Goal: Task Accomplishment & Management: Manage account settings

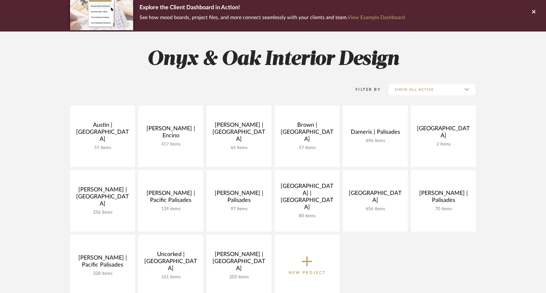
scroll to position [59, 0]
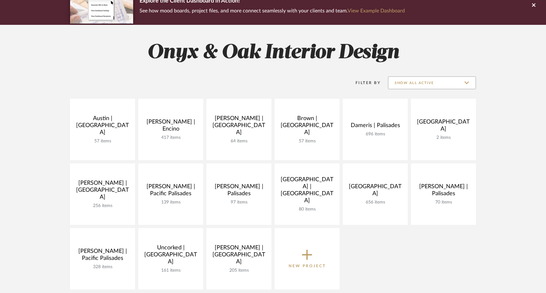
click at [404, 80] on input "Show All Active" at bounding box center [432, 82] width 88 height 13
click at [405, 125] on span "Archived" at bounding box center [431, 129] width 87 height 15
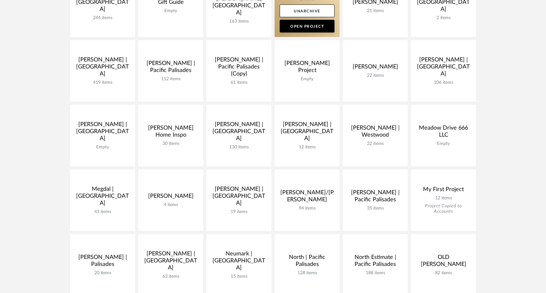
scroll to position [314, 0]
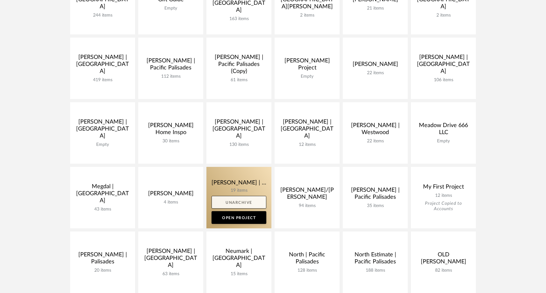
click at [240, 201] on link "Unarchive" at bounding box center [238, 202] width 55 height 13
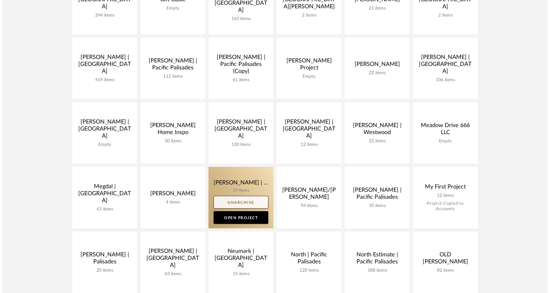
scroll to position [0, 0]
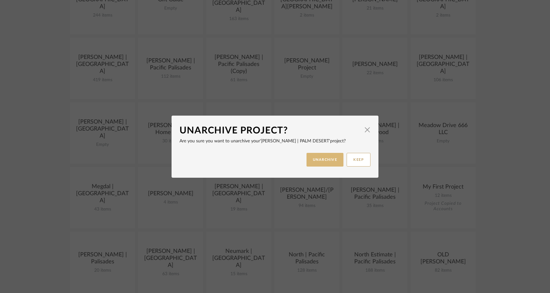
click at [315, 164] on button "UNARCHIVE" at bounding box center [325, 160] width 37 height 14
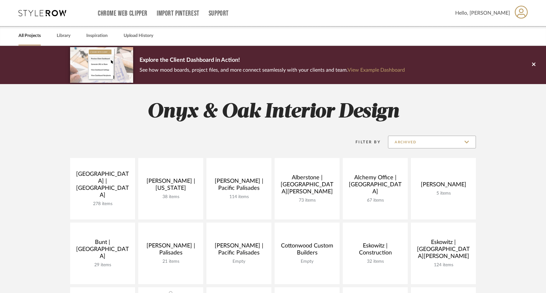
click at [409, 140] on input "Archived" at bounding box center [432, 142] width 88 height 13
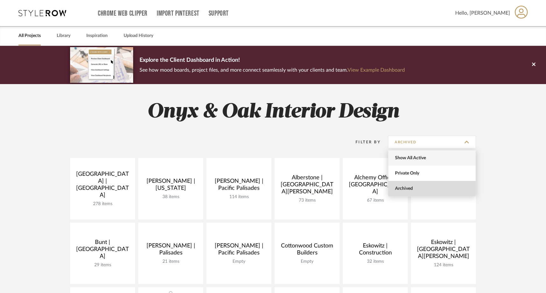
click at [407, 155] on span "Show All Active" at bounding box center [431, 157] width 87 height 15
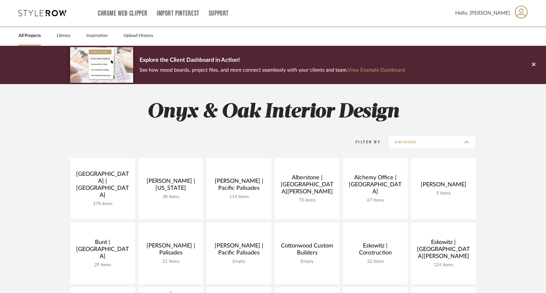
type input "Show All Active"
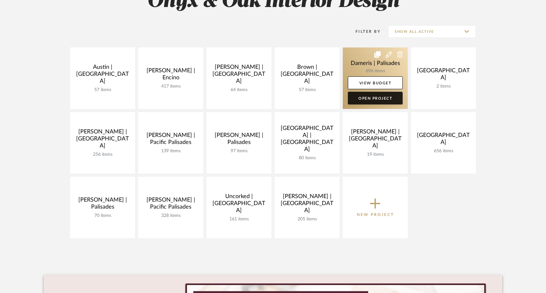
scroll to position [115, 0]
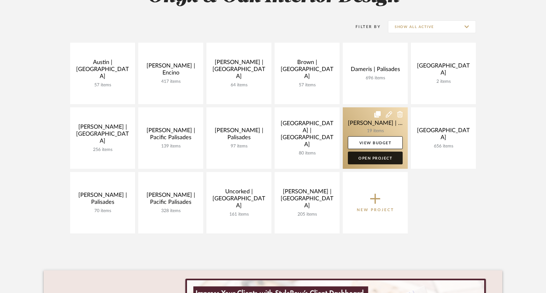
click at [370, 159] on link "Open Project" at bounding box center [375, 158] width 55 height 13
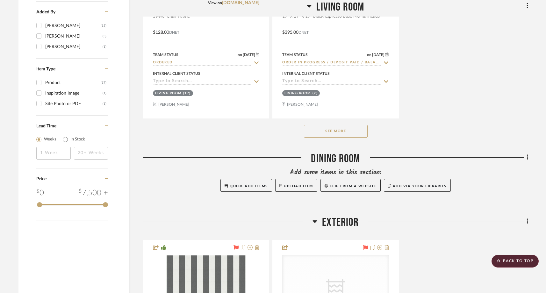
scroll to position [774, 0]
click at [349, 125] on button "See More" at bounding box center [336, 131] width 64 height 13
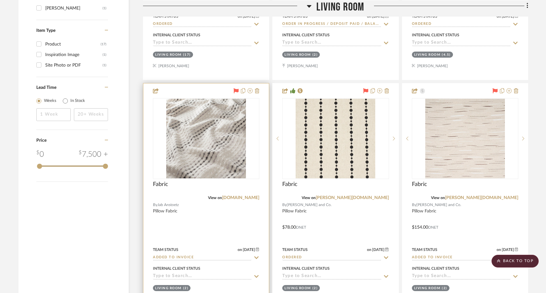
scroll to position [813, 0]
click at [224, 142] on img "0" at bounding box center [206, 138] width 80 height 80
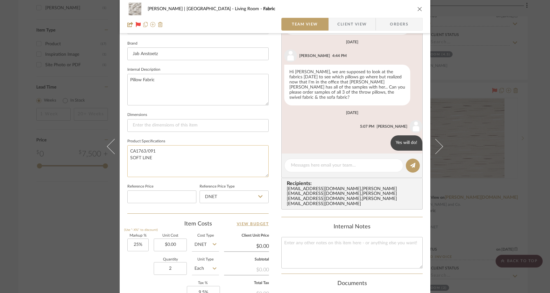
scroll to position [211, 0]
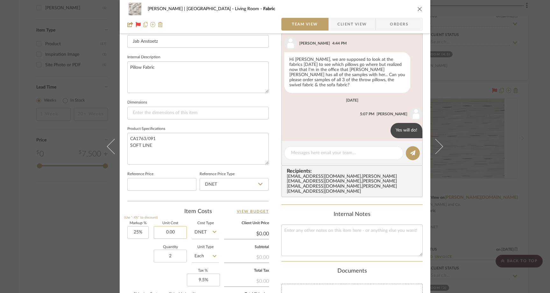
click at [178, 232] on input "0.00" at bounding box center [170, 232] width 33 height 13
paste input "63"
type input "$63.00"
click at [138, 260] on div "Quantity 2 Unit Type Each" at bounding box center [173, 256] width 92 height 23
type input "$78.75"
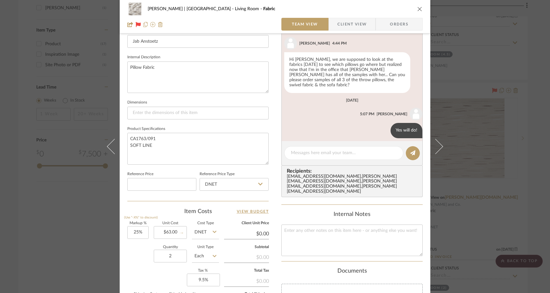
type input "$18.90"
click at [417, 10] on icon "close" at bounding box center [419, 8] width 5 height 5
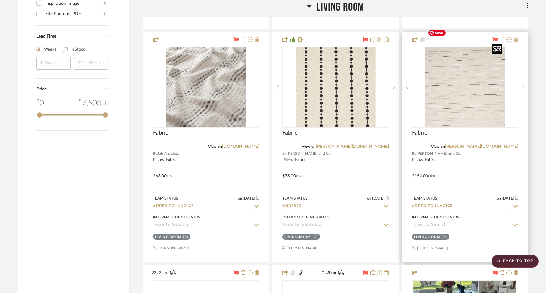
scroll to position [863, 0]
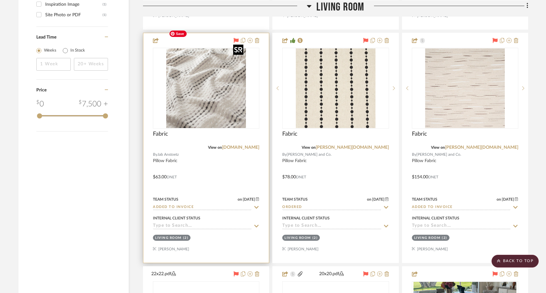
click at [207, 80] on img "0" at bounding box center [206, 88] width 80 height 80
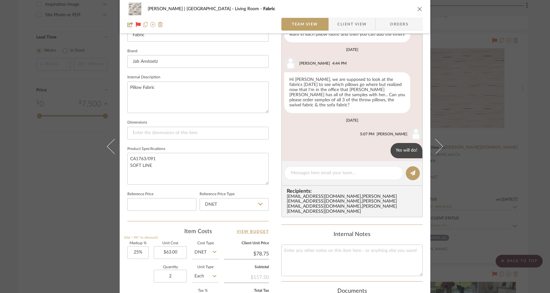
scroll to position [189, 0]
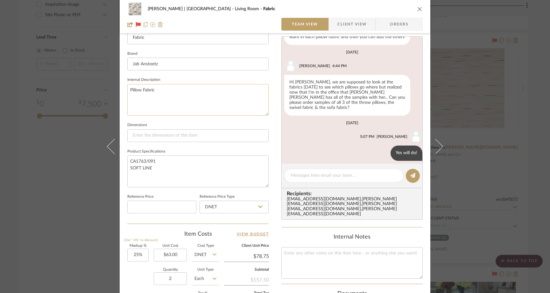
click at [167, 90] on textarea "Pillow Fabric" at bounding box center [197, 100] width 141 height 32
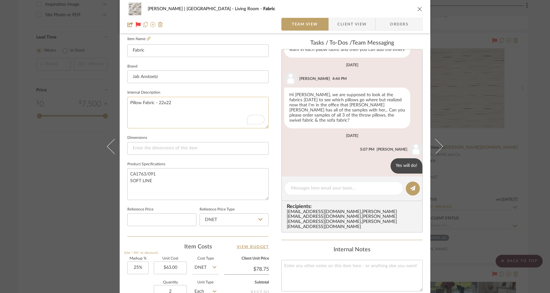
click at [157, 104] on textarea "Pillow Fabric - 22x22" at bounding box center [197, 113] width 141 height 32
type textarea "Pillow Fabric for two 22x22"
click at [195, 134] on fieldset "Dimensions" at bounding box center [197, 143] width 141 height 21
click at [417, 8] on icon "close" at bounding box center [419, 8] width 5 height 5
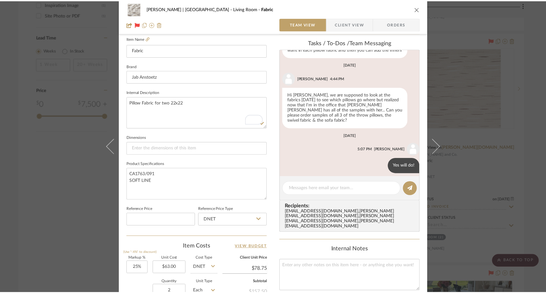
scroll to position [863, 0]
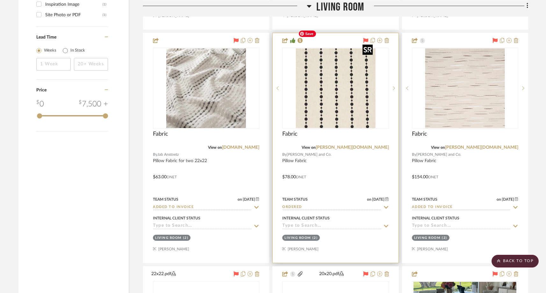
click at [335, 86] on img "0" at bounding box center [335, 88] width 80 height 80
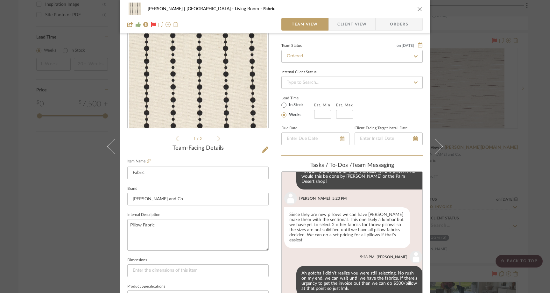
scroll to position [60, 0]
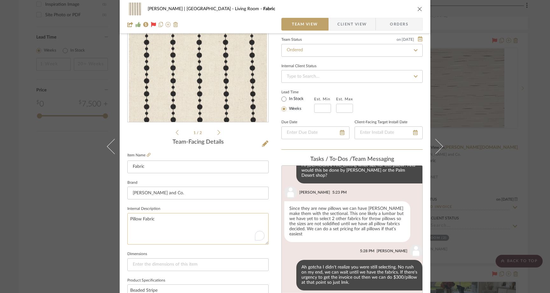
click at [166, 219] on textarea "Pillow Fabric" at bounding box center [197, 229] width 141 height 32
type textarea "Pillow Fabric for 1 lumbar"
type textarea "Pillow Fabric for 1 lumbar 14x21"
click at [255, 204] on sr-form-field "Brand Schumacher and Co." at bounding box center [197, 191] width 141 height 26
drag, startPoint x: 163, startPoint y: 218, endPoint x: 153, endPoint y: 219, distance: 9.9
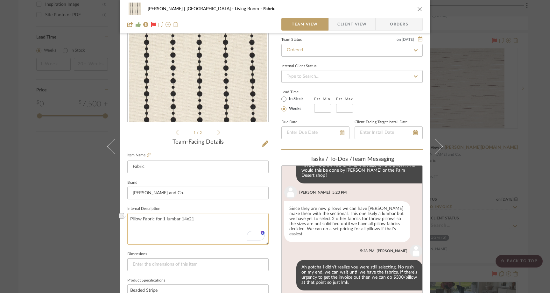
click at [153, 219] on textarea "Pillow Fabric for 1 lumbar 14x21" at bounding box center [197, 229] width 141 height 32
drag, startPoint x: 196, startPoint y: 218, endPoint x: 183, endPoint y: 219, distance: 13.4
click at [183, 219] on textarea "Pillow Fabric 21x14 lumbar 14x21" at bounding box center [197, 229] width 141 height 32
type textarea "Pillow Fabric 21x14 lumbar"
click at [182, 206] on fieldset "Internal Description Pillow Fabric 21x14 lumbar" at bounding box center [197, 224] width 141 height 40
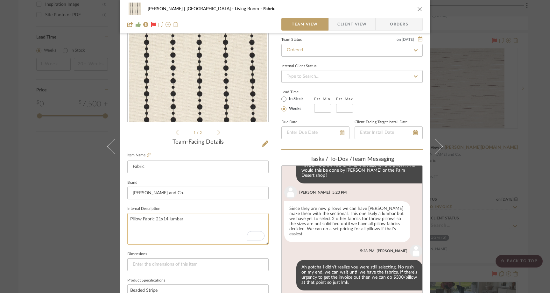
click at [154, 221] on textarea "Pillow Fabric 21x14 lumbar" at bounding box center [197, 229] width 141 height 32
type textarea "Pillow Fabric for 21x14 lumbar"
click at [417, 9] on icon "close" at bounding box center [419, 8] width 5 height 5
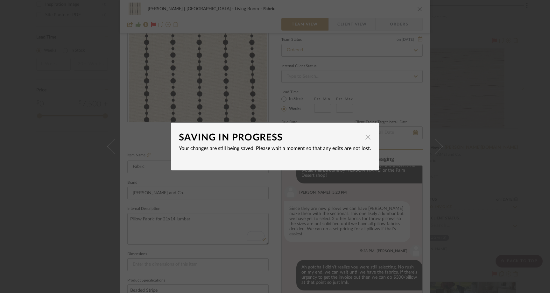
click at [366, 137] on span "button" at bounding box center [368, 137] width 13 height 13
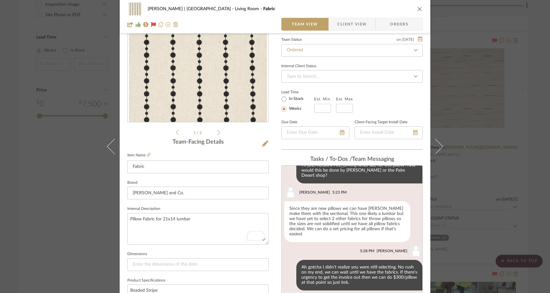
click at [417, 11] on icon "close" at bounding box center [419, 8] width 5 height 5
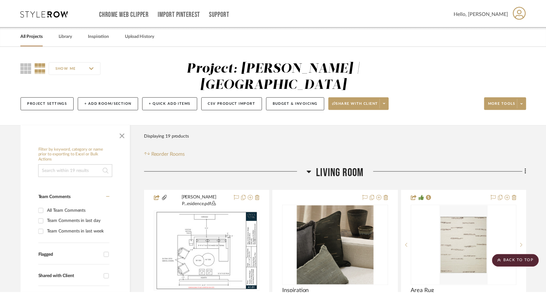
scroll to position [863, 0]
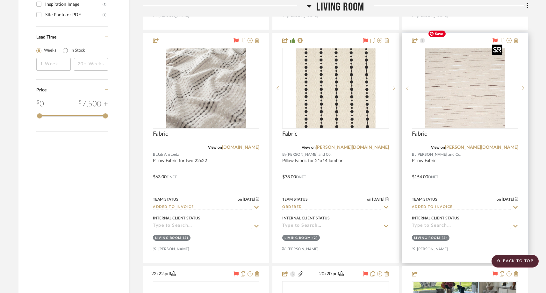
click at [444, 87] on img "0" at bounding box center [465, 88] width 80 height 80
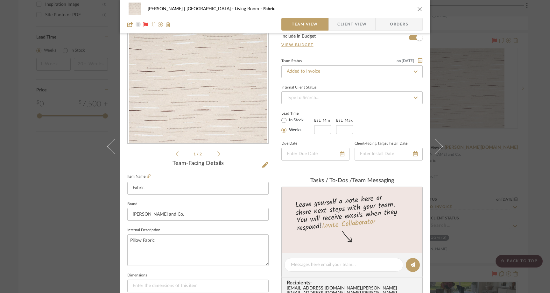
scroll to position [44, 0]
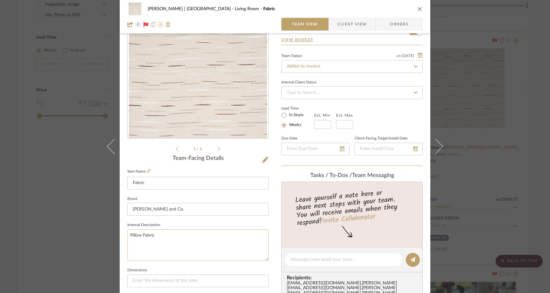
click at [157, 236] on textarea "Pillow Fabric" at bounding box center [197, 245] width 141 height 32
type textarea "Pillow Fabric for 2 lumbar pillows on swivel chairs"
click at [168, 225] on fieldset "Internal Description Pillow Fabric for 2 lumbar pillows on swivel chairs" at bounding box center [197, 241] width 141 height 40
click at [82, 183] on div "Murphy - Rowland | Palm Desert Living Room Fabric Team View Client View Orders …" at bounding box center [275, 146] width 550 height 293
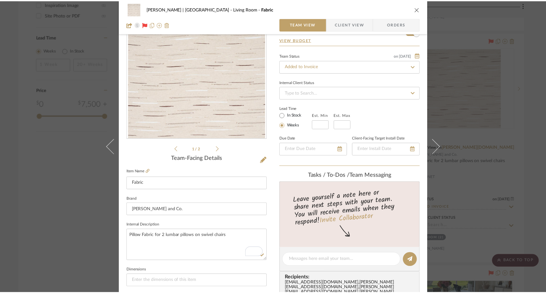
scroll to position [863, 0]
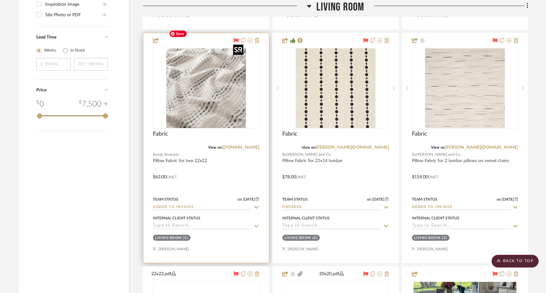
click at [188, 72] on img "0" at bounding box center [206, 88] width 80 height 80
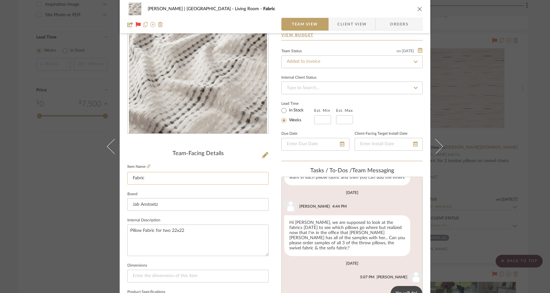
scroll to position [60, 0]
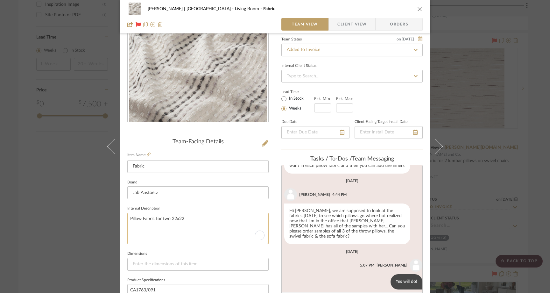
click at [189, 220] on textarea "Pillow Fabric for two 22x22" at bounding box center [197, 229] width 141 height 32
type textarea "Pillow Fabric for two 22x22 throws on sofa"
click at [192, 208] on fieldset "Internal Description Pillow Fabric for two 22x22 throws on sofa" at bounding box center [197, 224] width 141 height 40
click at [58, 144] on div "Murphy - Rowland | Palm Desert Living Room Fabric Team View Client View Orders …" at bounding box center [275, 146] width 550 height 293
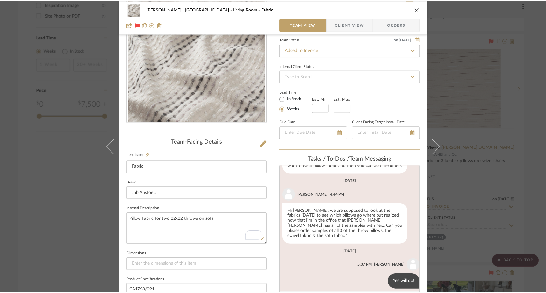
scroll to position [863, 0]
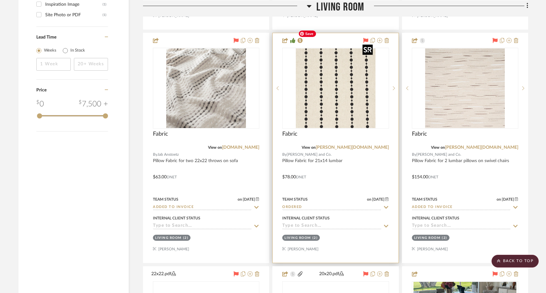
click at [337, 89] on img "0" at bounding box center [335, 88] width 80 height 80
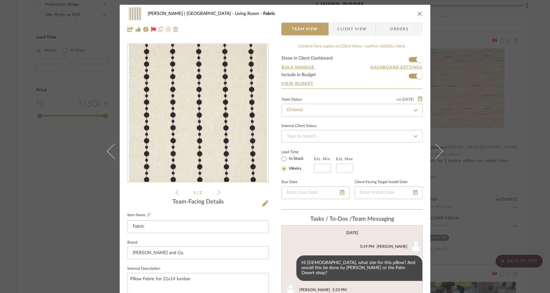
scroll to position [38, 0]
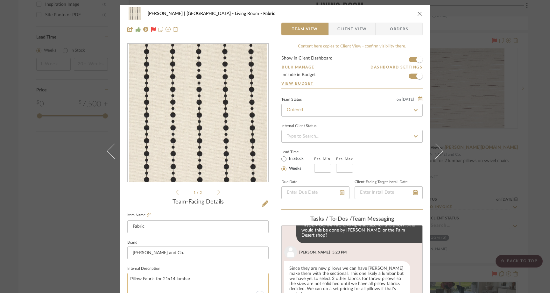
click at [215, 279] on textarea "Pillow Fabric for 21x14 lumbar" at bounding box center [197, 289] width 141 height 32
type textarea "Pillow Fabric for 21x14 lumbar on sofa"
click at [201, 265] on fieldset "Internal Description Pillow Fabric for 21x14 lumbar on sofa" at bounding box center [197, 284] width 141 height 40
click at [66, 178] on div "Murphy - Rowland | Palm Desert Living Room Fabric Team View Client View Orders …" at bounding box center [275, 146] width 550 height 293
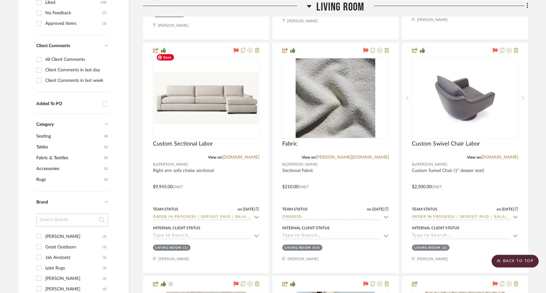
scroll to position [390, 0]
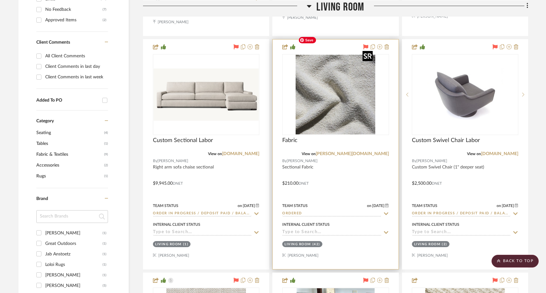
click at [337, 93] on img "0" at bounding box center [335, 95] width 80 height 80
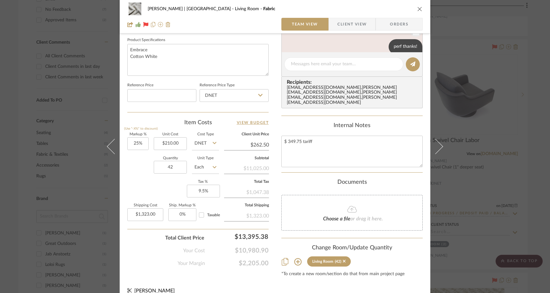
scroll to position [305, 0]
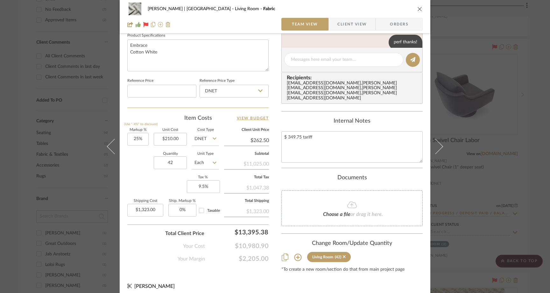
click at [285, 254] on icon at bounding box center [285, 257] width 7 height 8
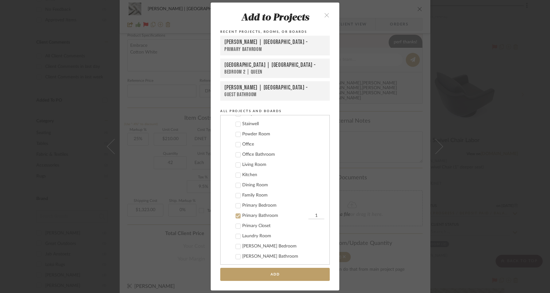
scroll to position [274, 0]
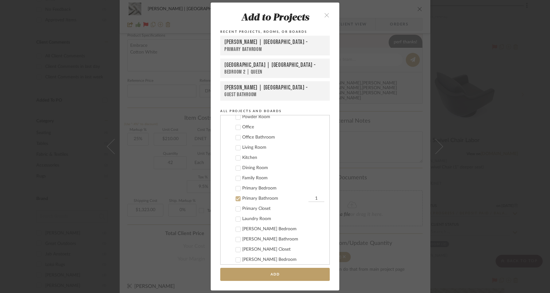
click at [236, 197] on icon at bounding box center [238, 198] width 4 height 4
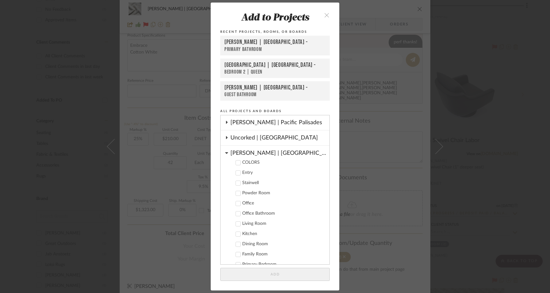
scroll to position [195, 0]
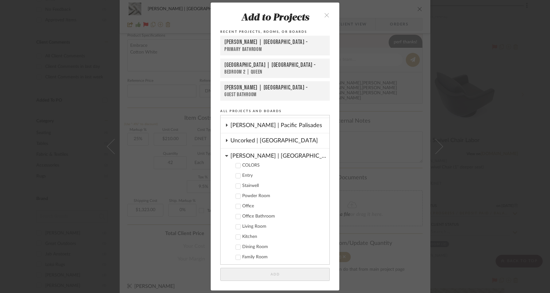
click at [225, 156] on icon at bounding box center [226, 156] width 3 height 2
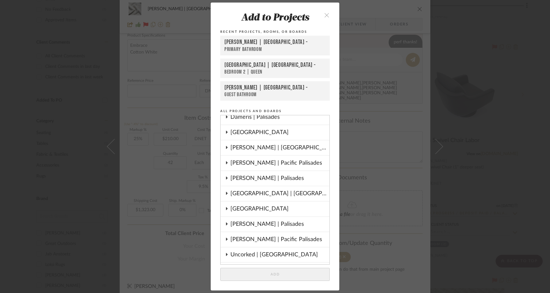
scroll to position [90, 0]
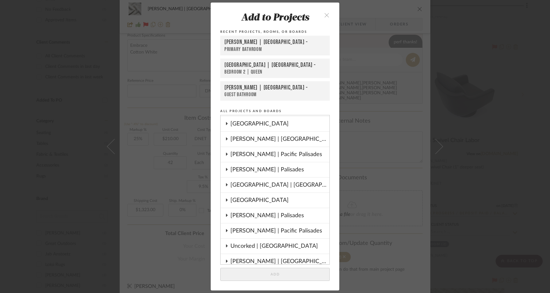
click at [238, 185] on div "[GEOGRAPHIC_DATA] | [GEOGRAPHIC_DATA]" at bounding box center [279, 185] width 99 height 15
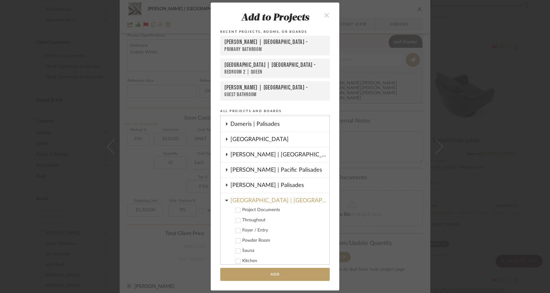
scroll to position [64, 0]
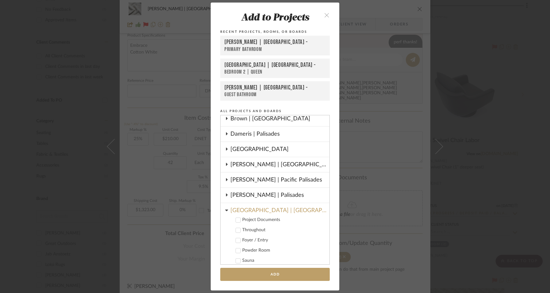
click at [236, 209] on div "[GEOGRAPHIC_DATA] | [GEOGRAPHIC_DATA]" at bounding box center [279, 208] width 99 height 11
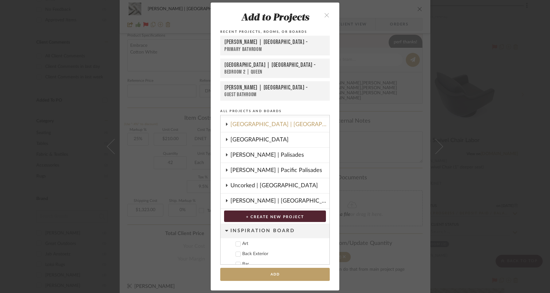
scroll to position [193, 0]
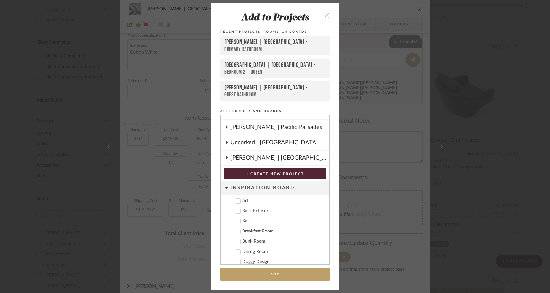
click at [235, 187] on div "Inspiration Board" at bounding box center [279, 187] width 99 height 15
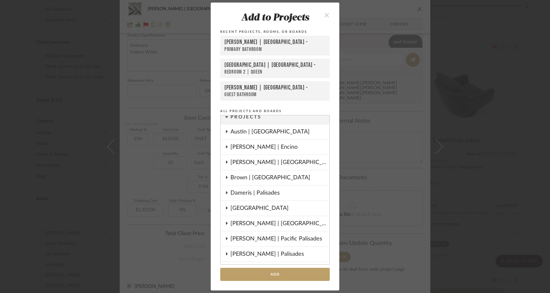
scroll to position [0, 0]
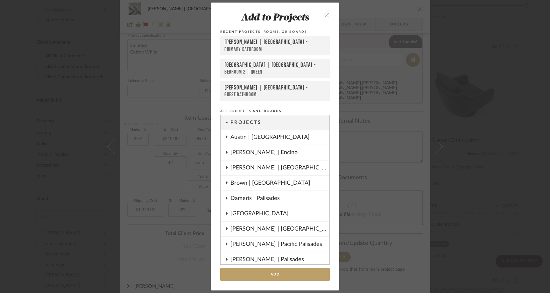
click at [324, 17] on icon "close" at bounding box center [326, 14] width 5 height 5
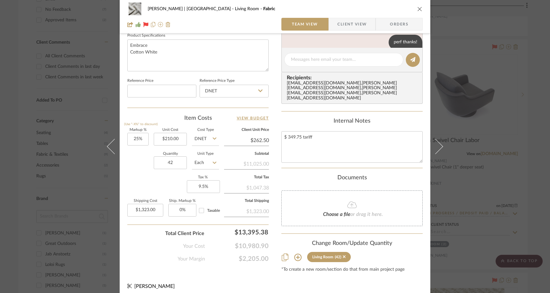
click at [284, 253] on icon at bounding box center [285, 257] width 7 height 8
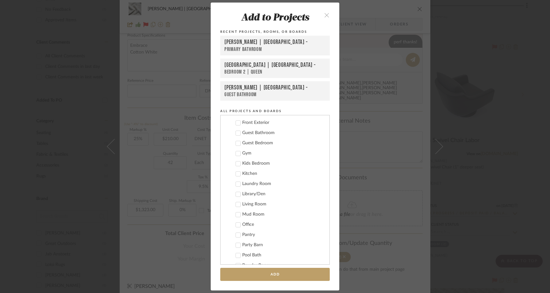
scroll to position [714, 0]
click at [324, 16] on icon "close" at bounding box center [326, 14] width 5 height 5
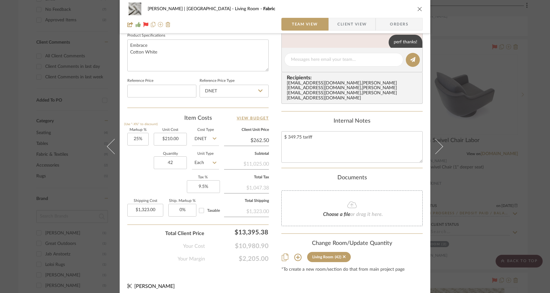
click at [294, 254] on icon at bounding box center [298, 257] width 8 height 8
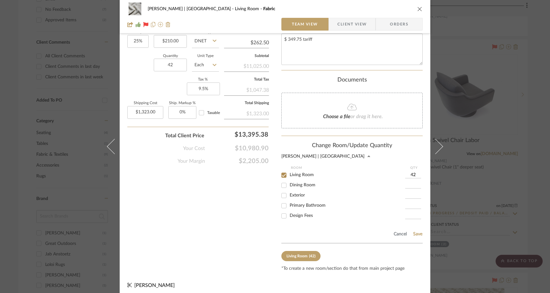
scroll to position [403, 0]
click at [402, 231] on button "Cancel" at bounding box center [400, 233] width 14 height 5
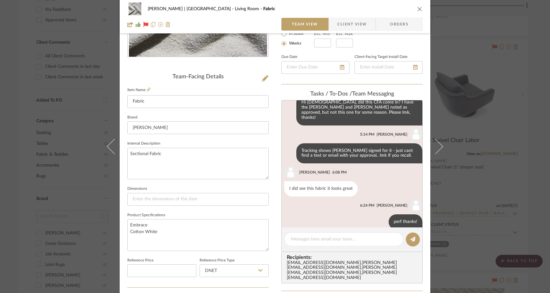
scroll to position [0, 0]
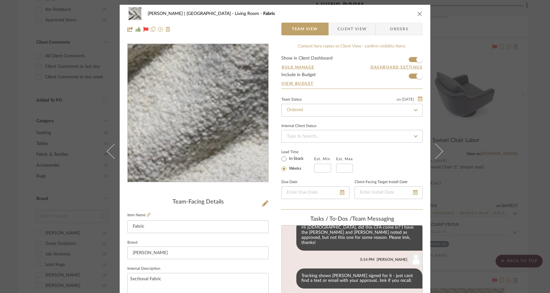
click at [209, 151] on img "0" at bounding box center [198, 113] width 138 height 138
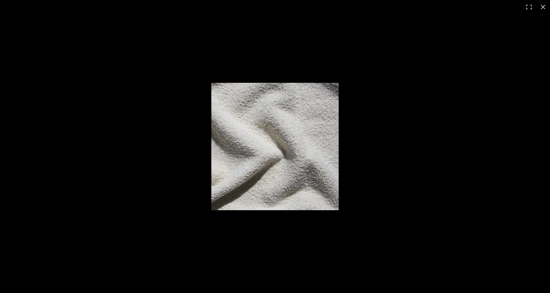
click at [308, 98] on img at bounding box center [274, 146] width 127 height 127
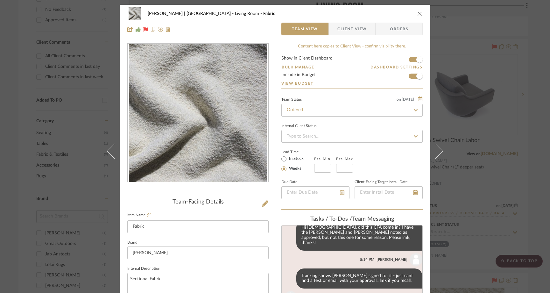
click at [418, 13] on icon "close" at bounding box center [419, 13] width 5 height 5
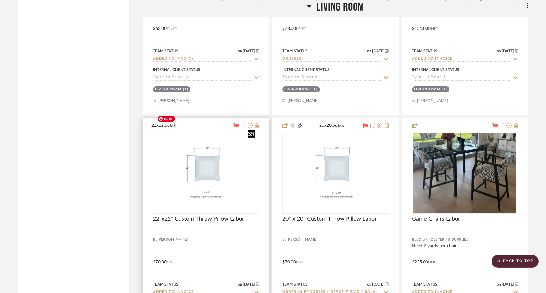
scroll to position [1005, 0]
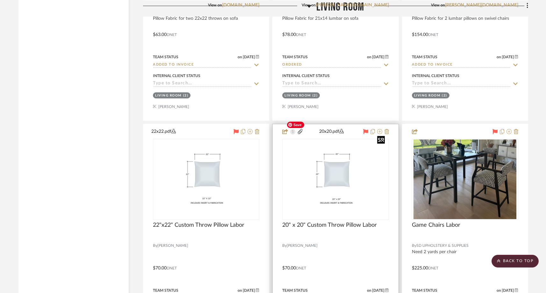
click at [331, 162] on img "0" at bounding box center [335, 179] width 103 height 80
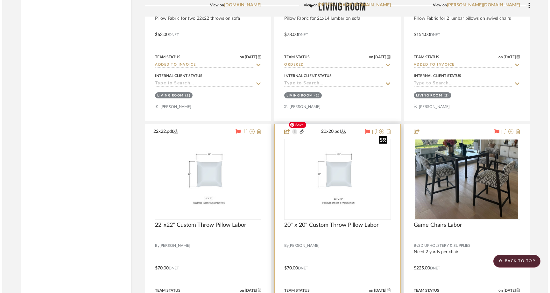
scroll to position [0, 0]
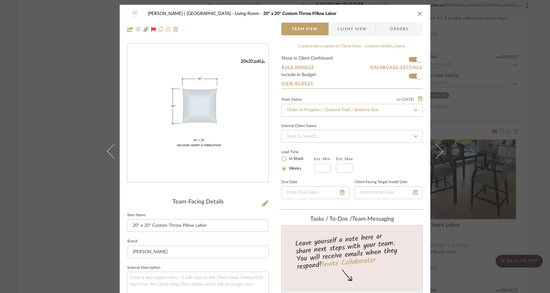
click at [419, 12] on icon "close" at bounding box center [419, 13] width 5 height 5
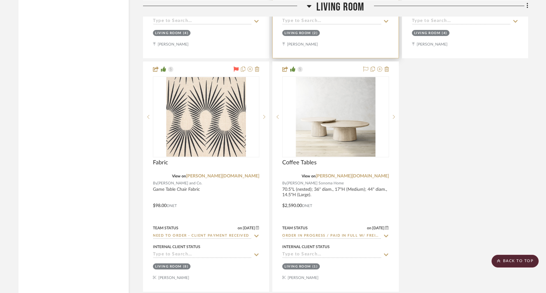
scroll to position [1299, 0]
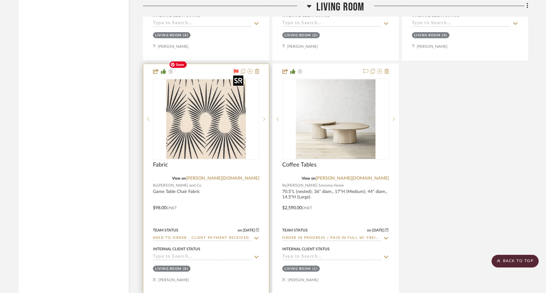
click at [200, 130] on img "0" at bounding box center [206, 119] width 80 height 80
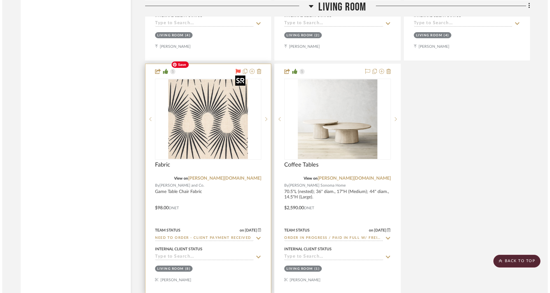
scroll to position [0, 0]
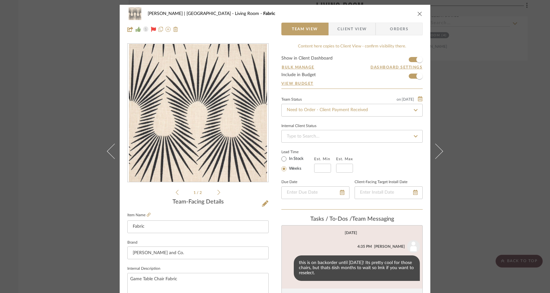
click at [61, 109] on div "Murphy - Rowland | Palm Desert Living Room Fabric Team View Client View Orders …" at bounding box center [275, 146] width 550 height 293
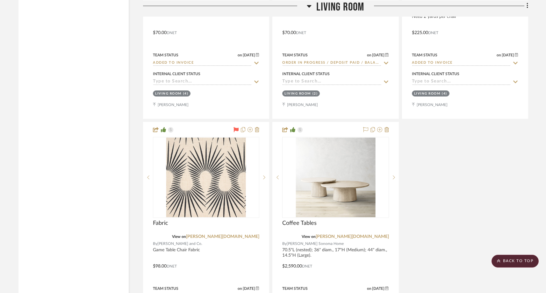
scroll to position [1256, 0]
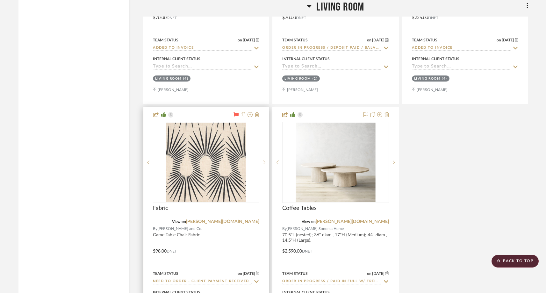
click at [171, 279] on input "Need to Order - Client Payment Received" at bounding box center [202, 282] width 99 height 6
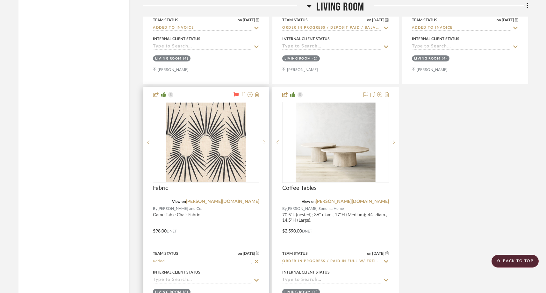
scroll to position [1277, 0]
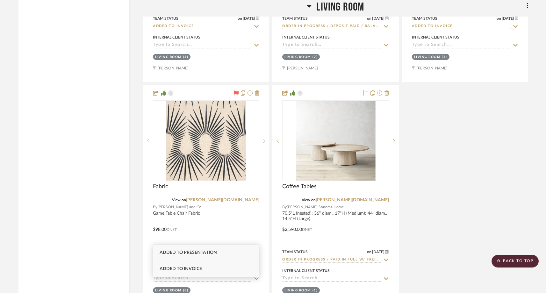
type input "added"
click at [179, 263] on div "Added to Invoice" at bounding box center [206, 269] width 106 height 16
type input "[DATE]"
type input "Added to Invoice"
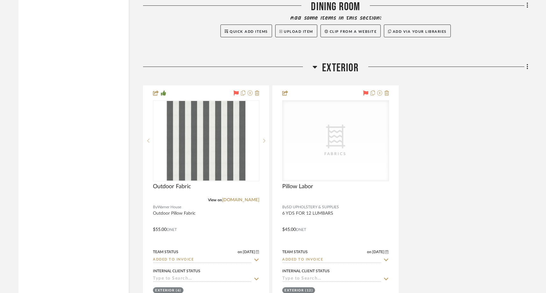
scroll to position [1800, 0]
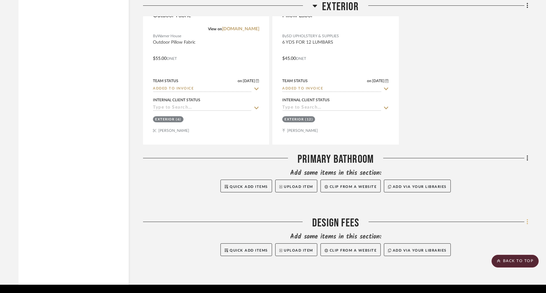
click at [527, 219] on icon at bounding box center [526, 221] width 1 height 5
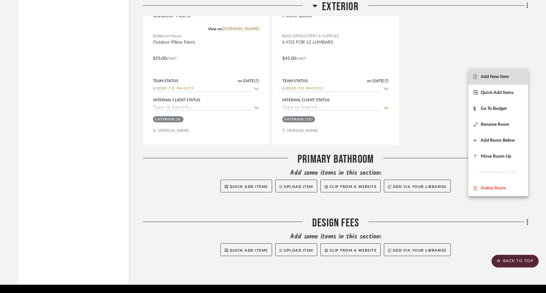
click at [494, 77] on span "Add New Item" at bounding box center [494, 76] width 28 height 5
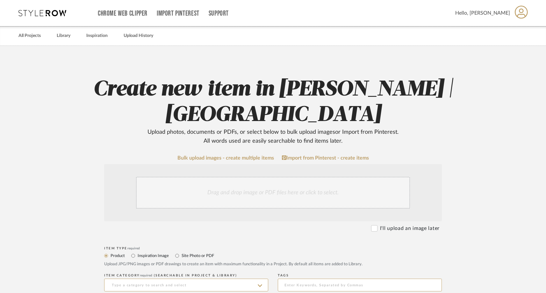
click at [253, 195] on div "Drag and drop image or PDF files here or click to select." at bounding box center [273, 193] width 274 height 32
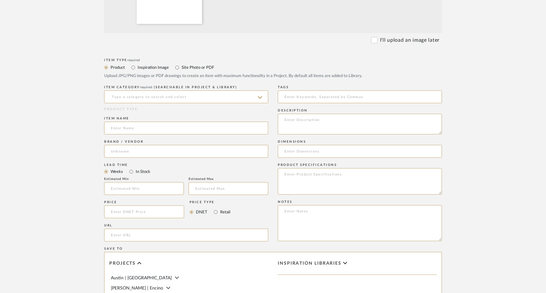
scroll to position [230, 0]
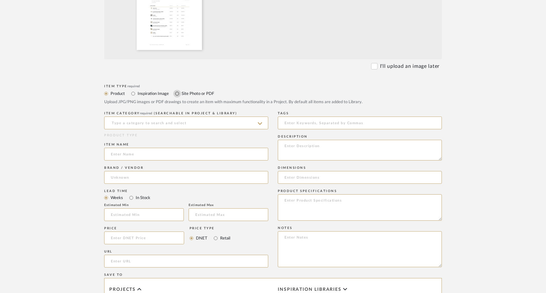
click at [177, 94] on input "Site Photo or PDF" at bounding box center [177, 94] width 8 height 8
radio input "true"
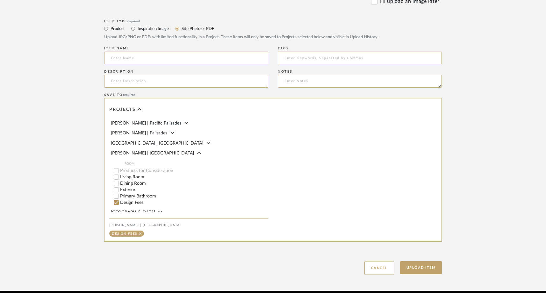
scroll to position [91, 0]
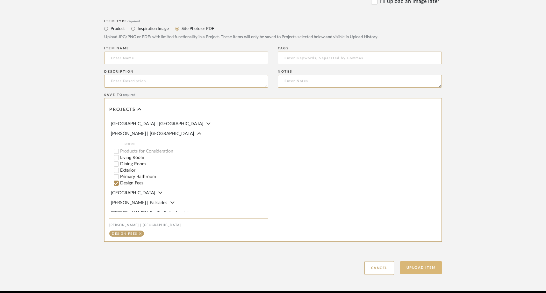
click at [414, 270] on button "Upload Item" at bounding box center [421, 267] width 42 height 13
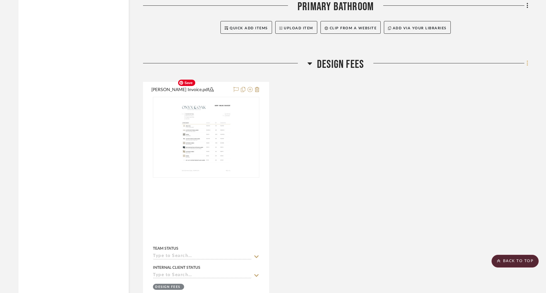
scroll to position [1259, 0]
click at [526, 58] on fa-icon at bounding box center [526, 63] width 4 height 11
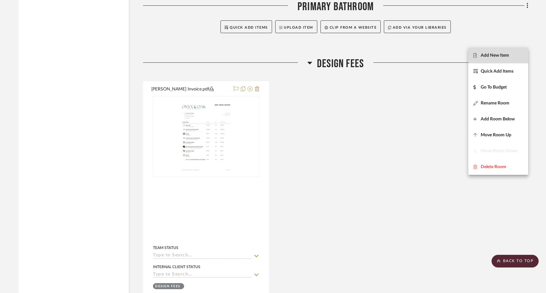
click at [497, 53] on button "Add New Item" at bounding box center [498, 55] width 60 height 16
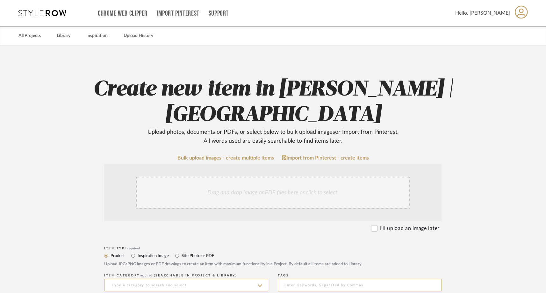
click at [228, 193] on div "Drag and drop image or PDF files here or click to select." at bounding box center [273, 193] width 274 height 32
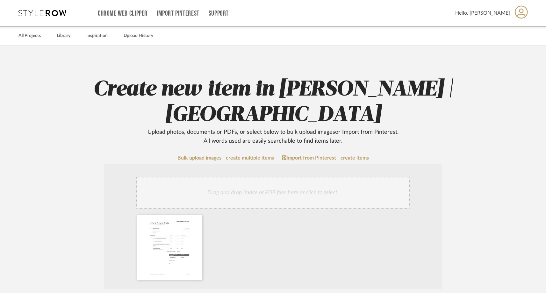
click at [302, 197] on div "Drag and drop image or PDF files here or click to select." at bounding box center [273, 193] width 274 height 32
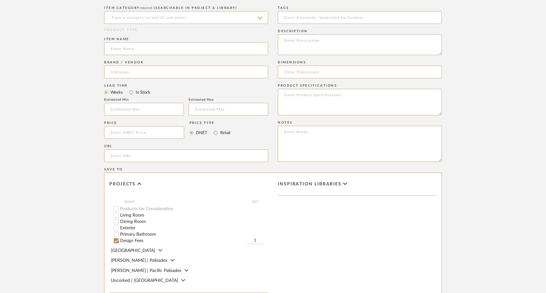
scroll to position [437, 0]
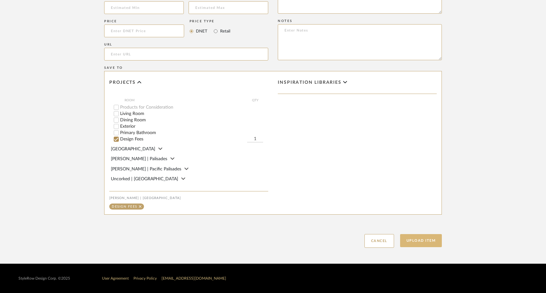
click at [414, 237] on button "Upload Item" at bounding box center [421, 240] width 42 height 13
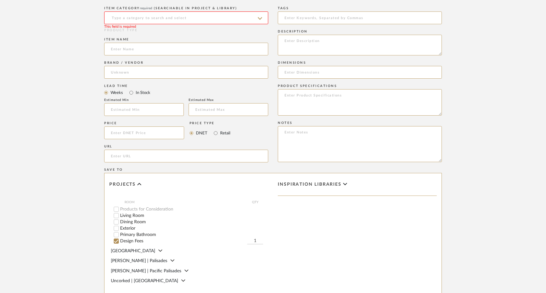
scroll to position [330, 0]
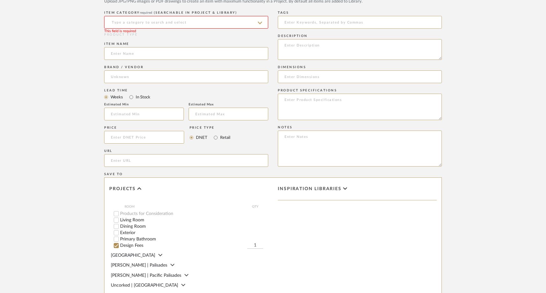
click at [211, 16] on input at bounding box center [186, 22] width 164 height 13
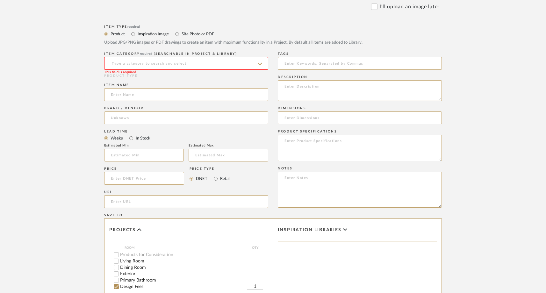
scroll to position [283, 0]
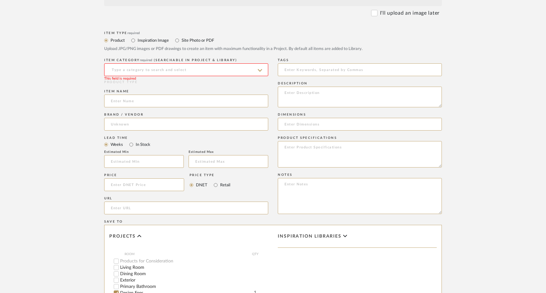
click at [185, 40] on label "Site Photo or PDF" at bounding box center [197, 40] width 33 height 7
click at [181, 40] on input "Site Photo or PDF" at bounding box center [177, 41] width 8 height 8
radio input "true"
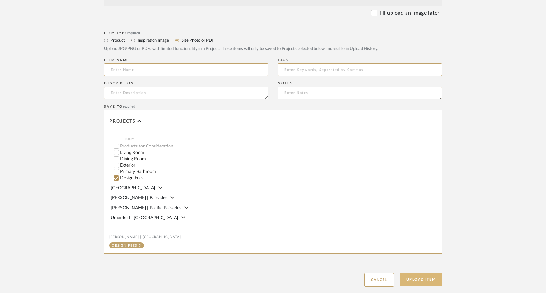
click at [421, 282] on button "Upload Item" at bounding box center [421, 279] width 42 height 13
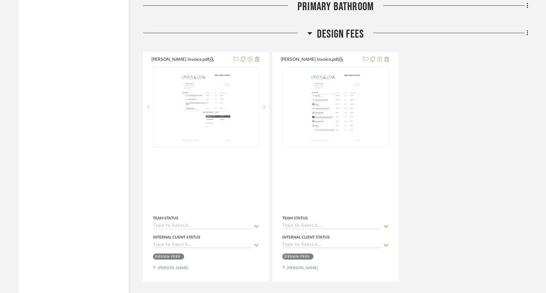
scroll to position [1294, 0]
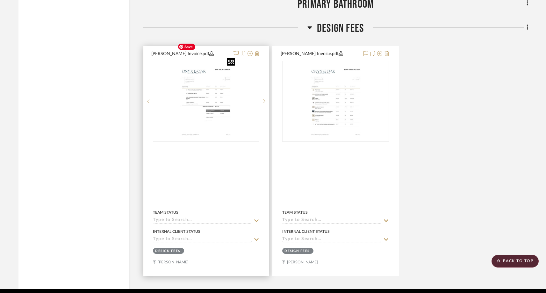
click at [191, 89] on div at bounding box center [206, 101] width 106 height 81
click at [185, 108] on img "0" at bounding box center [206, 101] width 62 height 80
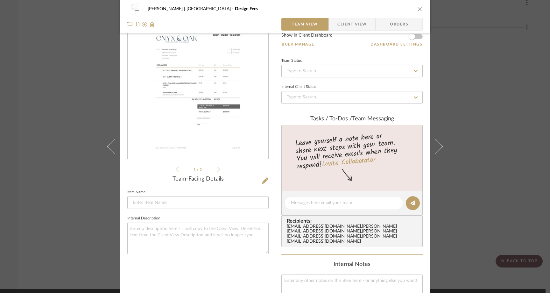
scroll to position [34, 0]
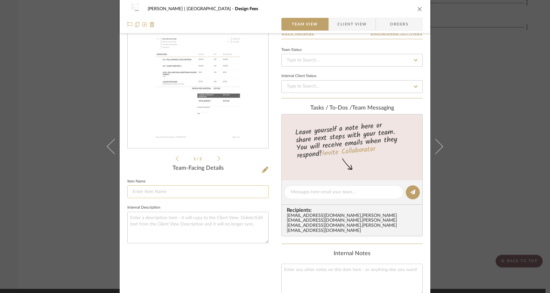
click at [161, 192] on input at bounding box center [197, 191] width 141 height 13
type input "'[DATE] + June Services"
click at [178, 203] on fieldset "Internal Description" at bounding box center [197, 223] width 141 height 40
click at [67, 124] on div "Murphy - Rowland | Palm Desert Design Fees '25 May + June Services Team View Cl…" at bounding box center [275, 146] width 550 height 293
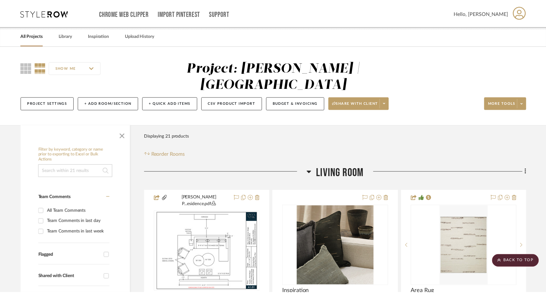
scroll to position [1294, 0]
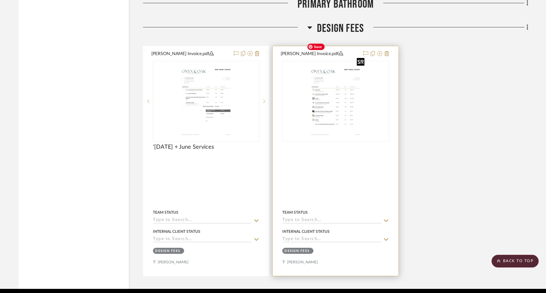
click at [342, 113] on img "0" at bounding box center [335, 101] width 62 height 80
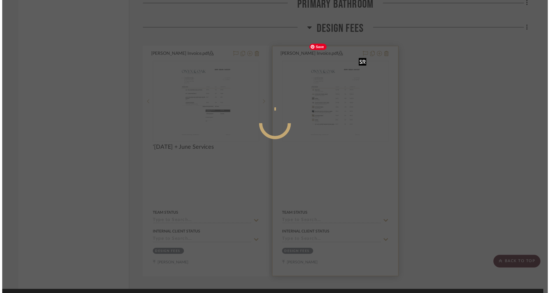
scroll to position [0, 0]
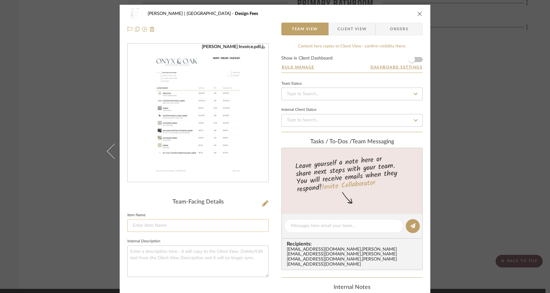
click at [186, 228] on input at bounding box center [197, 225] width 141 height 13
type input "[DATE] Goods Invoice"
click at [177, 239] on fieldset "Internal Description" at bounding box center [197, 257] width 141 height 40
click at [63, 121] on div "Murphy - Rowland | Palm Desert Design Fees June '25 Goods Invoice Team View Cli…" at bounding box center [275, 146] width 550 height 293
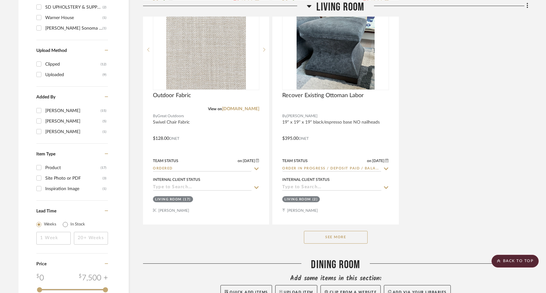
scroll to position [693, 0]
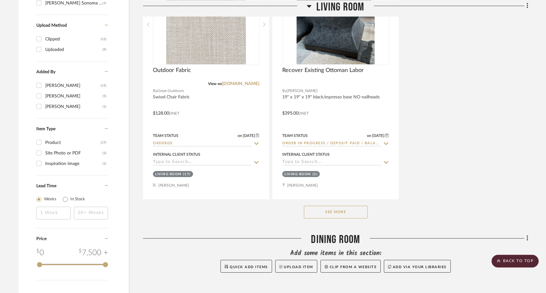
click at [345, 206] on button "See More" at bounding box center [336, 212] width 64 height 13
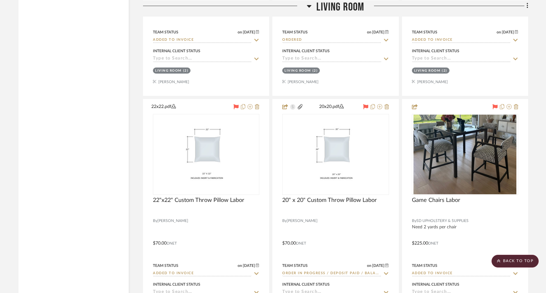
scroll to position [1015, 0]
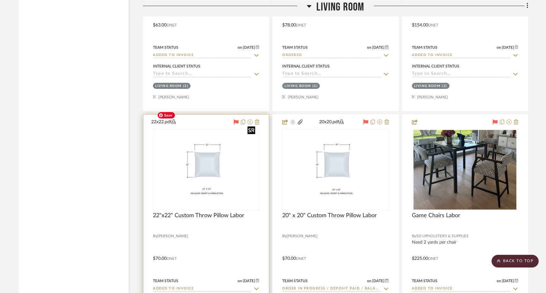
click at [236, 173] on img "0" at bounding box center [205, 170] width 103 height 80
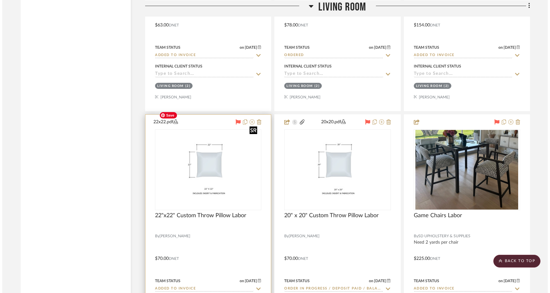
scroll to position [0, 0]
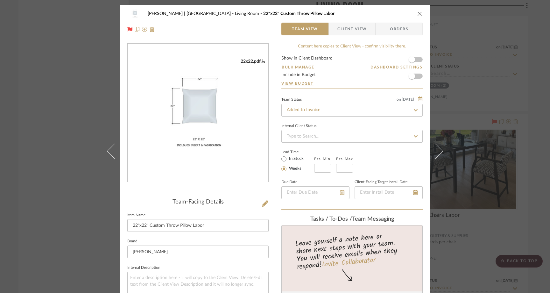
click at [67, 97] on div "Murphy - Rowland | Palm Desert Living Room 22"x22" Custom Throw Pillow Labor Te…" at bounding box center [275, 146] width 550 height 293
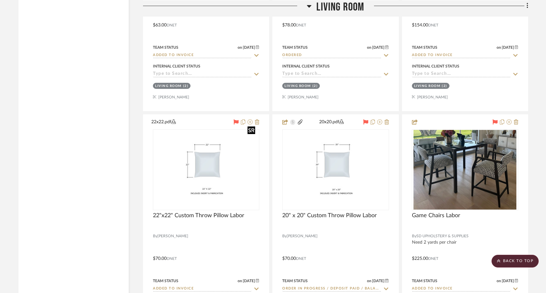
click at [251, 133] on div at bounding box center [251, 130] width 8 height 8
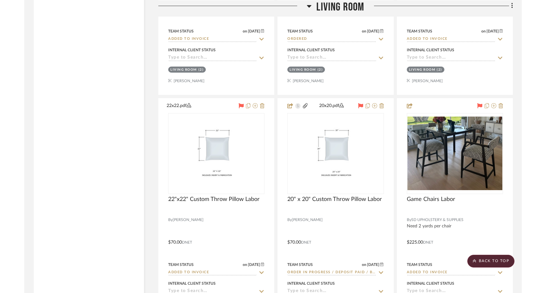
scroll to position [1015, 0]
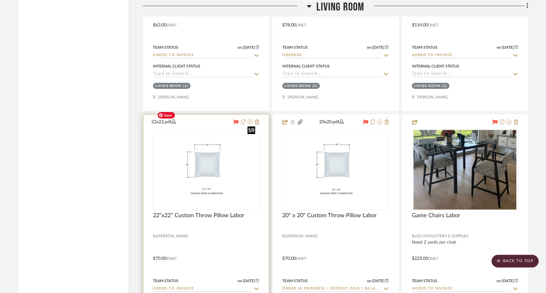
click at [213, 175] on img "0" at bounding box center [205, 170] width 103 height 80
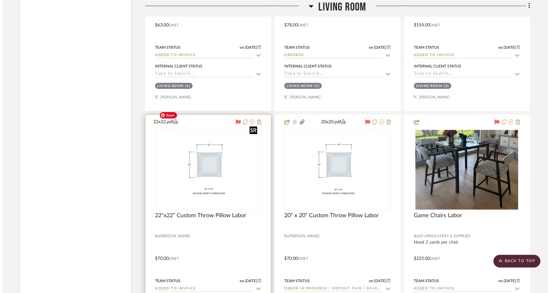
scroll to position [0, 0]
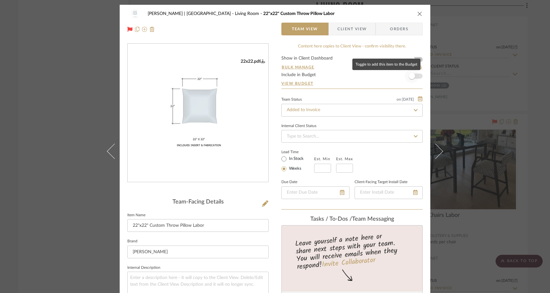
click at [412, 77] on span "button" at bounding box center [412, 76] width 6 height 6
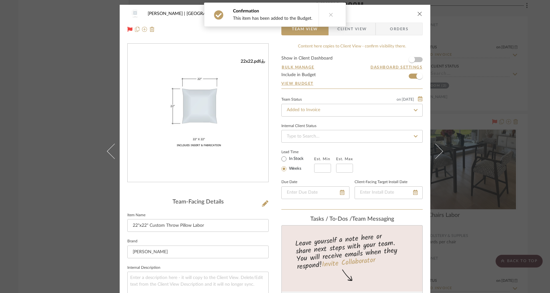
click at [417, 14] on icon "close" at bounding box center [419, 13] width 5 height 5
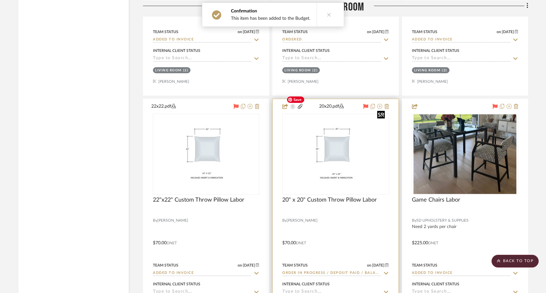
scroll to position [1038, 0]
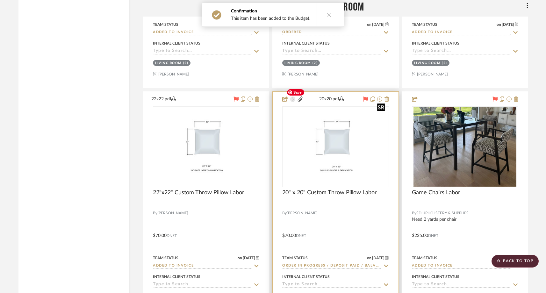
click at [333, 148] on img "0" at bounding box center [335, 147] width 103 height 80
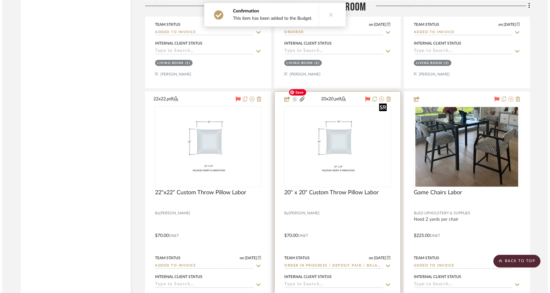
scroll to position [0, 0]
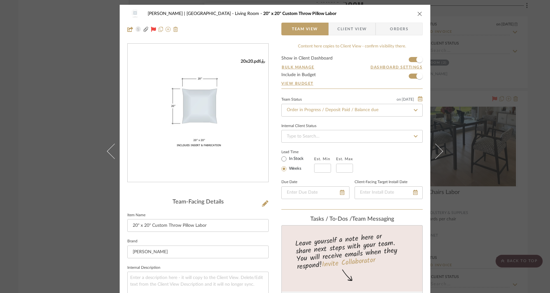
click at [417, 13] on icon "close" at bounding box center [419, 13] width 5 height 5
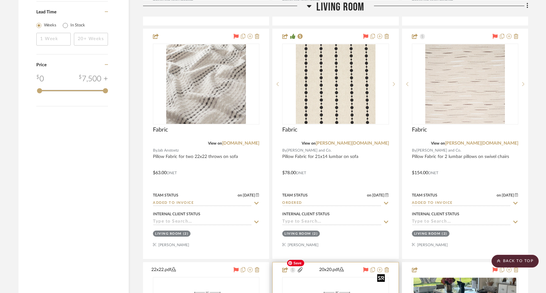
scroll to position [860, 0]
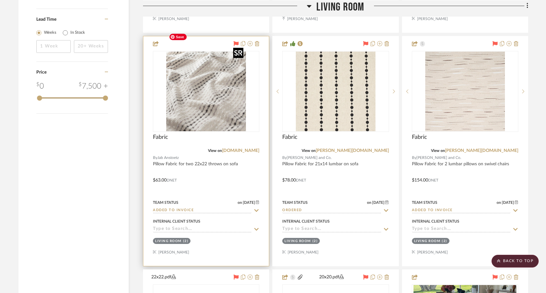
click at [229, 81] on div at bounding box center [206, 91] width 106 height 81
click at [214, 102] on img "0" at bounding box center [206, 92] width 80 height 80
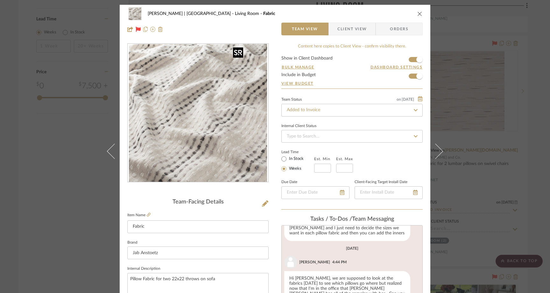
scroll to position [47, 0]
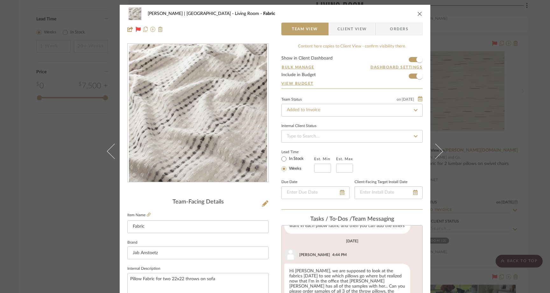
click at [418, 14] on icon "close" at bounding box center [419, 13] width 5 height 5
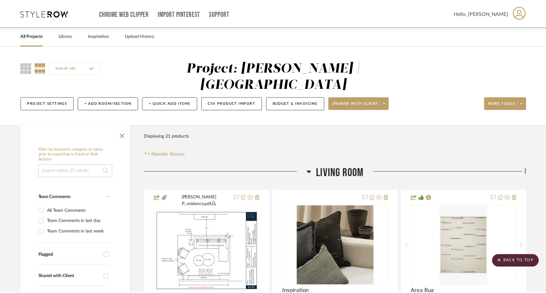
scroll to position [860, 0]
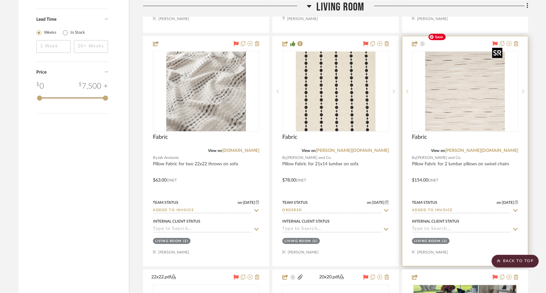
click at [453, 75] on div at bounding box center [465, 91] width 106 height 81
click at [452, 99] on img "0" at bounding box center [465, 92] width 80 height 80
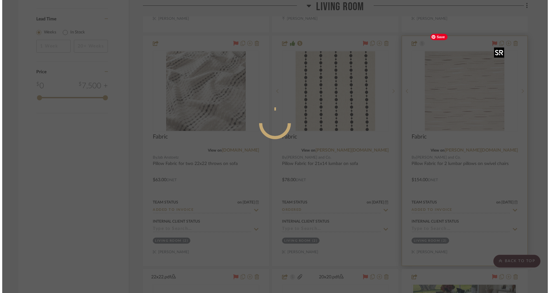
scroll to position [0, 0]
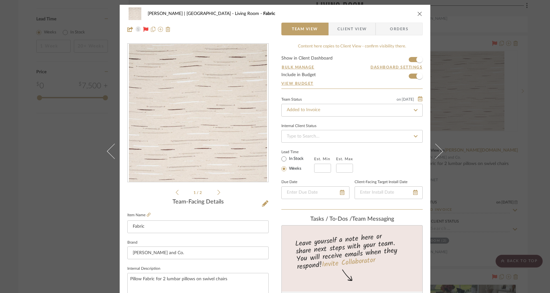
click at [417, 15] on icon "close" at bounding box center [419, 13] width 5 height 5
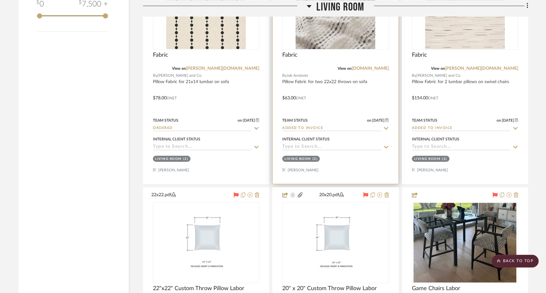
scroll to position [916, 0]
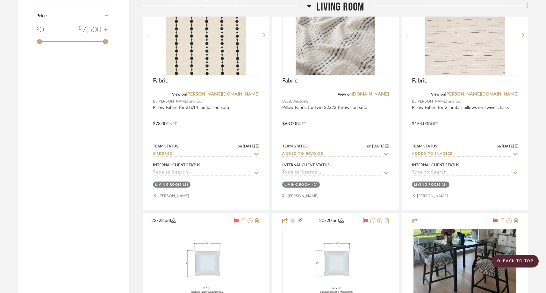
click at [527, 7] on icon at bounding box center [527, 5] width 2 height 7
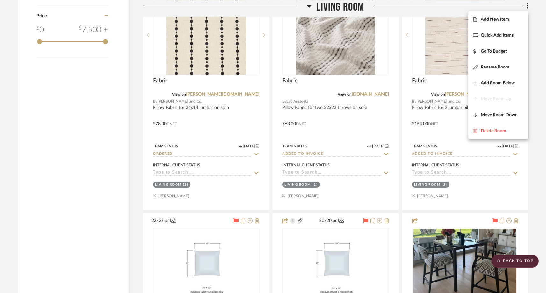
click at [92, 114] on div at bounding box center [273, 146] width 546 height 293
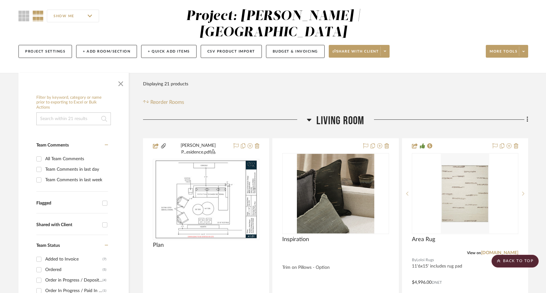
scroll to position [0, 0]
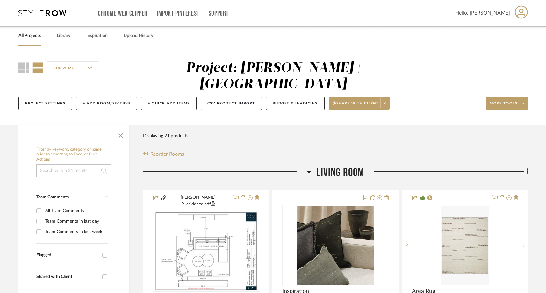
click at [39, 39] on link "All Projects" at bounding box center [29, 36] width 22 height 9
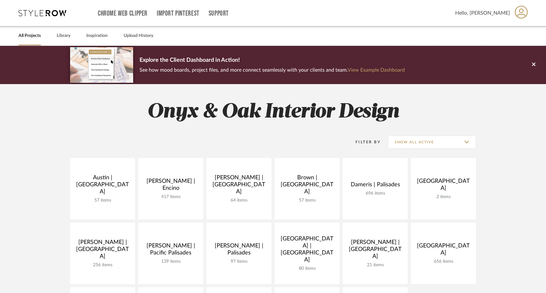
click at [53, 36] on div "All Projects Library Inspiration Upload History" at bounding box center [273, 35] width 528 height 19
click at [61, 37] on link "Library" at bounding box center [64, 36] width 14 height 9
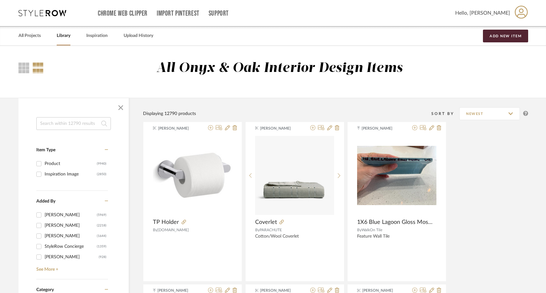
click at [87, 121] on input at bounding box center [73, 123] width 74 height 13
type input "lumbar"
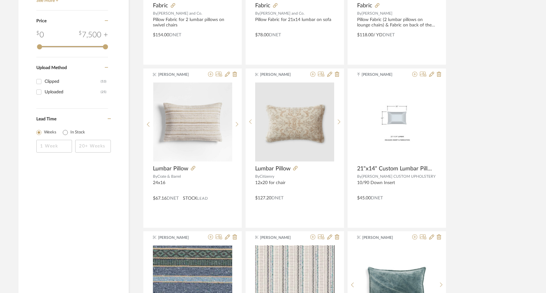
scroll to position [569, 0]
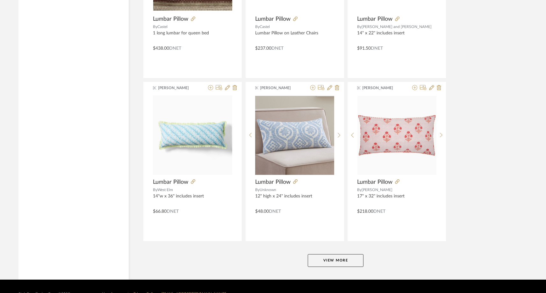
scroll to position [1865, 0]
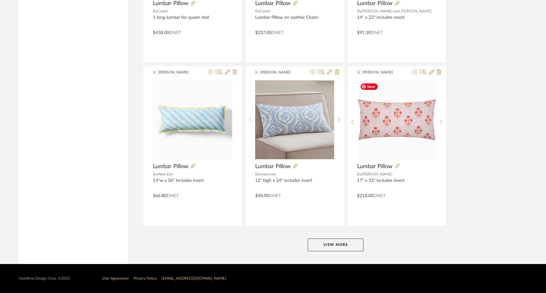
type input "lumbar"
click at [342, 242] on button "View More" at bounding box center [336, 244] width 56 height 13
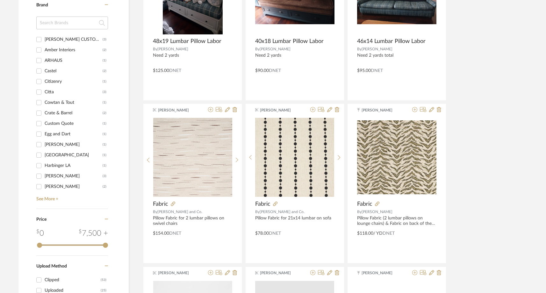
scroll to position [360, 0]
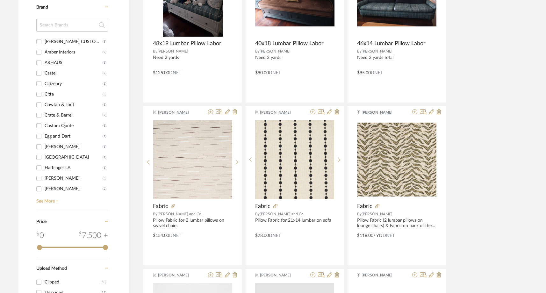
click at [41, 202] on link "See More +" at bounding box center [71, 199] width 73 height 10
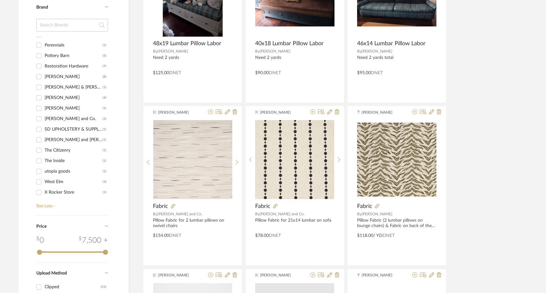
scroll to position [237, 0]
click at [56, 67] on div "[PERSON_NAME]" at bounding box center [74, 67] width 58 height 10
click at [44, 67] on input "[PERSON_NAME] (8)" at bounding box center [39, 67] width 10 height 10
checkbox input "true"
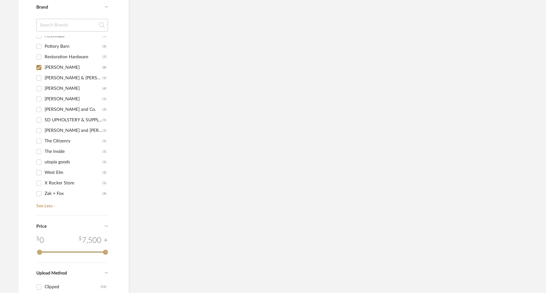
scroll to position [322, 0]
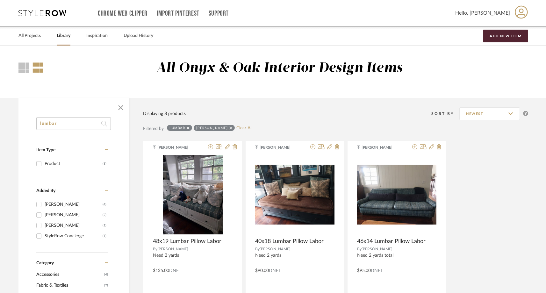
click at [77, 125] on input "lumbar" at bounding box center [73, 123] width 74 height 13
type input "l"
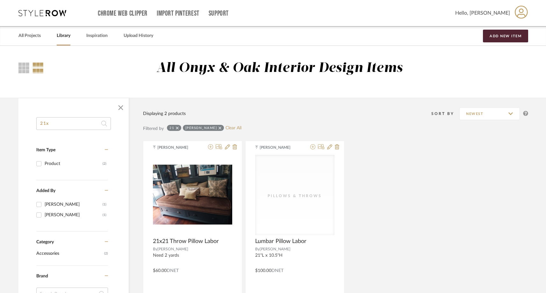
scroll to position [289, 0]
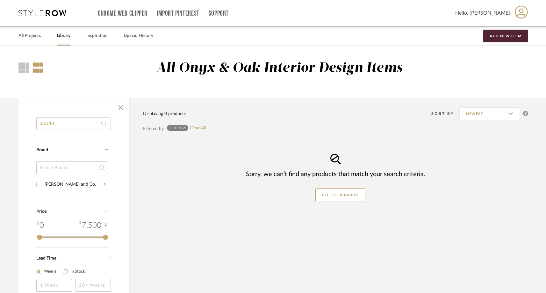
scroll to position [57, 0]
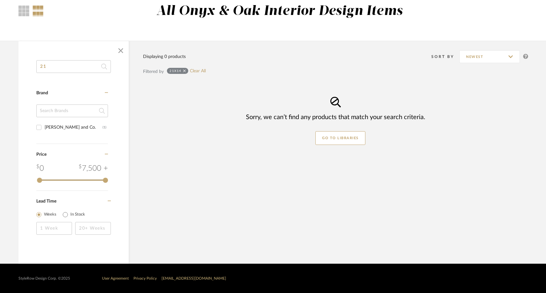
type input "2"
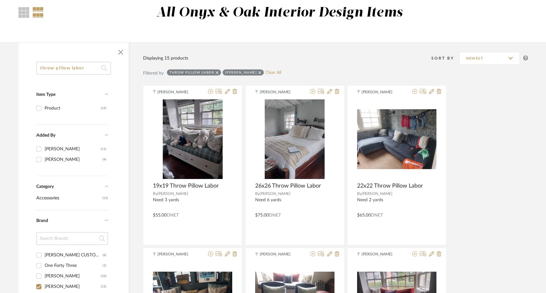
scroll to position [59, 0]
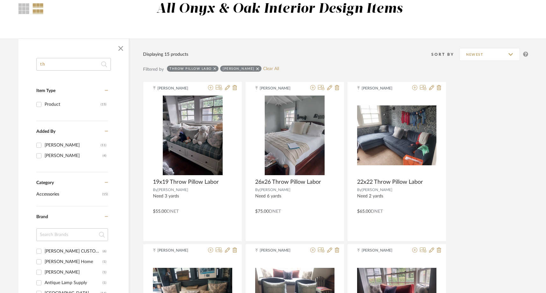
type input "t"
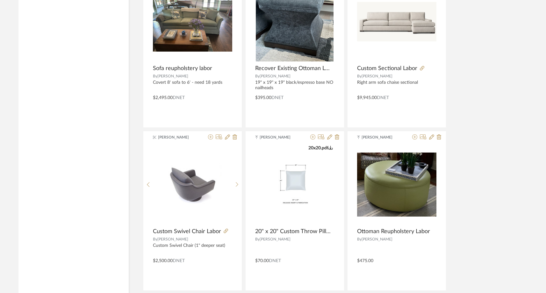
scroll to position [1865, 0]
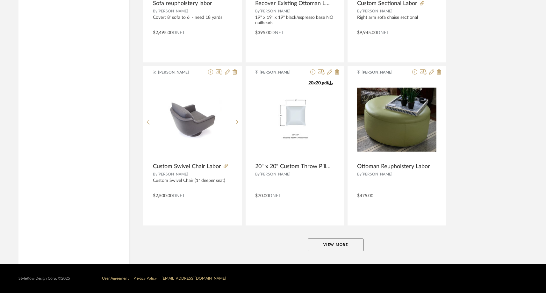
click at [334, 245] on button "View More" at bounding box center [336, 244] width 56 height 13
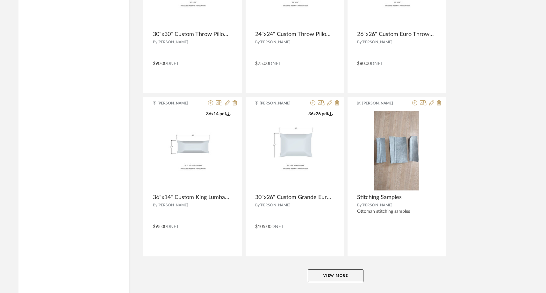
scroll to position [3819, 0]
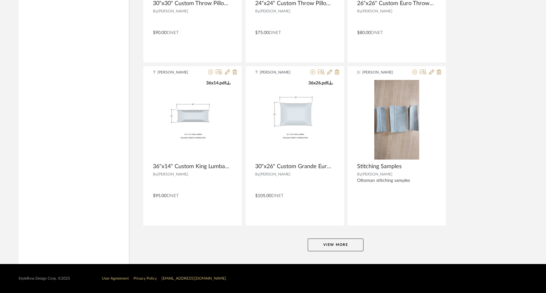
click at [329, 242] on button "View More" at bounding box center [336, 244] width 56 height 13
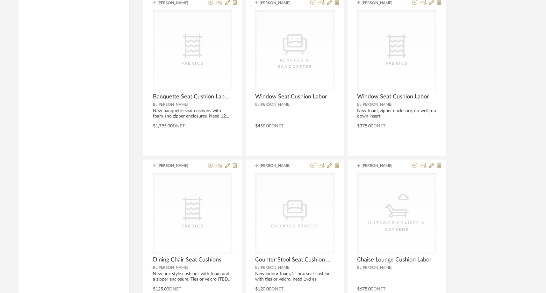
scroll to position [5773, 0]
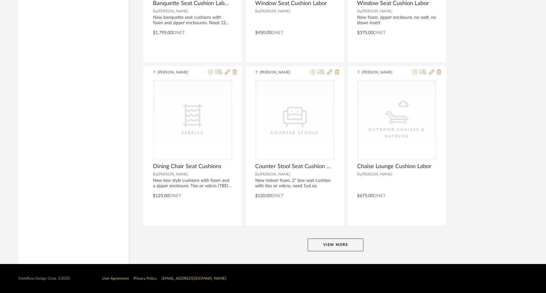
click at [328, 249] on button "View More" at bounding box center [336, 244] width 56 height 13
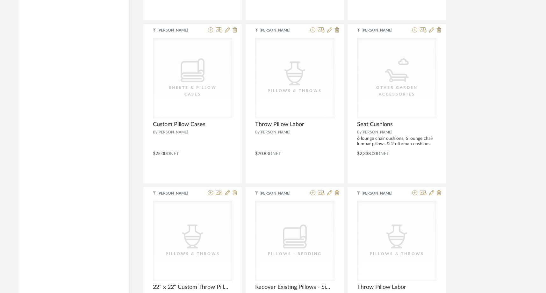
scroll to position [6093, 0]
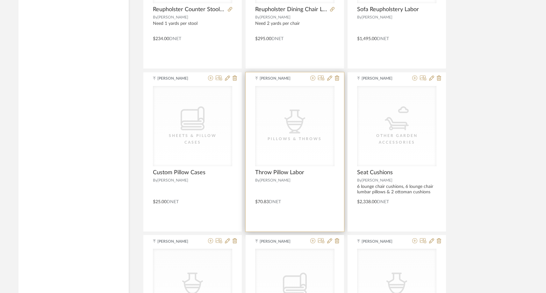
click at [285, 138] on div "Pillows & Throws" at bounding box center [295, 139] width 64 height 6
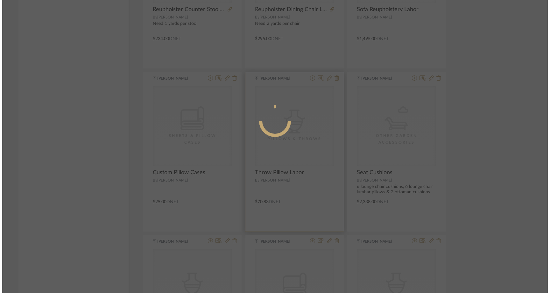
scroll to position [0, 0]
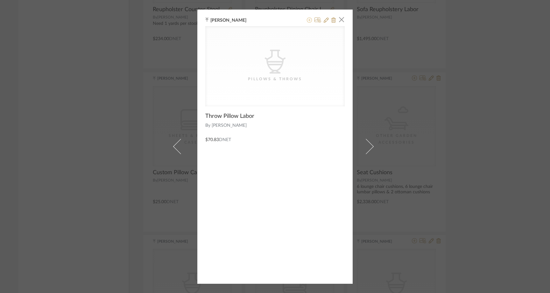
click at [307, 21] on icon at bounding box center [309, 20] width 5 height 5
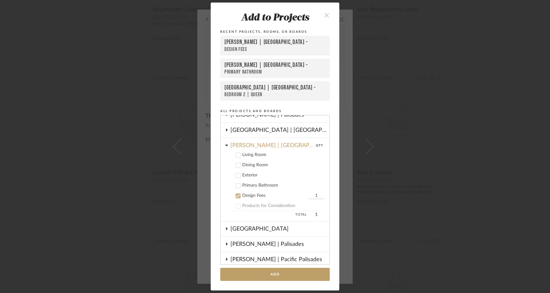
scroll to position [138, 0]
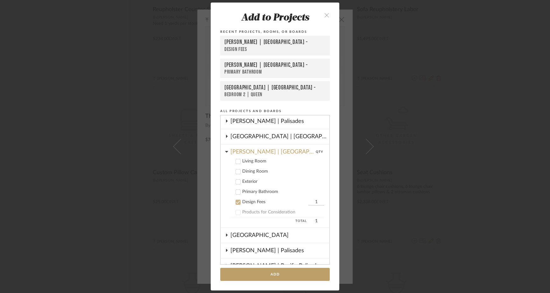
click at [235, 165] on cdk-nested-tree-node "Living Room" at bounding box center [273, 161] width 104 height 10
click at [236, 161] on icon at bounding box center [238, 161] width 4 height 4
click at [236, 203] on icon at bounding box center [238, 202] width 4 height 4
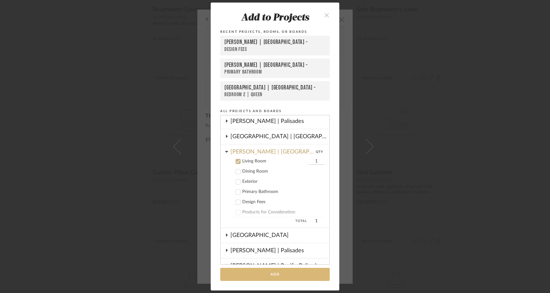
click at [229, 271] on button "Add" at bounding box center [275, 274] width 110 height 13
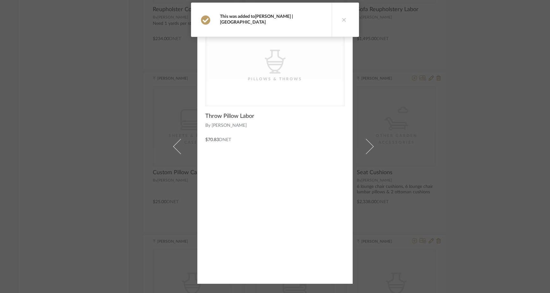
click at [273, 18] on link "[PERSON_NAME] | [GEOGRAPHIC_DATA]" at bounding box center [256, 19] width 73 height 10
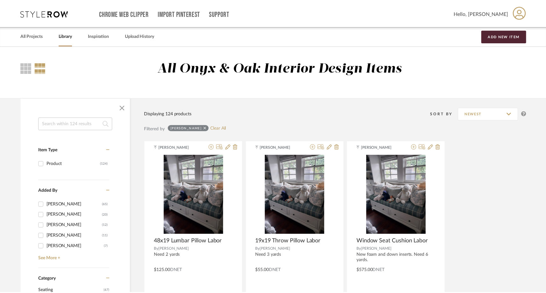
scroll to position [6093, 0]
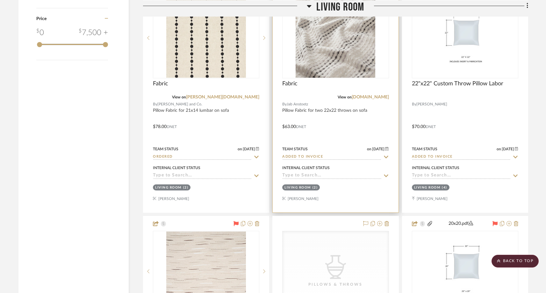
scroll to position [911, 0]
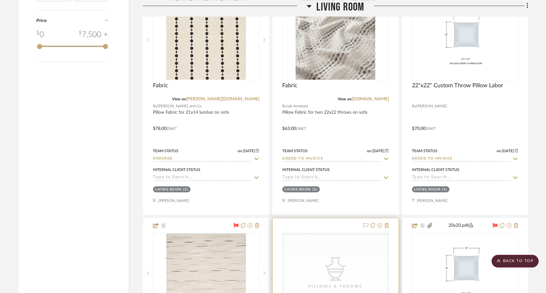
click at [0, 0] on icon "CategoryIconAccessories Created with Sketch." at bounding box center [0, 0] width 0 height 0
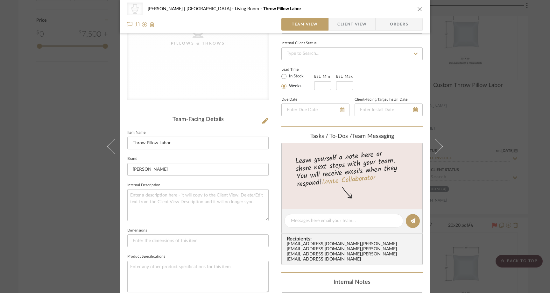
scroll to position [100, 0]
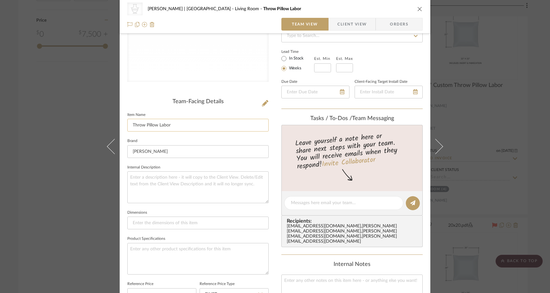
drag, startPoint x: 131, startPoint y: 126, endPoint x: 142, endPoint y: 127, distance: 11.5
click at [142, 127] on input "Throw Pillow Labor" at bounding box center [197, 125] width 141 height 13
type input "Lumbar Pillow Labor"
click at [139, 134] on sr-form-field "Item Name [PERSON_NAME] Labor" at bounding box center [197, 123] width 141 height 26
click at [78, 107] on div "CategoryIconAccessories Created with Sketch. Pillows & Throws [PERSON_NAME] | […" at bounding box center [275, 146] width 550 height 293
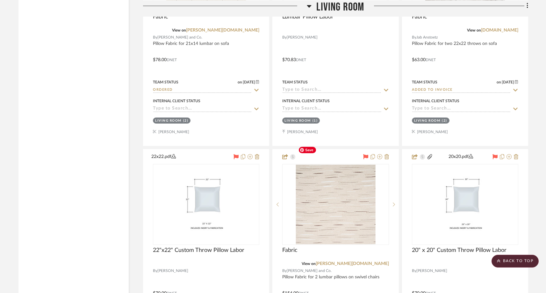
scroll to position [987, 0]
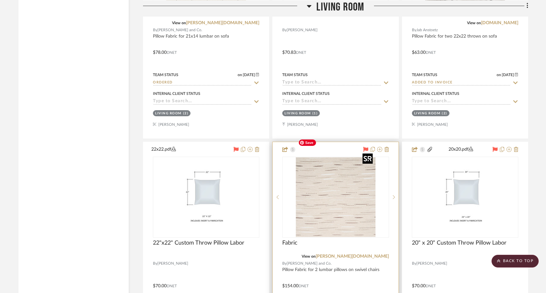
click at [334, 176] on img "0" at bounding box center [335, 197] width 80 height 80
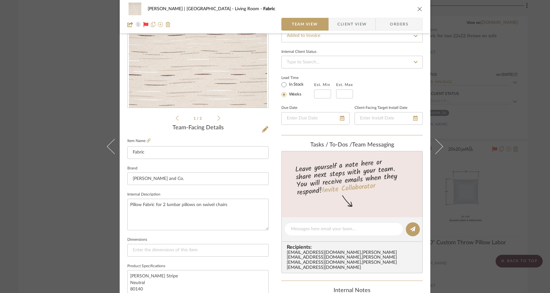
scroll to position [0, 0]
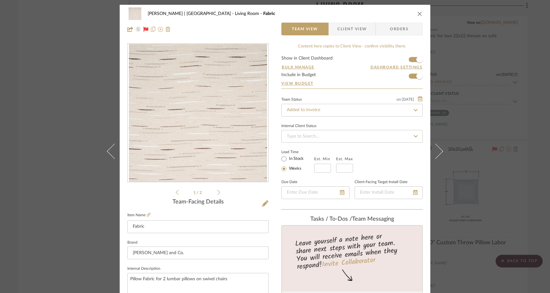
click at [417, 15] on icon "close" at bounding box center [419, 13] width 5 height 5
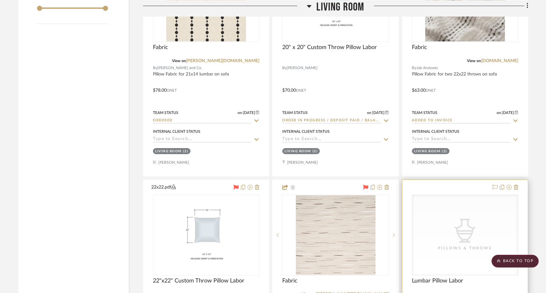
scroll to position [992, 0]
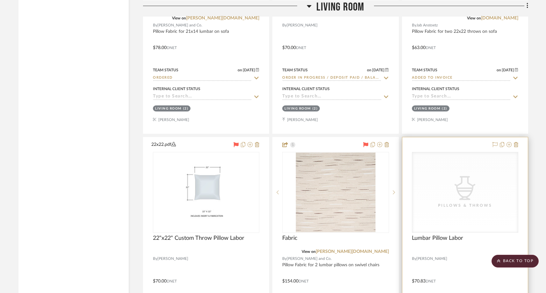
click at [444, 188] on div "CategoryIconAccessories Created with Sketch. Pillows & Throws" at bounding box center [465, 192] width 106 height 80
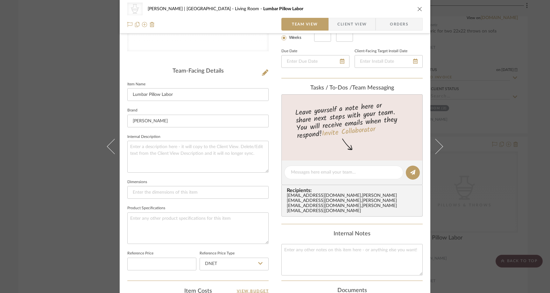
scroll to position [228, 0]
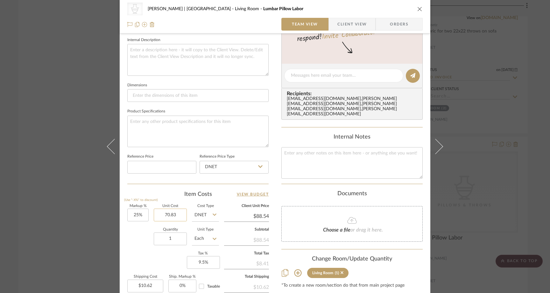
click at [180, 211] on input "70.83" at bounding box center [170, 215] width 33 height 13
type input "$70.00"
click at [138, 244] on div "Quantity 1 Unit Type Each" at bounding box center [173, 239] width 92 height 23
type input "$87.50"
type input "$10.50"
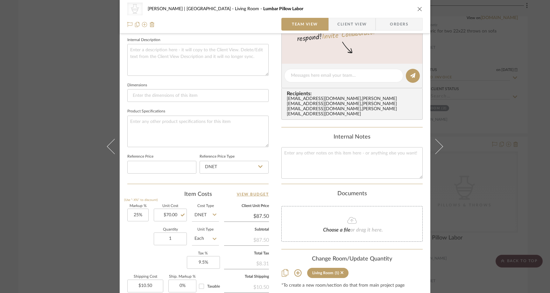
click at [50, 96] on div "CategoryIconAccessories Created with Sketch. Pillows & Throws [PERSON_NAME] | […" at bounding box center [275, 146] width 550 height 293
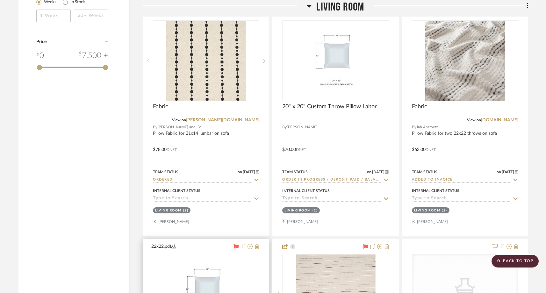
scroll to position [1004, 0]
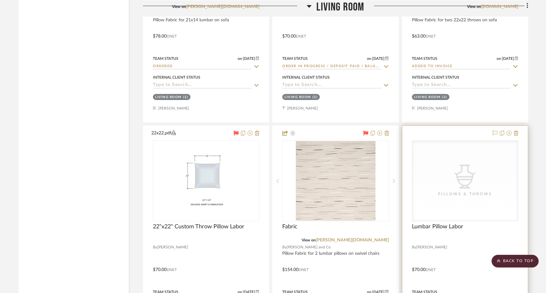
click at [438, 189] on div "CategoryIconAccessories Created with Sketch. Pillows & Throws" at bounding box center [465, 181] width 106 height 80
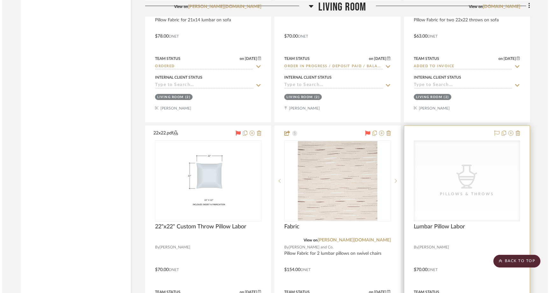
scroll to position [0, 0]
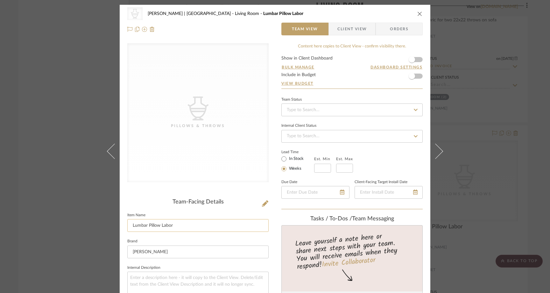
click at [130, 227] on input "Lumbar Pillow Labor" at bounding box center [197, 225] width 141 height 13
type input "21x14 Custom Lumbar Pillow Labor"
click at [72, 143] on div "CategoryIconAccessories Created with Sketch. Pillows & Throws [PERSON_NAME] | […" at bounding box center [275, 146] width 550 height 293
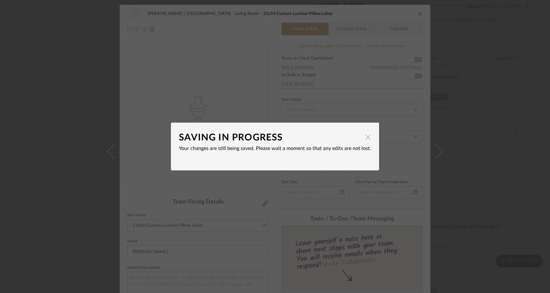
click at [368, 139] on span "button" at bounding box center [368, 137] width 13 height 13
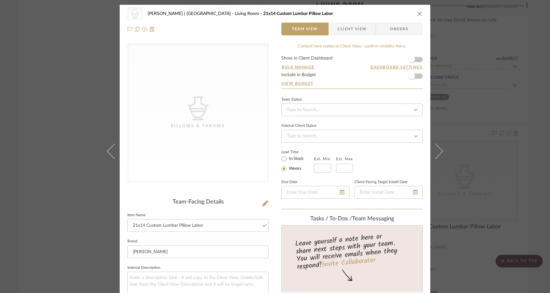
click at [95, 111] on div "CategoryIconAccessories Created with Sketch. Pillows & Throws [PERSON_NAME] | […" at bounding box center [275, 146] width 550 height 293
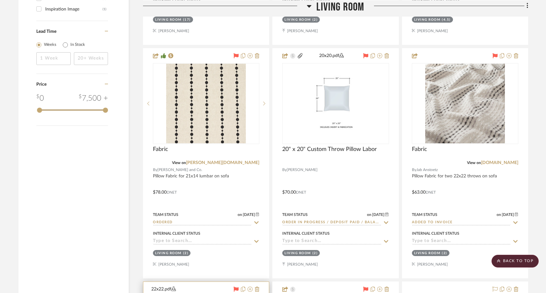
scroll to position [849, 0]
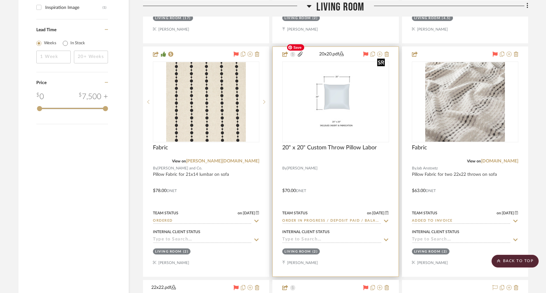
click at [0, 0] on img at bounding box center [0, 0] width 0 height 0
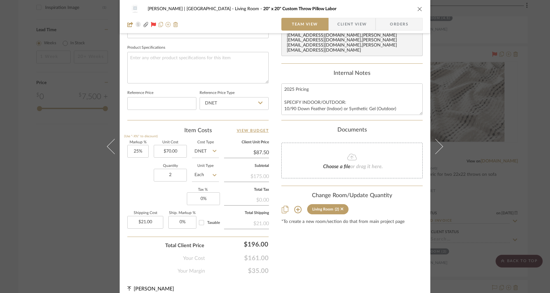
scroll to position [298, 0]
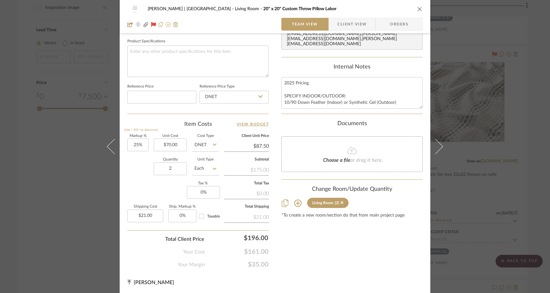
click at [295, 199] on icon at bounding box center [297, 202] width 7 height 7
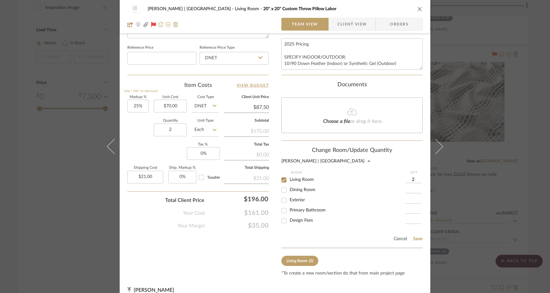
scroll to position [342, 0]
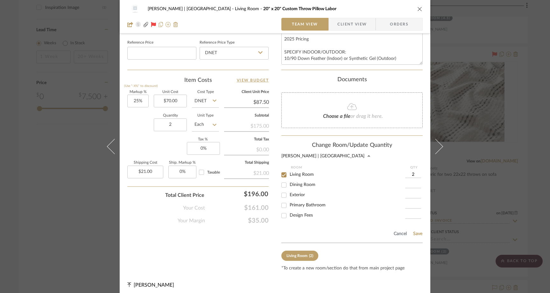
click at [418, 9] on icon "close" at bounding box center [419, 8] width 5 height 5
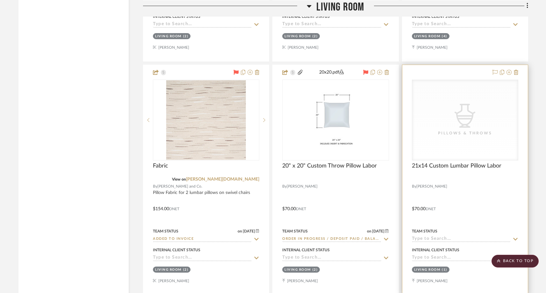
scroll to position [1061, 0]
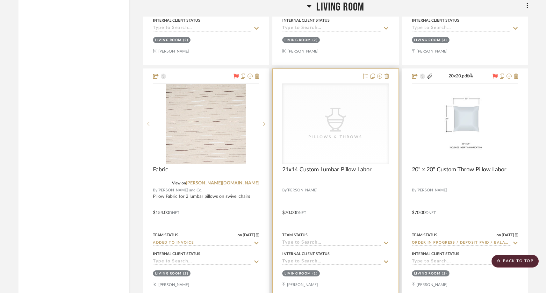
click at [315, 105] on div "CategoryIconAccessories Created with Sketch. Pillows & Throws" at bounding box center [335, 124] width 106 height 80
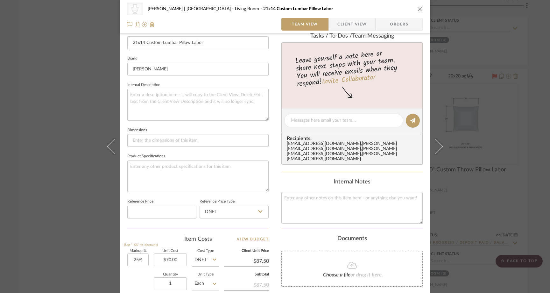
scroll to position [195, 0]
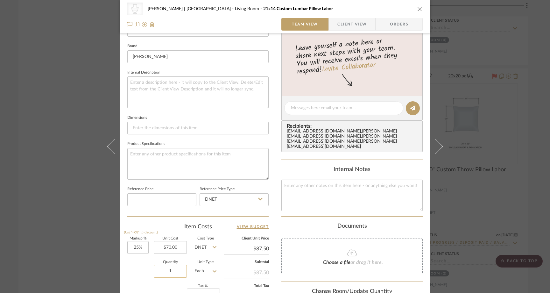
click at [174, 266] on input "1" at bounding box center [170, 271] width 33 height 13
type input "2"
click at [130, 272] on div "Quantity 2 Unit Type Each" at bounding box center [173, 271] width 92 height 23
type input "$21.00"
click at [58, 115] on div "CategoryIconAccessories Created with Sketch. Pillows & Throws [PERSON_NAME] | […" at bounding box center [275, 146] width 550 height 293
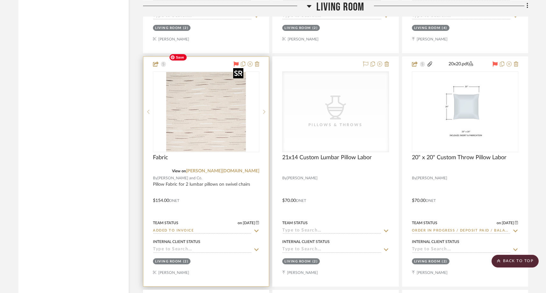
scroll to position [1075, 0]
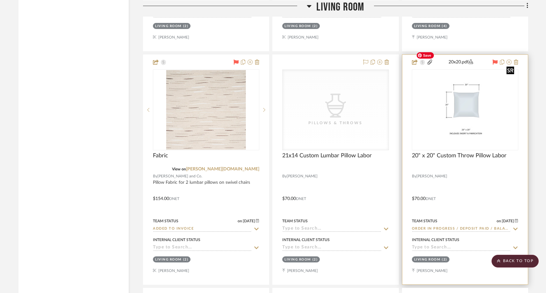
click at [450, 104] on img "0" at bounding box center [464, 110] width 103 height 80
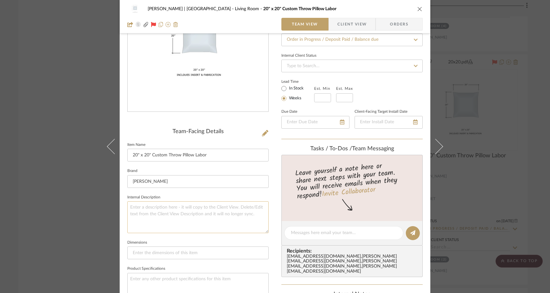
scroll to position [81, 0]
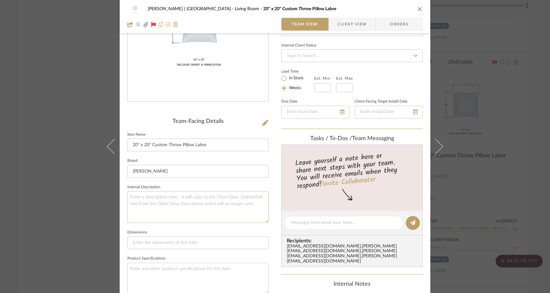
click at [177, 206] on textarea at bounding box center [197, 207] width 141 height 32
type textarea "t"
type textarea "Fabric to be re"
type textarea "U"
type textarea "Using remant fabric from sofa"
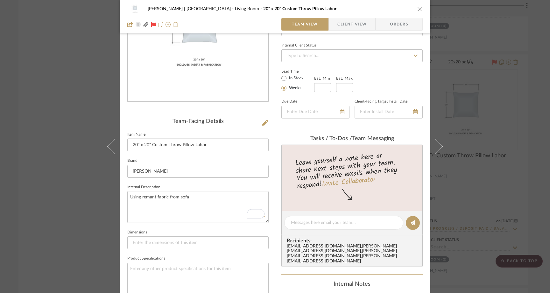
click at [166, 224] on sr-form-field "Internal Description Using remant fabric from sofa" at bounding box center [197, 205] width 141 height 45
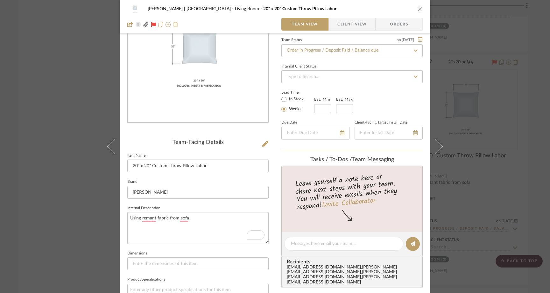
scroll to position [60, 0]
click at [129, 218] on textarea "Using remant fabric from sofa" at bounding box center [197, 227] width 141 height 32
type textarea "2 pillows to be fabricated using remant fabric from sofa"
click at [216, 217] on textarea "2 pillows to be fabricated using remant fabric from sofa" at bounding box center [197, 227] width 141 height 32
click at [218, 218] on textarea "2 pillows to be fabricated using remant fabric from the sofa" at bounding box center [197, 227] width 141 height 32
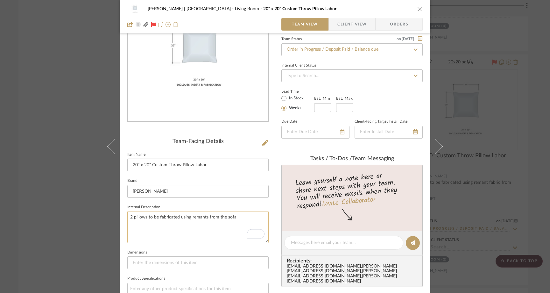
click at [225, 217] on textarea "2 pillows to be fabricated using remants from the sofa" at bounding box center [197, 227] width 141 height 32
click at [233, 217] on textarea "2 pillows to be fabricated using remants from the sofa" at bounding box center [197, 227] width 141 height 32
click at [202, 240] on textarea "2 pillows to be fabricated using remants from the sofa fabric" at bounding box center [197, 227] width 141 height 32
type textarea "2 pillows to be fabricated using remants from the sofa fabric"
click at [64, 104] on div "[PERSON_NAME] | Palm Desert Living Room 20" x 20" Custom Throw Pillow Labor Tea…" at bounding box center [275, 146] width 550 height 293
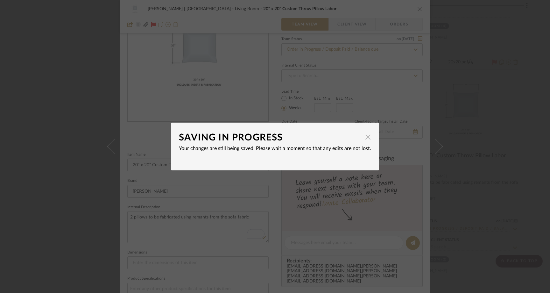
click at [368, 137] on span "button" at bounding box center [368, 137] width 13 height 13
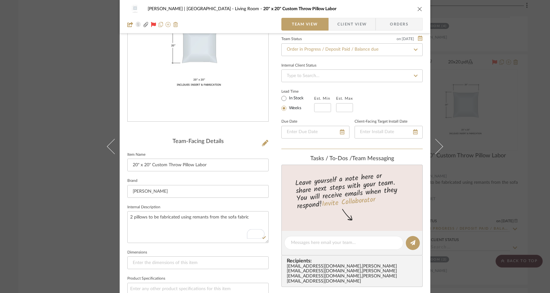
click at [76, 98] on div "[PERSON_NAME] | Palm Desert Living Room 20" x 20" Custom Throw Pillow Labor Tea…" at bounding box center [275, 146] width 550 height 293
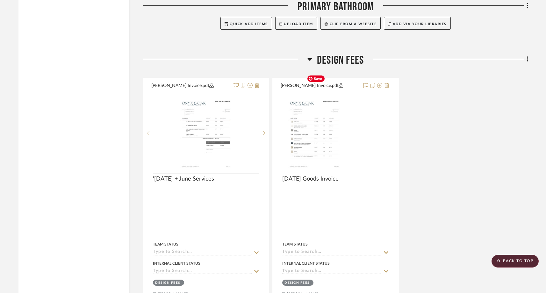
scroll to position [1998, 0]
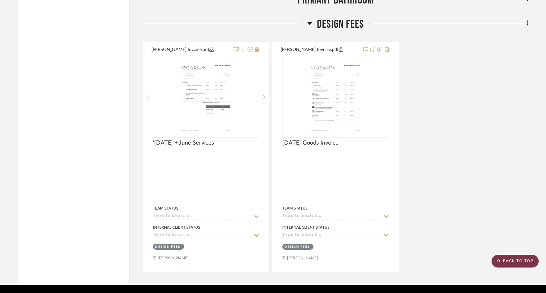
click at [528, 261] on scroll-to-top-button "BACK TO TOP" at bounding box center [514, 261] width 47 height 13
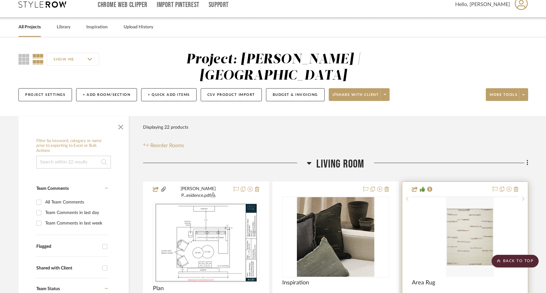
scroll to position [0, 0]
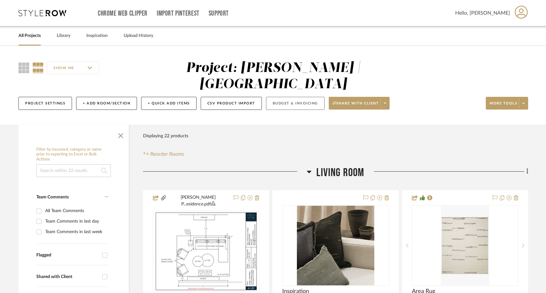
click at [301, 97] on button "Budget & Invoicing" at bounding box center [295, 103] width 59 height 13
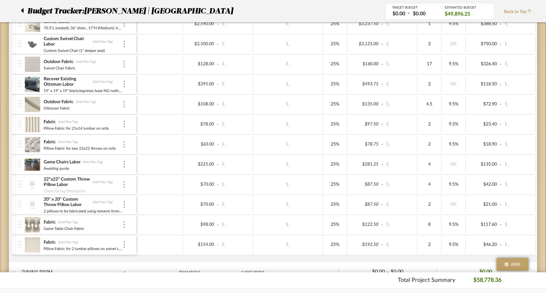
scroll to position [210, 0]
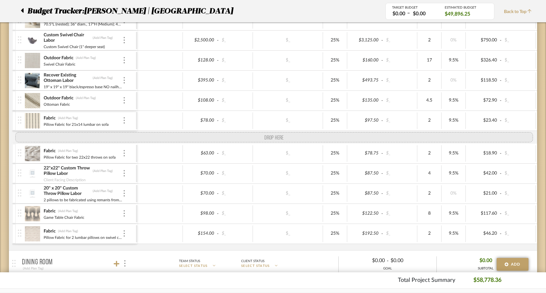
drag, startPoint x: 18, startPoint y: 162, endPoint x: 25, endPoint y: 137, distance: 25.9
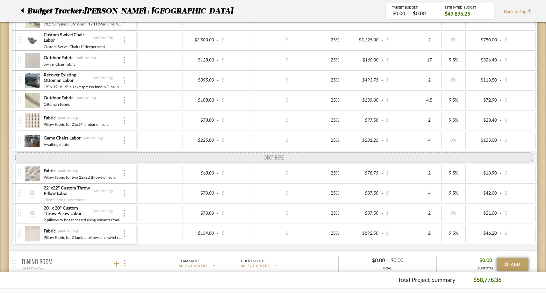
drag, startPoint x: 19, startPoint y: 222, endPoint x: 20, endPoint y: 156, distance: 66.5
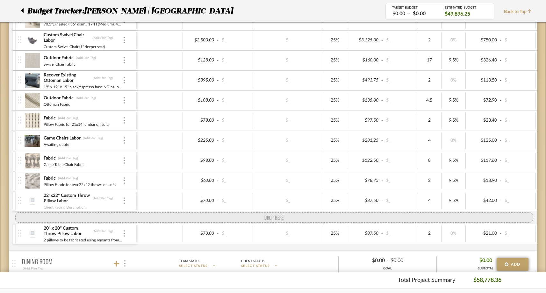
drag, startPoint x: 23, startPoint y: 246, endPoint x: 26, endPoint y: 220, distance: 26.9
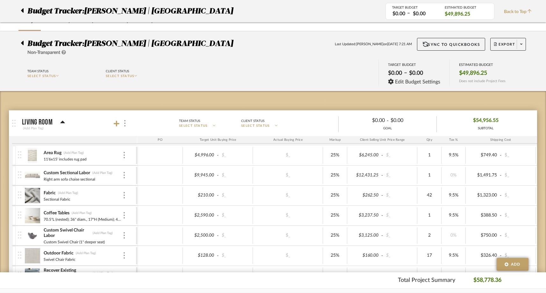
scroll to position [13, 0]
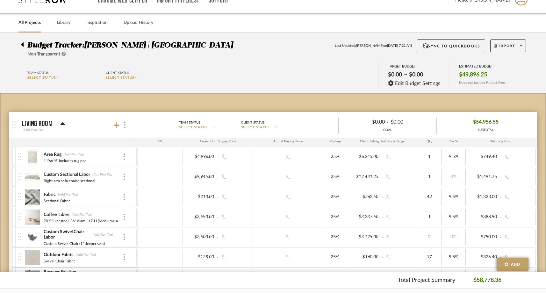
click at [119, 125] on div at bounding box center [121, 125] width 14 height 9
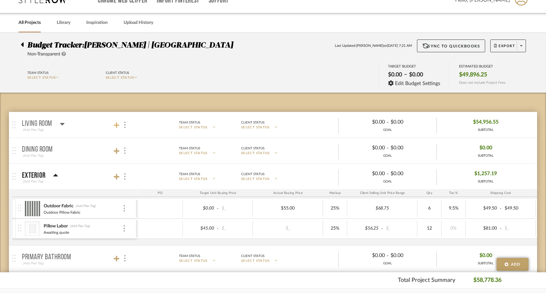
click at [116, 124] on icon at bounding box center [117, 125] width 6 height 6
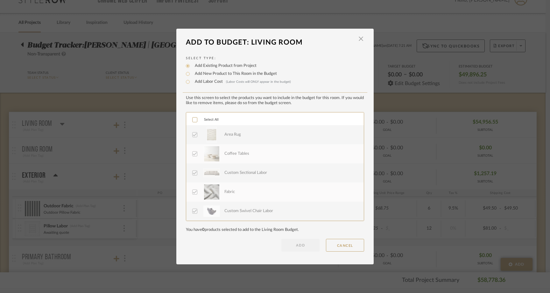
scroll to position [210, 0]
click at [224, 156] on div "21x14 Custom Lumbar Pillow Labor" at bounding box center [256, 154] width 65 height 6
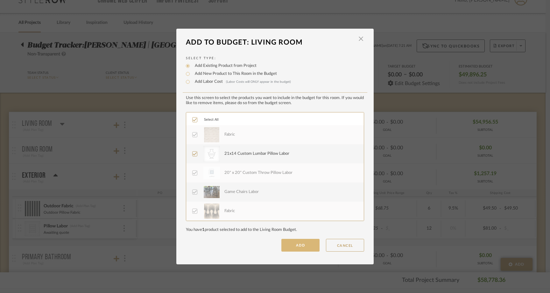
click at [307, 242] on button "ADD" at bounding box center [300, 245] width 38 height 13
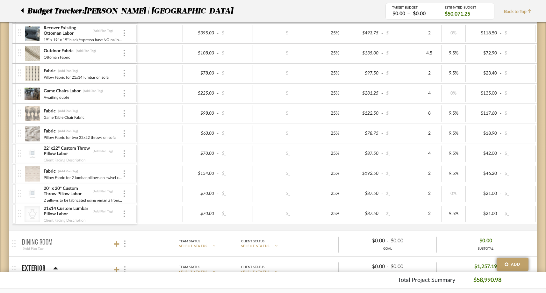
scroll to position [256, 0]
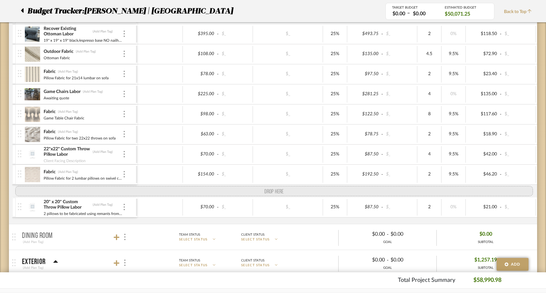
drag, startPoint x: 24, startPoint y: 216, endPoint x: 26, endPoint y: 189, distance: 26.2
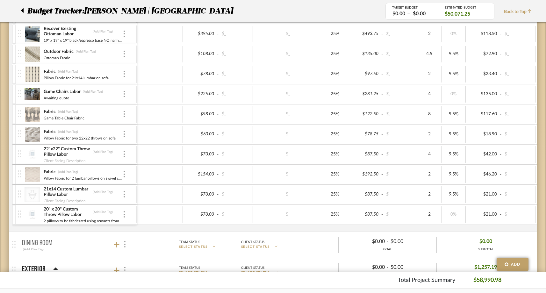
click at [33, 213] on img at bounding box center [33, 214] width 16 height 15
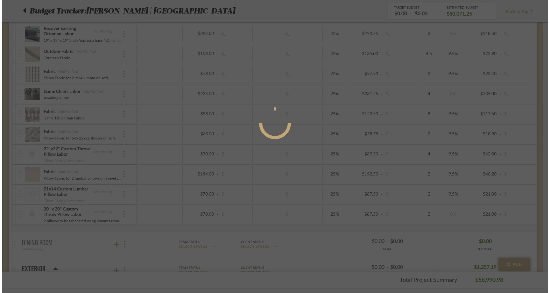
scroll to position [0, 0]
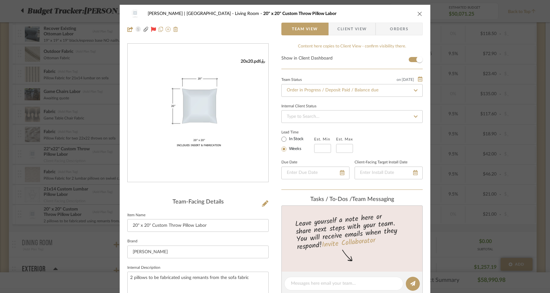
click at [419, 13] on icon "close" at bounding box center [419, 13] width 5 height 5
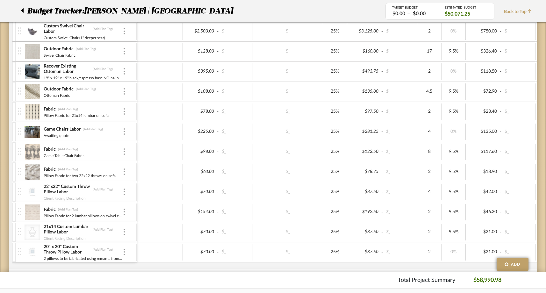
scroll to position [216, 0]
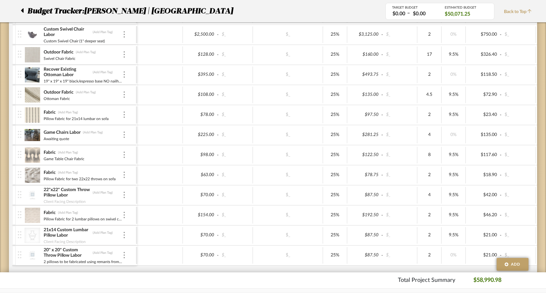
click at [513, 14] on span "Back to Top" at bounding box center [519, 12] width 31 height 7
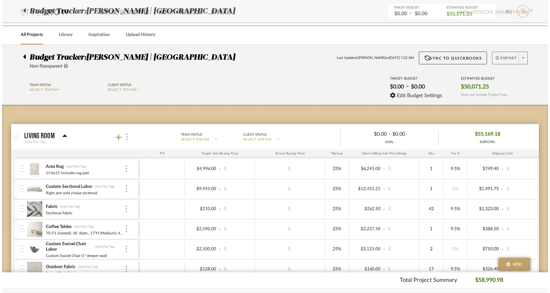
scroll to position [0, 0]
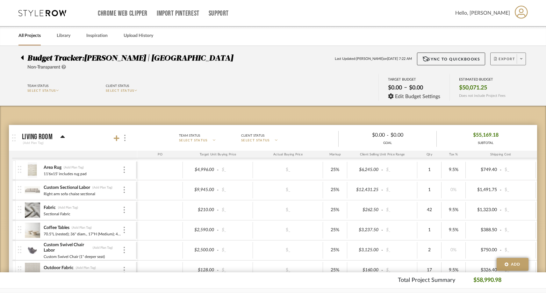
click at [513, 58] on span "Export" at bounding box center [504, 62] width 21 height 10
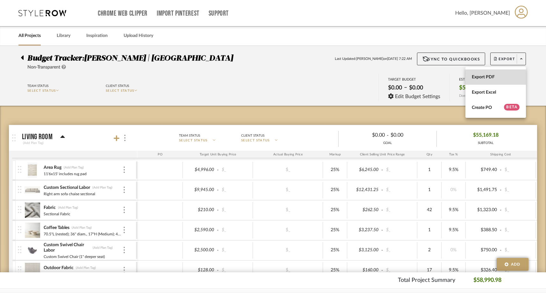
click at [495, 77] on span "Export PDF" at bounding box center [495, 76] width 48 height 5
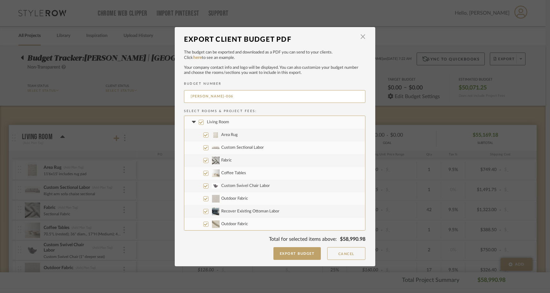
click at [199, 121] on input "Living Room" at bounding box center [201, 122] width 5 height 5
checkbox input "false"
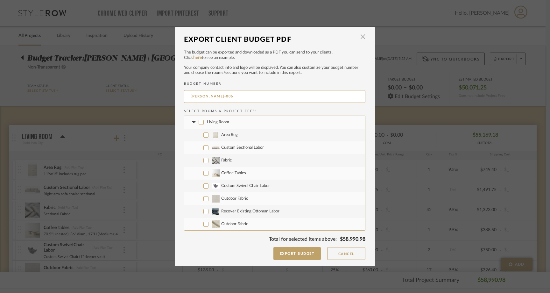
checkbox input "false"
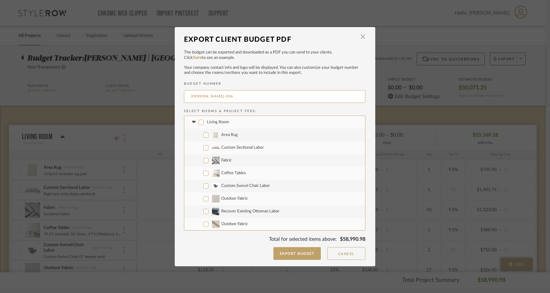
checkbox input "false"
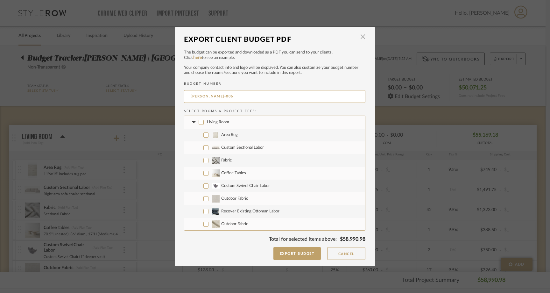
checkbox input "false"
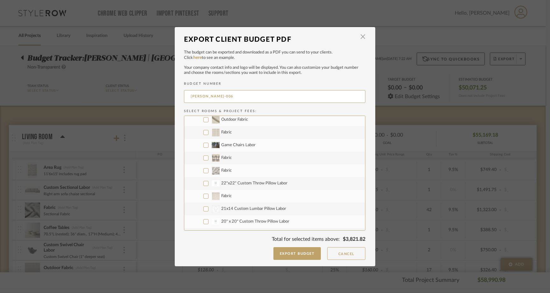
scroll to position [104, 0]
click at [204, 145] on input "Game Chairs Labor" at bounding box center [205, 145] width 5 height 5
checkbox input "true"
click at [203, 161] on label "Fabric" at bounding box center [274, 158] width 181 height 13
click at [203, 161] on input "Fabric" at bounding box center [205, 158] width 5 height 5
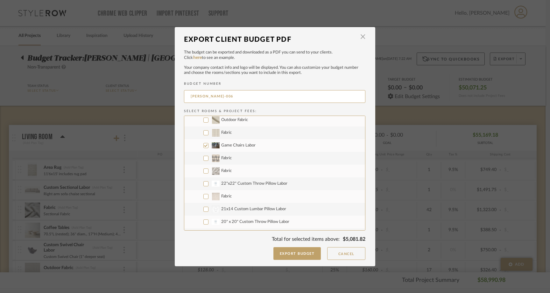
checkbox input "true"
click at [203, 172] on input "Fabric" at bounding box center [205, 170] width 5 height 5
checkbox input "true"
click at [203, 181] on input "22"x22" Custom Throw Pillow Labor" at bounding box center [205, 183] width 5 height 5
checkbox input "true"
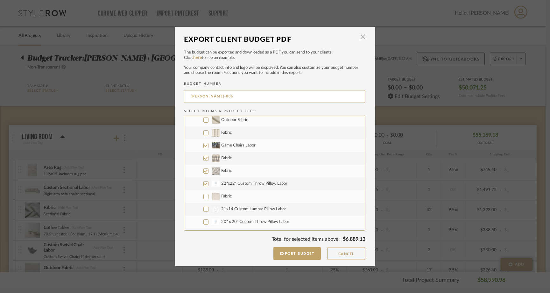
click at [204, 195] on input "Fabric" at bounding box center [205, 196] width 5 height 5
checkbox input "true"
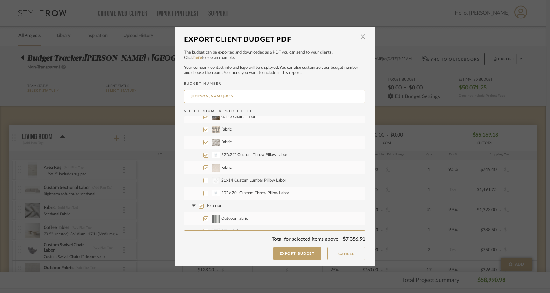
scroll to position [136, 0]
click at [204, 179] on input "CategoryIconAccessories Created with Sketch. 21x14 Custom Lumbar Pillow Labor" at bounding box center [205, 177] width 5 height 5
checkbox input "true"
click at [204, 189] on input "20" x 20" Custom Throw Pillow Labor" at bounding box center [205, 190] width 5 height 5
checkbox input "true"
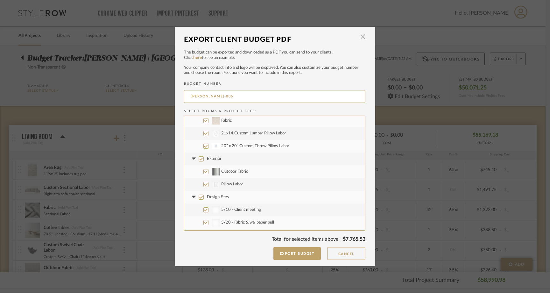
scroll to position [183, 0]
click at [200, 196] on input "Design Fees" at bounding box center [201, 194] width 5 height 5
checkbox input "false"
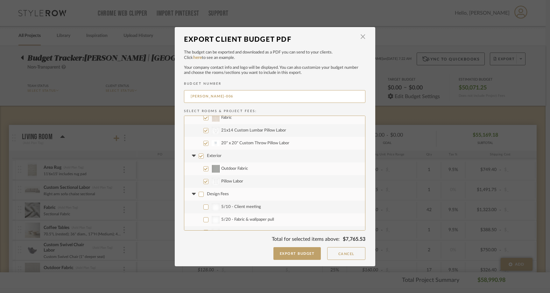
checkbox input "false"
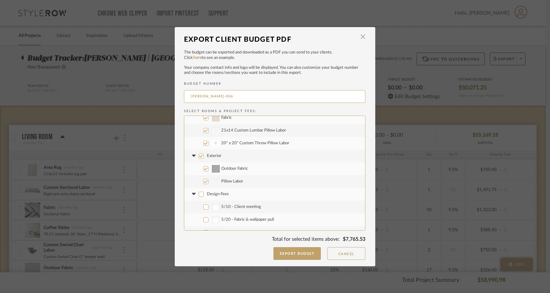
checkbox input "false"
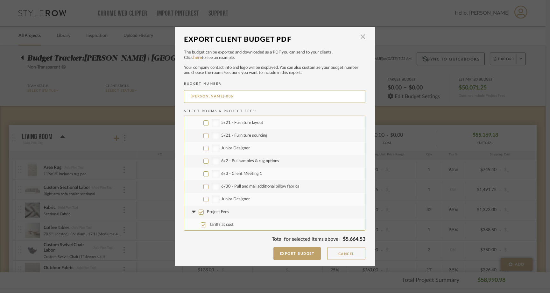
scroll to position [306, 0]
click at [199, 212] on input "Project Fees" at bounding box center [201, 211] width 5 height 5
checkbox input "false"
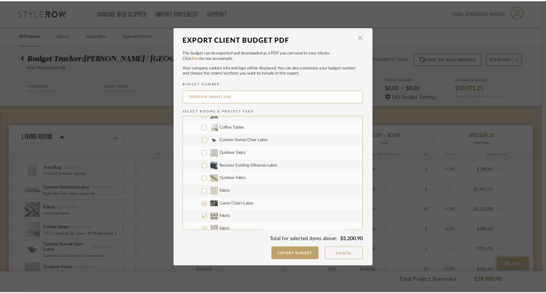
scroll to position [45, 0]
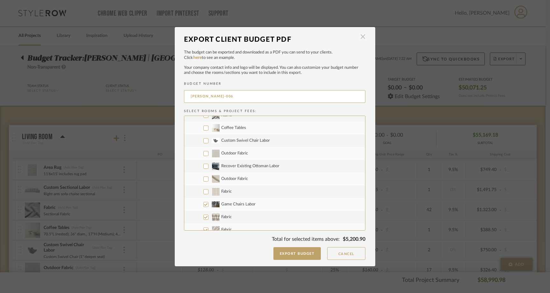
click at [360, 38] on span "button" at bounding box center [363, 37] width 13 height 13
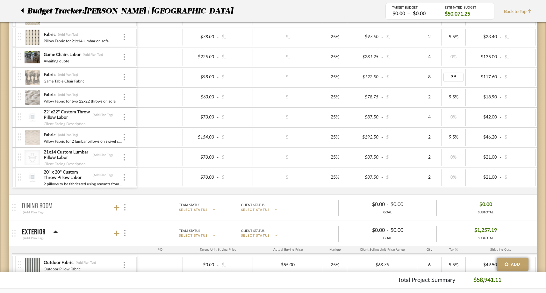
scroll to position [286, 0]
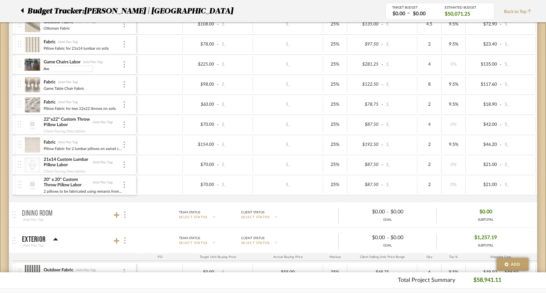
type input "A"
click at [53, 200] on div "Area Rug (Add Plan Tag) 11'6x15' includes rug pad $4,996.00 - $_ $_ 25% $6,245.…" at bounding box center [341, 37] width 658 height 327
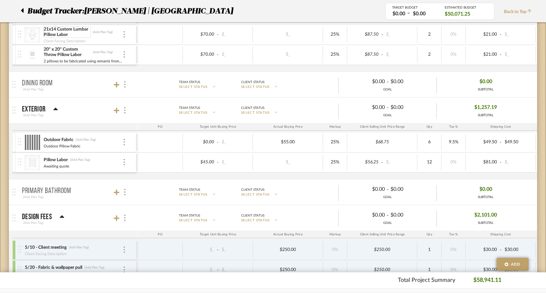
scroll to position [452, 0]
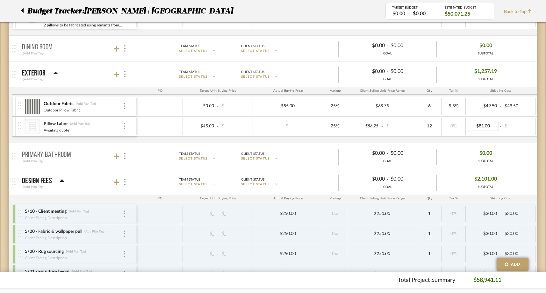
click at [478, 138] on div "Outdoor Fabric (Add Plan Tag) Outdoor Pillow Fabric $0.00 - $_ $55.00 25% $68.7…" at bounding box center [341, 119] width 658 height 46
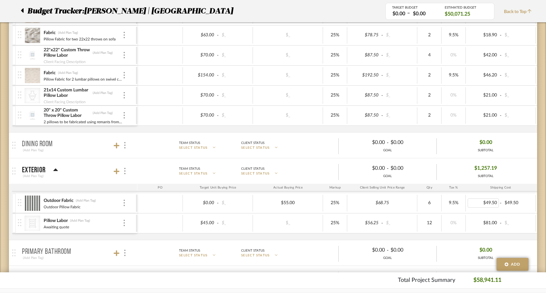
scroll to position [307, 0]
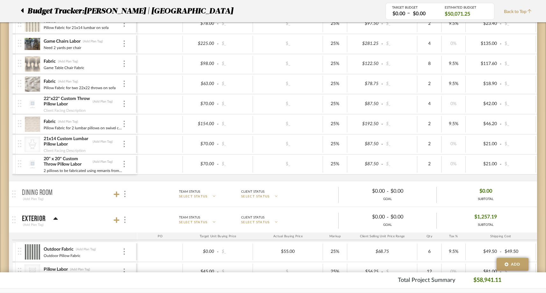
click at [522, 9] on span "Back to Top" at bounding box center [519, 12] width 31 height 7
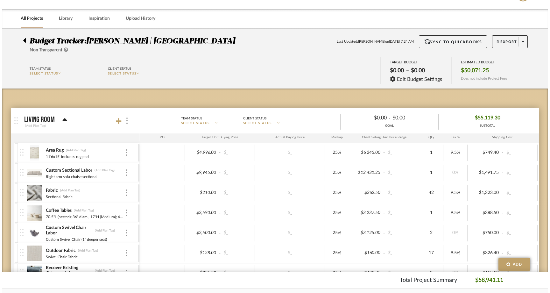
scroll to position [0, 0]
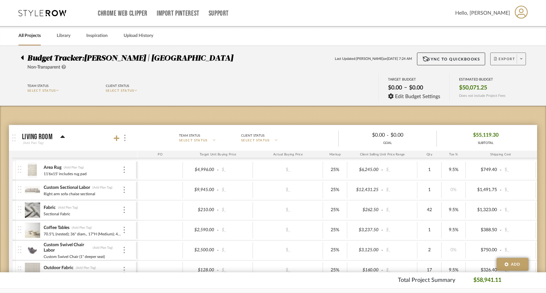
click at [511, 56] on button "Export" at bounding box center [508, 59] width 36 height 13
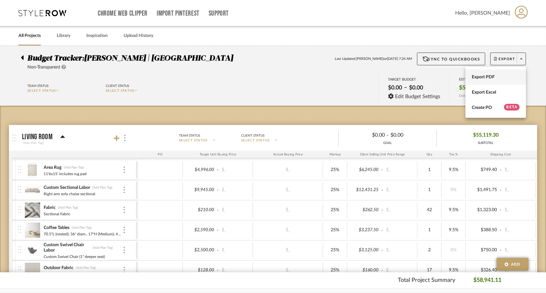
click at [483, 79] on span "Export PDF" at bounding box center [495, 76] width 48 height 5
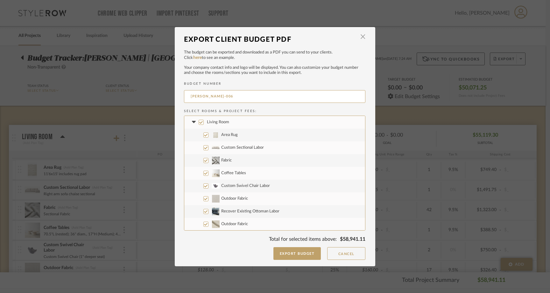
click at [200, 123] on input "Living Room" at bounding box center [201, 122] width 5 height 5
checkbox input "false"
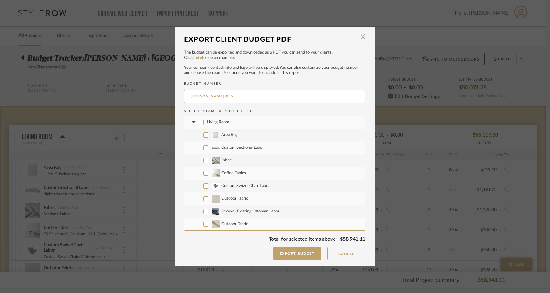
checkbox input "false"
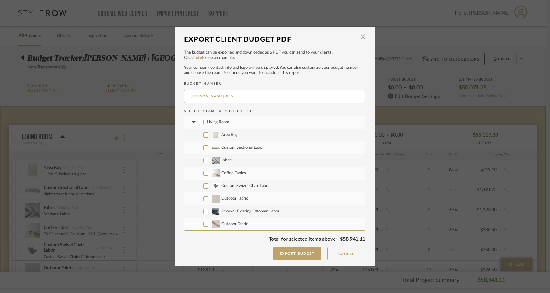
checkbox input "false"
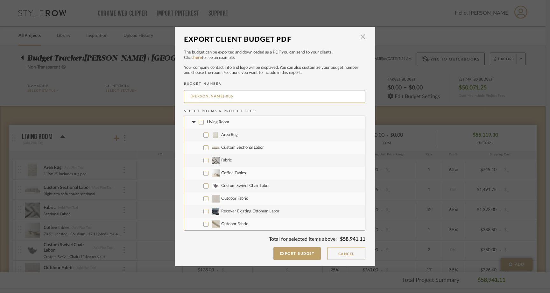
checkbox input "false"
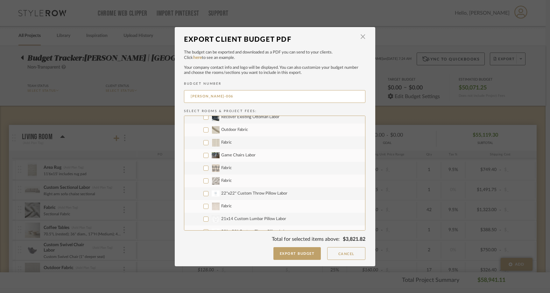
scroll to position [99, 0]
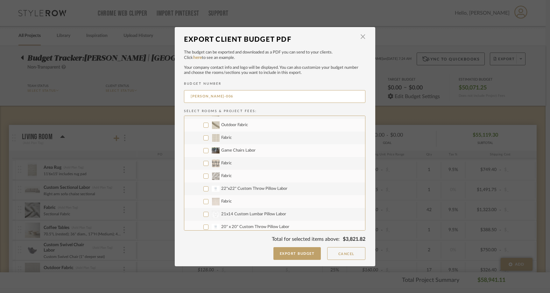
click at [204, 151] on input "Game Chairs Labor" at bounding box center [205, 150] width 5 height 5
checkbox input "true"
click at [205, 165] on input "Fabric" at bounding box center [205, 163] width 5 height 5
checkbox input "true"
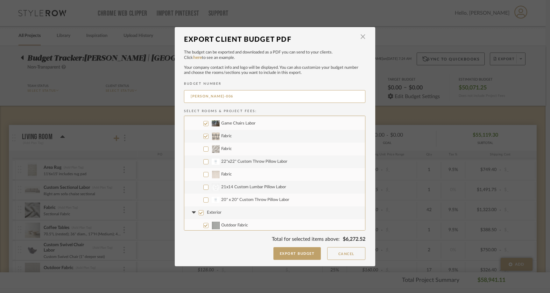
scroll to position [129, 0]
click at [204, 147] on input "Fabric" at bounding box center [205, 146] width 5 height 5
checkbox input "true"
click at [203, 159] on input "22"x22" Custom Throw Pillow Labor" at bounding box center [205, 159] width 5 height 5
checkbox input "true"
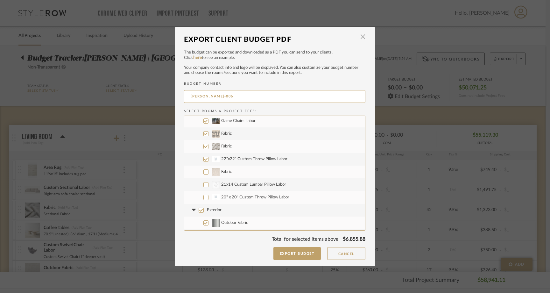
click at [203, 172] on input "Fabric" at bounding box center [205, 171] width 5 height 5
checkbox input "true"
click at [204, 183] on input "CategoryIconAccessories Created with Sketch. 21x14 Custom Lumbar Pillow Labor" at bounding box center [205, 184] width 5 height 5
checkbox input "true"
click at [204, 195] on input "20" x 20" Custom Throw Pillow Labor" at bounding box center [205, 197] width 5 height 5
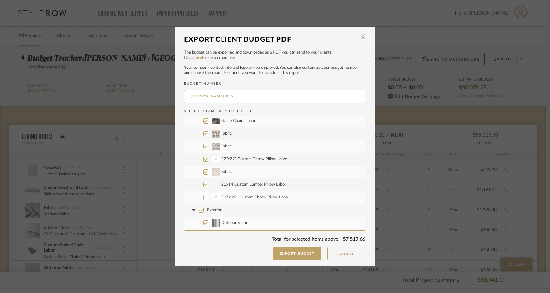
checkbox input "true"
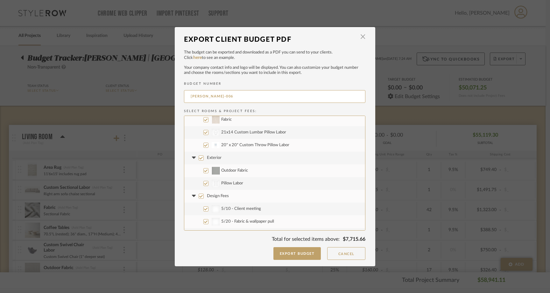
scroll to position [188, 0]
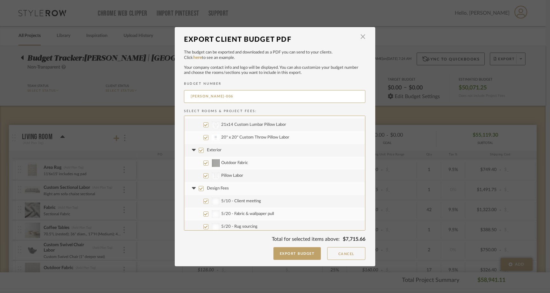
click at [202, 189] on label "Design Fees" at bounding box center [274, 188] width 181 height 13
click at [202, 189] on input "Design Fees" at bounding box center [201, 188] width 5 height 5
checkbox input "false"
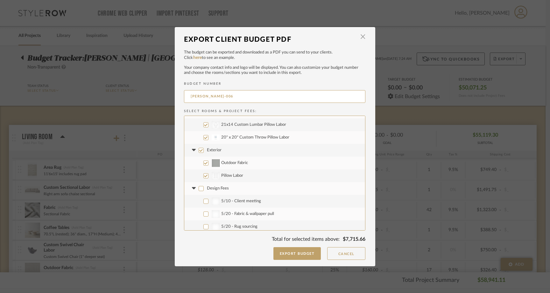
checkbox input "false"
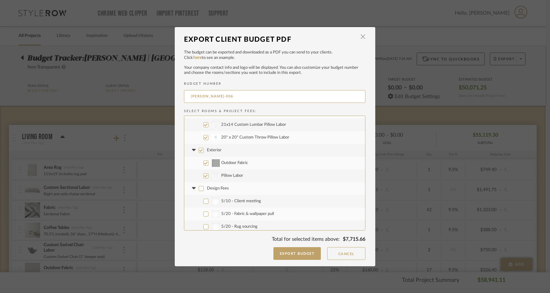
checkbox input "false"
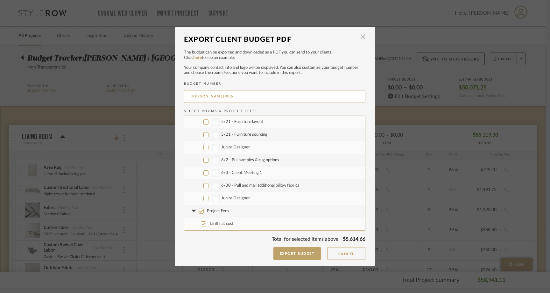
click at [199, 210] on input "Project Fees" at bounding box center [201, 211] width 5 height 5
checkbox input "false"
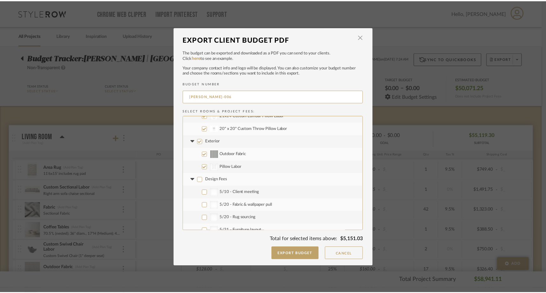
scroll to position [197, 0]
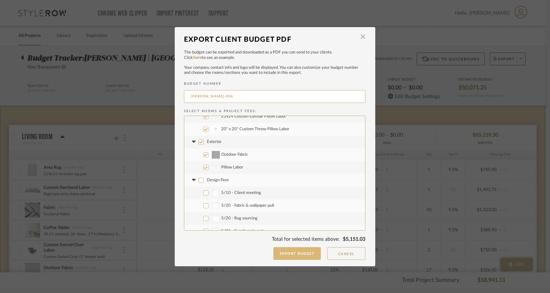
click at [281, 251] on button "Export Budget" at bounding box center [297, 253] width 48 height 13
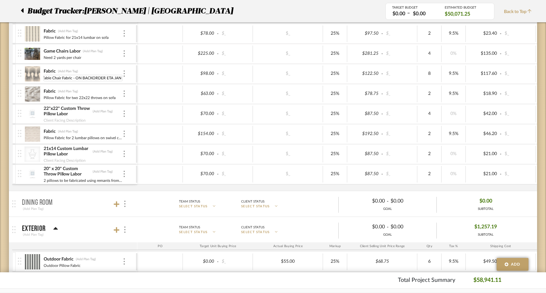
scroll to position [0, 17]
type input "Game Table Chair Fabric - ON BACKORDER ETA [DATE]"
click at [137, 81] on div "Fabric (Add Plan Tag) Game Table Chair Fabric - ON BACKORDER ETA [DATE] Game Ta…" at bounding box center [74, 74] width 125 height 20
click at [519, 12] on span "Back to Top" at bounding box center [519, 12] width 31 height 7
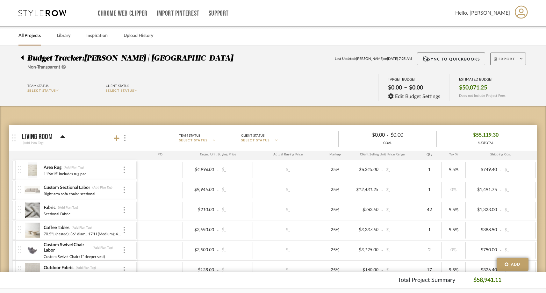
click at [511, 62] on span "Export" at bounding box center [504, 62] width 21 height 10
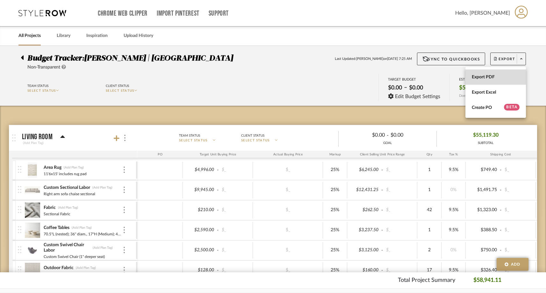
click at [503, 73] on button "Export PDF" at bounding box center [495, 76] width 60 height 15
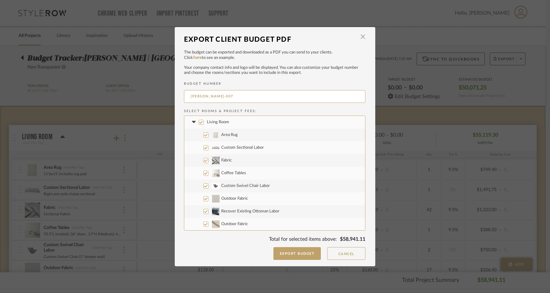
click at [199, 124] on input "Living Room" at bounding box center [201, 122] width 5 height 5
checkbox input "false"
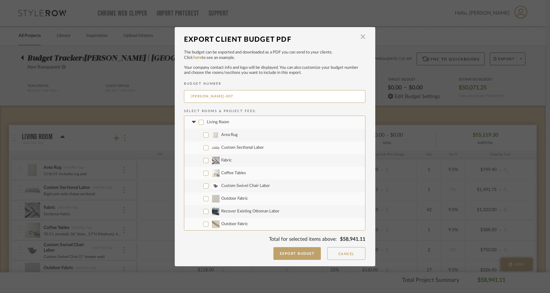
checkbox input "false"
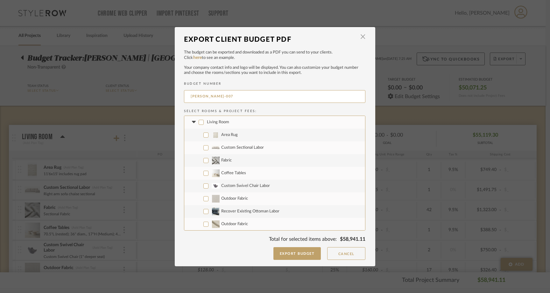
checkbox input "false"
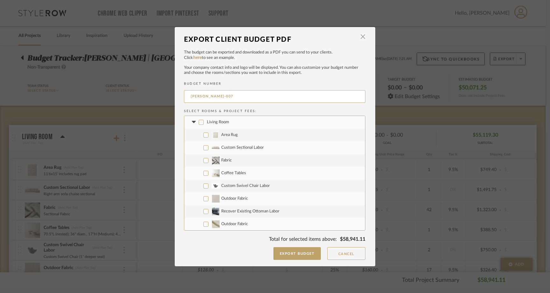
checkbox input "false"
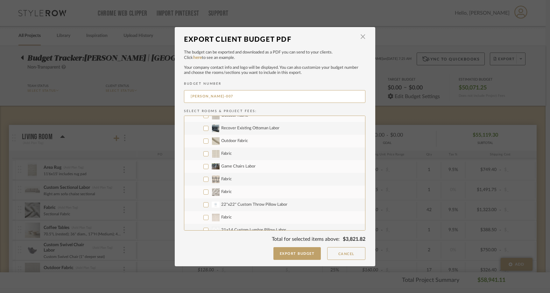
scroll to position [89, 0]
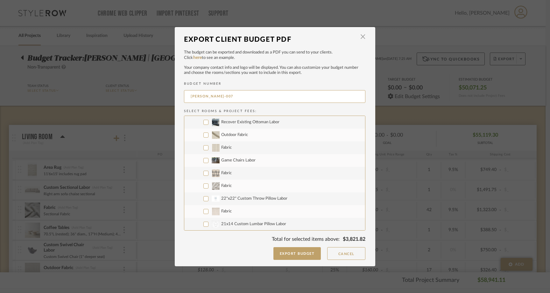
click at [203, 161] on input "Game Chairs Labor" at bounding box center [205, 160] width 5 height 5
checkbox input "true"
click at [203, 171] on input "Fabric" at bounding box center [205, 173] width 5 height 5
checkbox input "true"
click at [203, 185] on input "Fabric" at bounding box center [205, 185] width 5 height 5
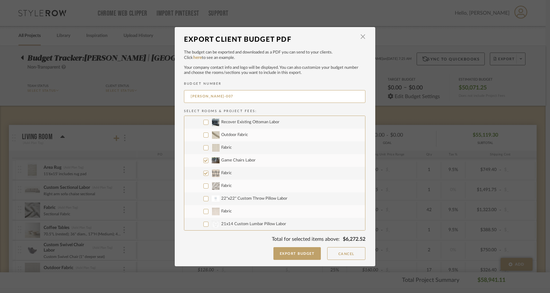
checkbox input "true"
click at [203, 200] on input "22"x22" Custom Throw Pillow Labor" at bounding box center [205, 198] width 5 height 5
checkbox input "true"
click at [203, 214] on label "Fabric" at bounding box center [274, 211] width 181 height 13
click at [203, 214] on input "Fabric" at bounding box center [205, 211] width 5 height 5
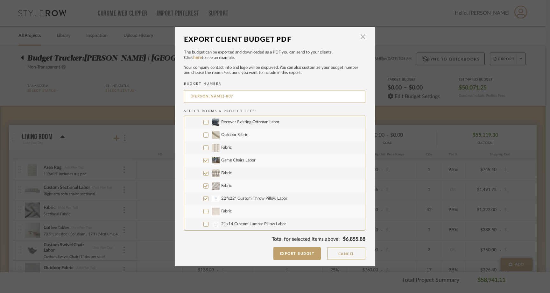
checkbox input "true"
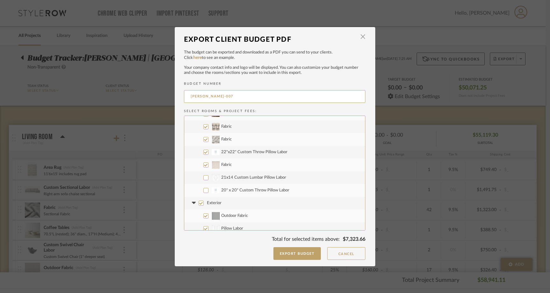
scroll to position [140, 0]
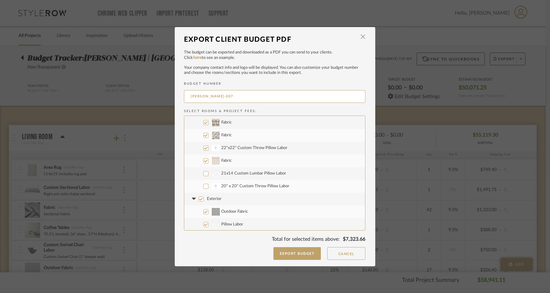
click at [203, 175] on input "CategoryIconAccessories Created with Sketch. 21x14 Custom Lumbar Pillow Labor" at bounding box center [205, 173] width 5 height 5
checkbox input "true"
click at [203, 187] on input "20" x 20" Custom Throw Pillow Labor" at bounding box center [205, 186] width 5 height 5
checkbox input "true"
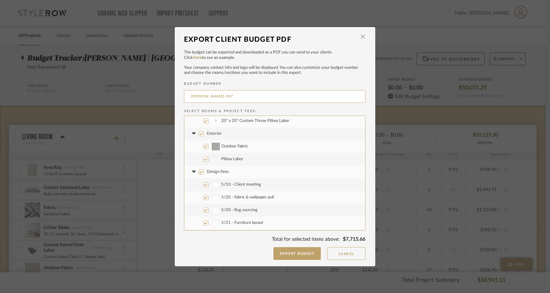
scroll to position [205, 0]
click at [199, 173] on input "Design Fees" at bounding box center [201, 171] width 5 height 5
checkbox input "false"
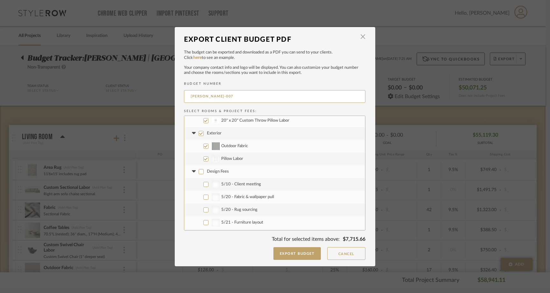
checkbox input "false"
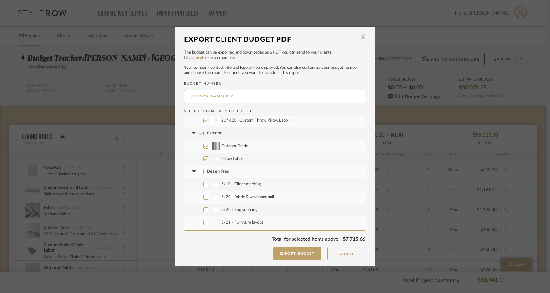
checkbox input "false"
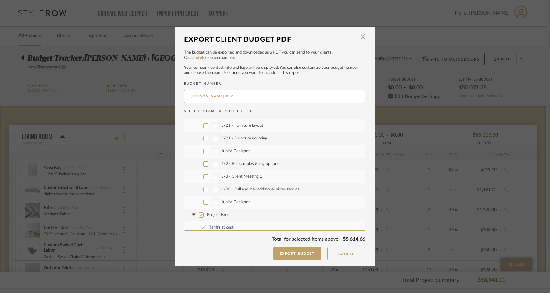
scroll to position [306, 0]
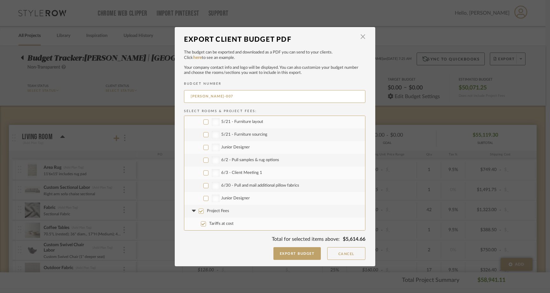
click at [199, 210] on input "Project Fees" at bounding box center [201, 211] width 5 height 5
checkbox input "false"
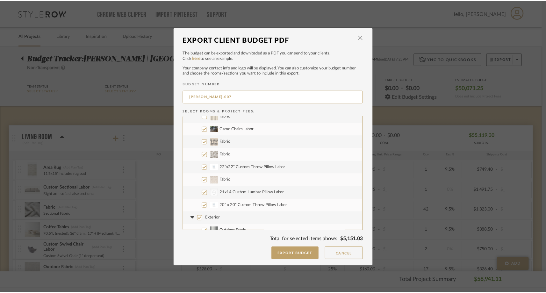
scroll to position [121, 0]
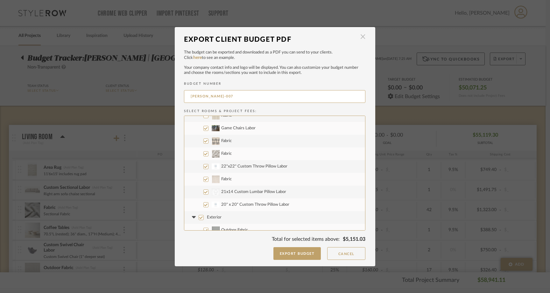
click at [360, 38] on span "button" at bounding box center [363, 37] width 13 height 13
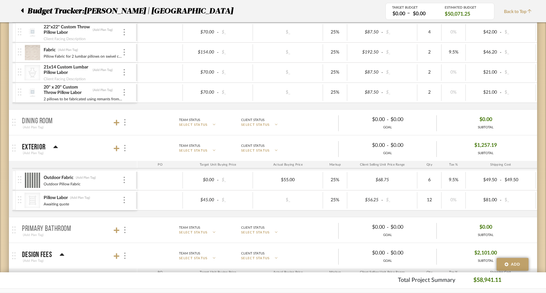
scroll to position [370, 0]
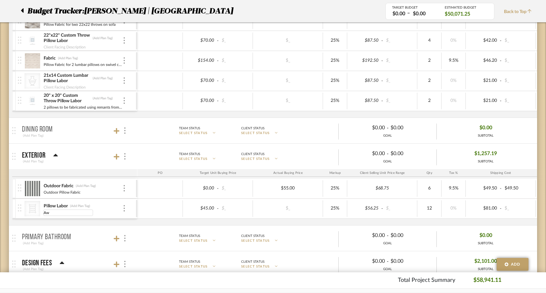
type input "A"
click at [75, 221] on div "Outdoor Fabric (Add Plan Tag) Outdoor Pillow Fabric $0.00 - $_ $55.00 25% $68.7…" at bounding box center [341, 202] width 658 height 46
click at [36, 210] on icon "CategoryIconFabric Created with Sketch." at bounding box center [33, 209] width 10 height 10
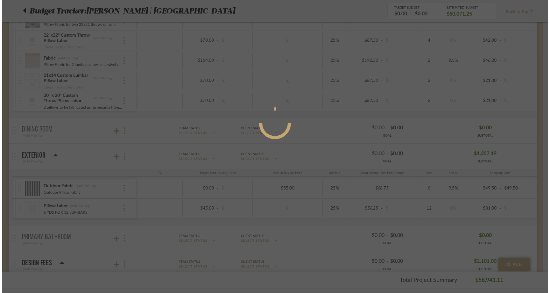
scroll to position [0, 0]
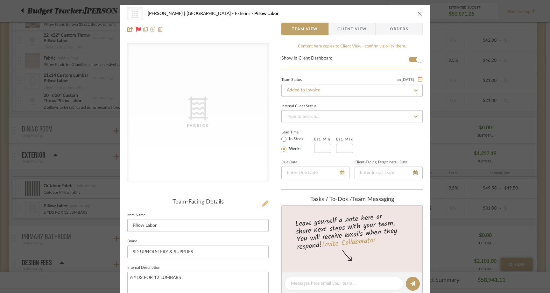
click at [262, 203] on icon at bounding box center [265, 203] width 6 height 6
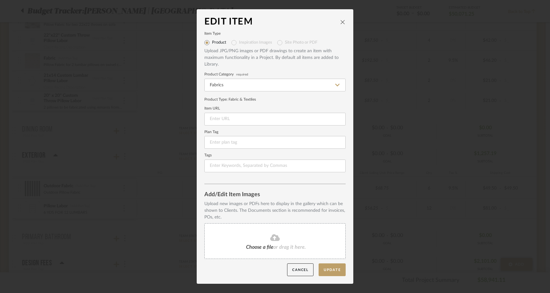
click at [270, 235] on icon at bounding box center [275, 238] width 10 height 8
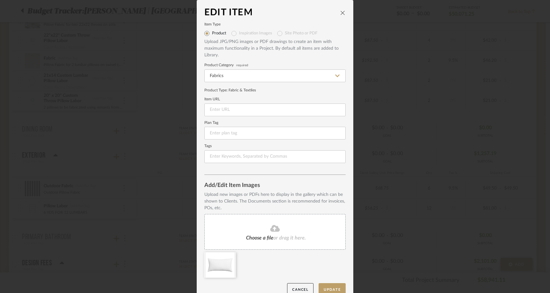
scroll to position [11, 0]
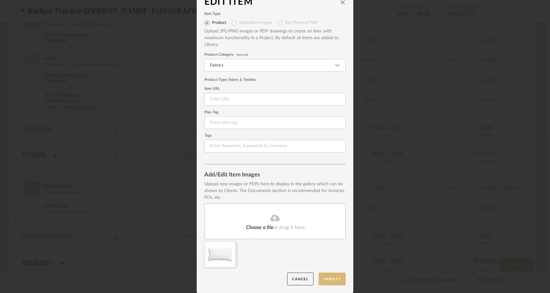
click at [333, 277] on button "Update" at bounding box center [332, 278] width 27 height 13
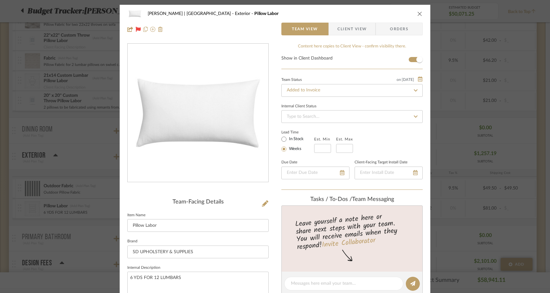
click at [419, 13] on icon "close" at bounding box center [419, 13] width 5 height 5
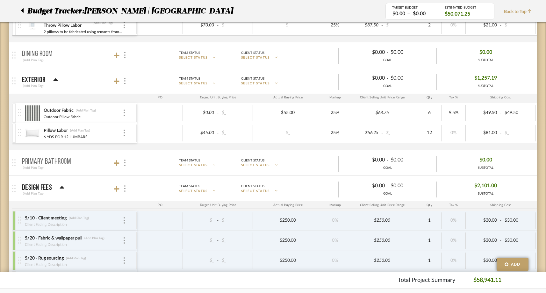
scroll to position [447, 0]
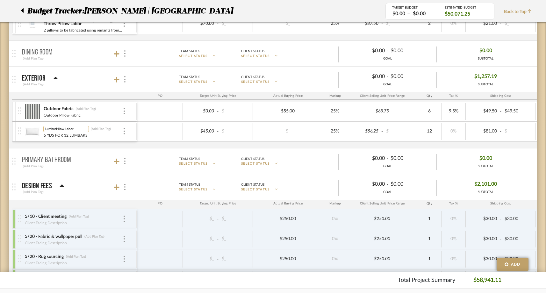
type input "Lumbar Pillow Labor"
type input "To use existing inserts"
type input "Lumbar Pillow Labor - Covers Only"
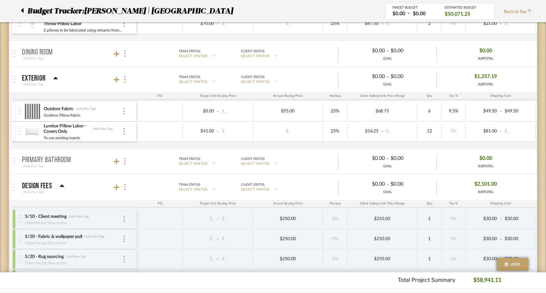
click at [84, 147] on div "Outdoor Fabric (Add Plan Tag) Outdoor Pillow Fabric $0.00 - $_ $55.00 25% $68.7…" at bounding box center [341, 125] width 658 height 46
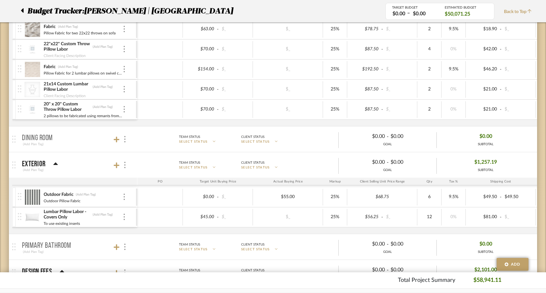
scroll to position [353, 0]
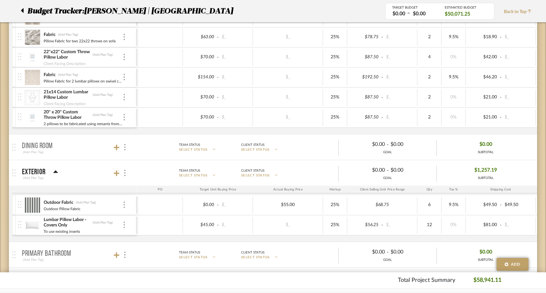
click at [30, 96] on icon at bounding box center [32, 98] width 8 height 10
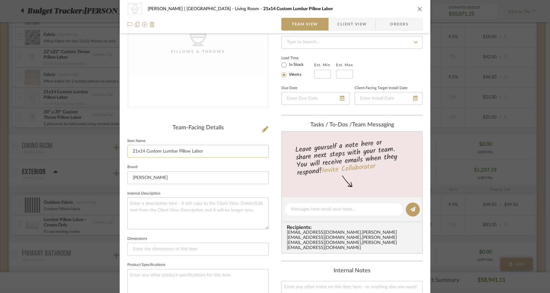
scroll to position [77, 0]
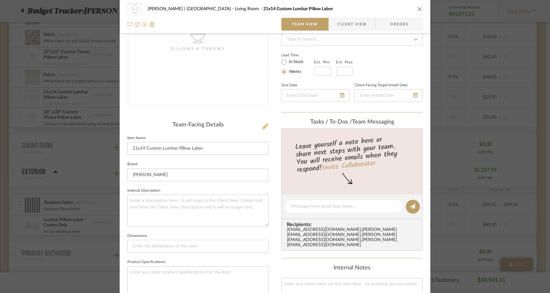
click at [262, 124] on icon at bounding box center [265, 126] width 6 height 6
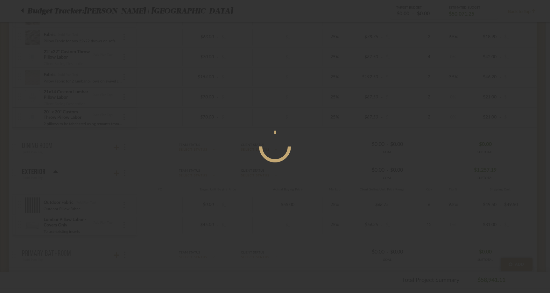
scroll to position [0, 0]
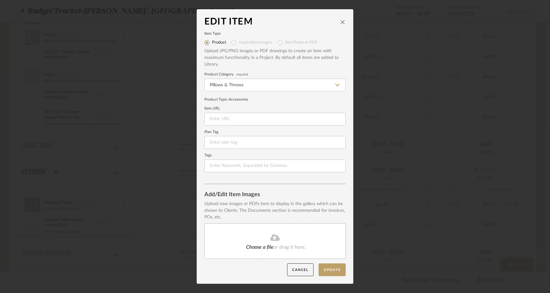
click at [241, 256] on div "Choose a file or drag it here." at bounding box center [274, 241] width 141 height 36
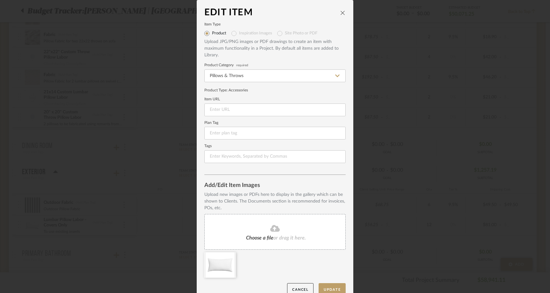
scroll to position [11, 0]
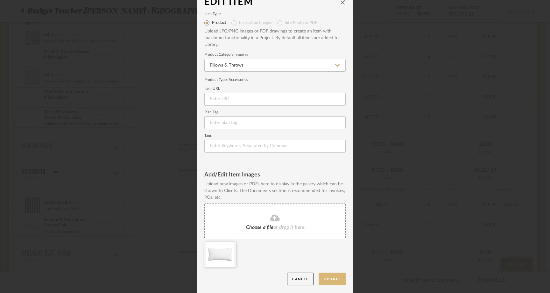
click at [322, 280] on button "Update" at bounding box center [332, 278] width 27 height 13
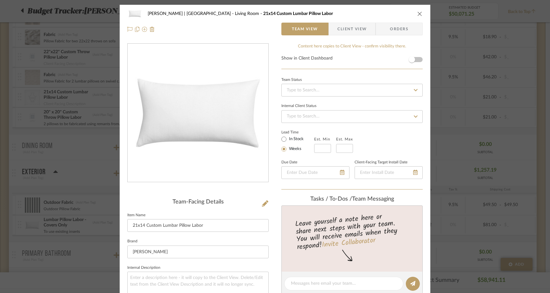
click at [417, 12] on icon "close" at bounding box center [419, 13] width 5 height 5
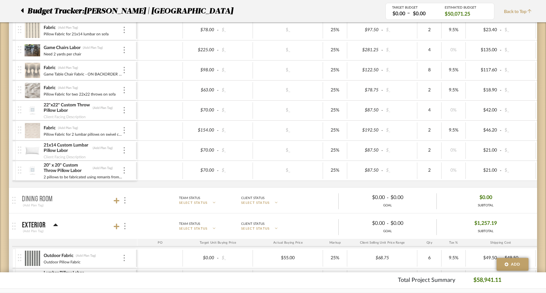
scroll to position [298, 0]
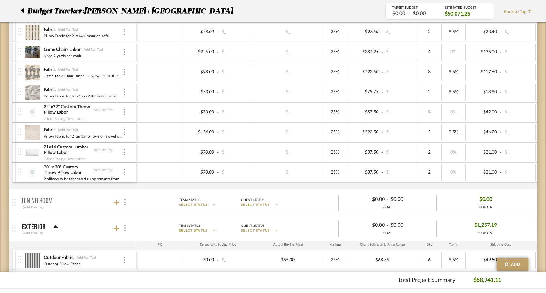
click at [33, 113] on img at bounding box center [33, 112] width 16 height 15
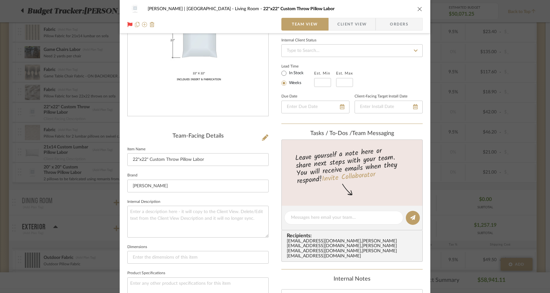
scroll to position [70, 0]
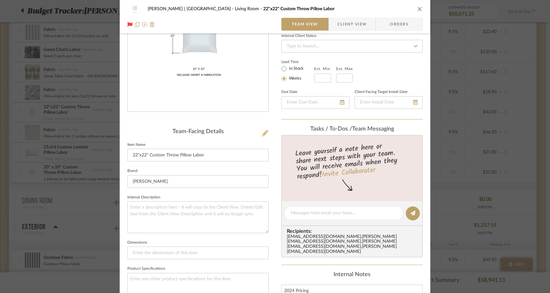
click at [262, 134] on icon at bounding box center [265, 133] width 6 height 6
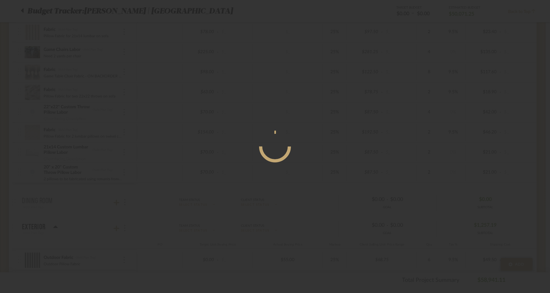
scroll to position [0, 0]
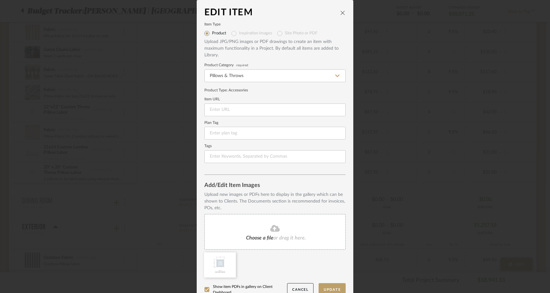
click at [247, 238] on span "Choose a file" at bounding box center [259, 237] width 27 height 5
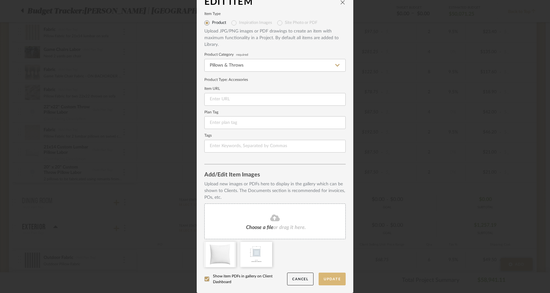
click at [322, 276] on button "Update" at bounding box center [332, 278] width 27 height 13
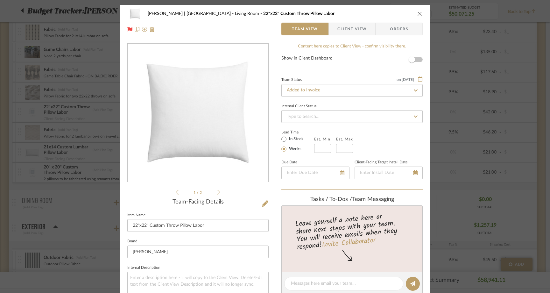
click at [418, 12] on icon "close" at bounding box center [419, 13] width 5 height 5
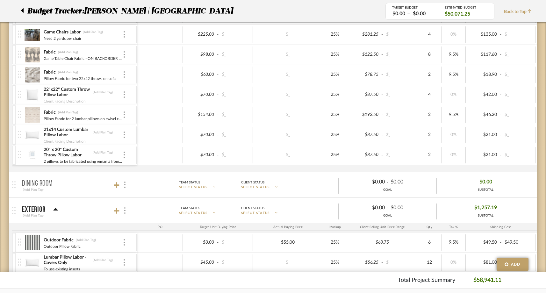
scroll to position [316, 0]
click at [34, 156] on img at bounding box center [33, 154] width 16 height 15
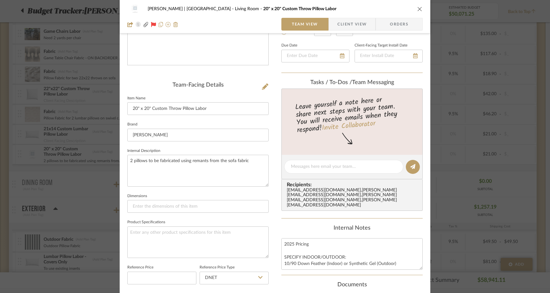
scroll to position [115, 0]
click at [265, 88] on icon at bounding box center [265, 88] width 6 height 6
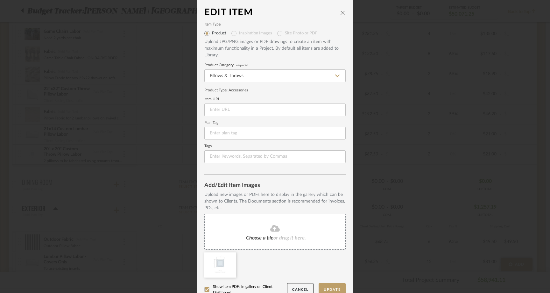
click at [260, 231] on fa-icon at bounding box center [275, 228] width 58 height 8
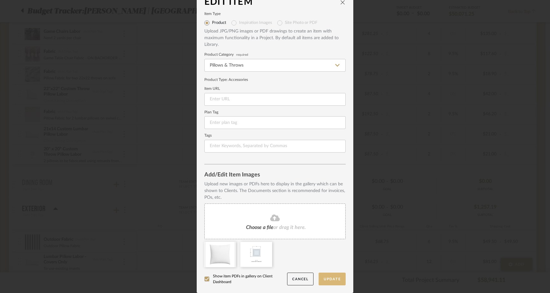
click at [324, 278] on button "Update" at bounding box center [332, 278] width 27 height 13
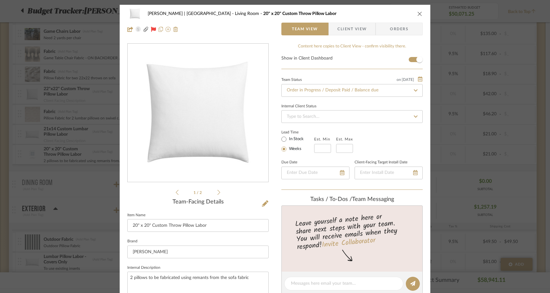
click at [417, 11] on button "close" at bounding box center [420, 14] width 6 height 6
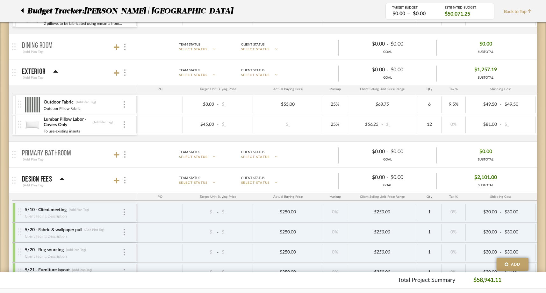
scroll to position [454, 0]
click at [32, 107] on img at bounding box center [33, 104] width 16 height 15
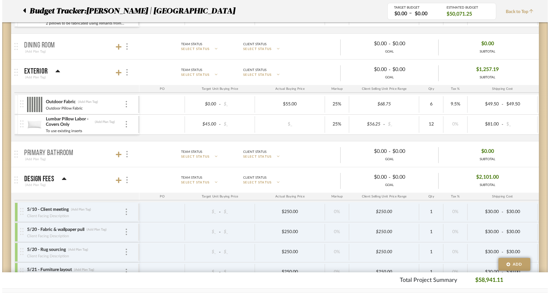
scroll to position [0, 0]
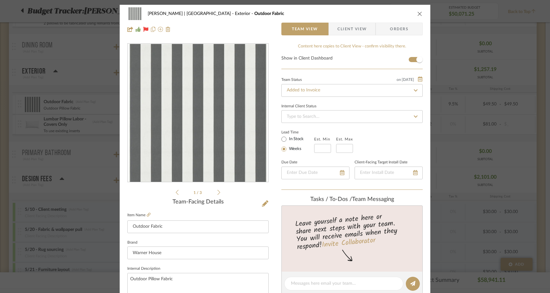
click at [420, 16] on div "[PERSON_NAME] | Palm Desert Exterior Outdoor Fabric" at bounding box center [274, 13] width 295 height 13
click at [417, 14] on icon "close" at bounding box center [419, 13] width 5 height 5
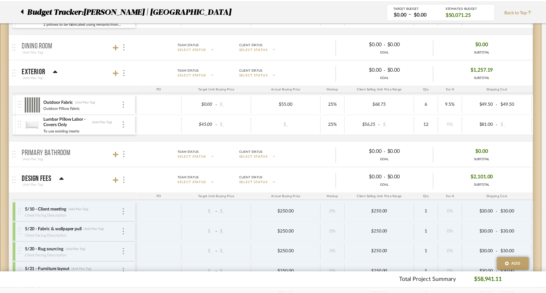
scroll to position [454, 0]
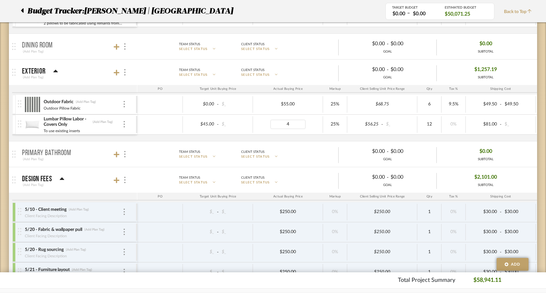
type input "45"
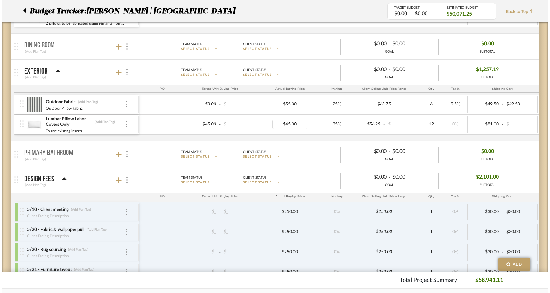
scroll to position [0, 0]
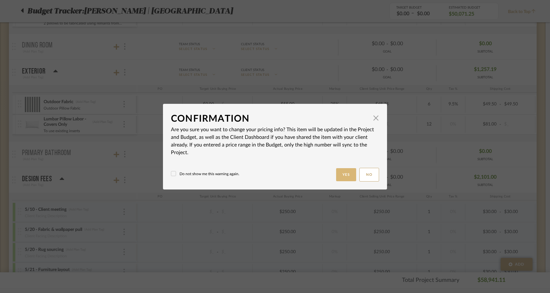
click at [338, 176] on button "Yes" at bounding box center [346, 174] width 20 height 13
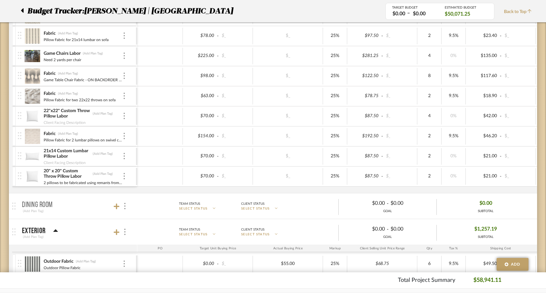
scroll to position [294, 0]
click at [513, 11] on span "Back to Top" at bounding box center [519, 12] width 31 height 7
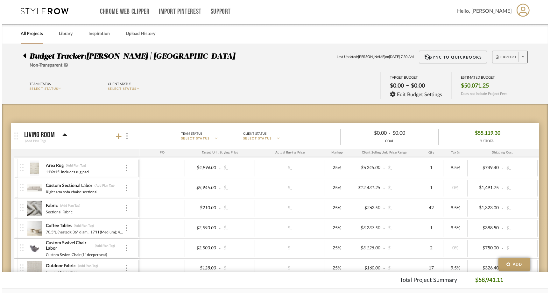
scroll to position [0, 0]
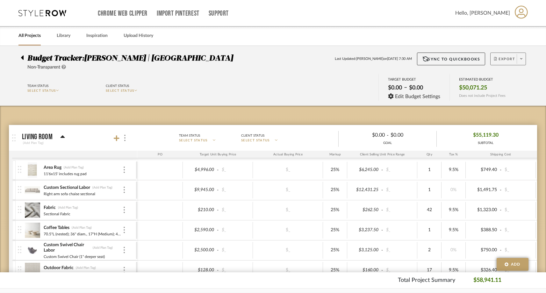
click at [515, 54] on button "Export" at bounding box center [508, 59] width 36 height 13
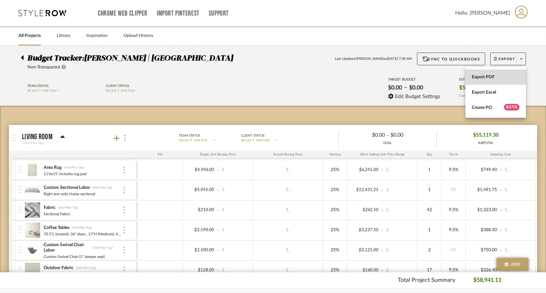
click at [496, 76] on span "Export PDF" at bounding box center [495, 76] width 48 height 5
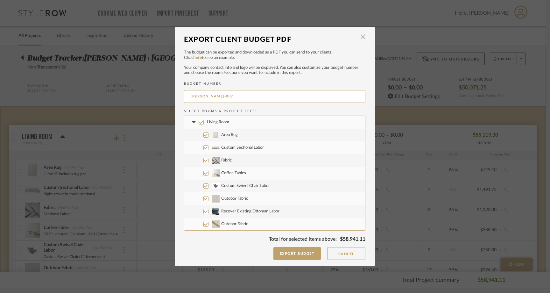
click at [199, 121] on input "Living Room" at bounding box center [201, 122] width 5 height 5
checkbox input "false"
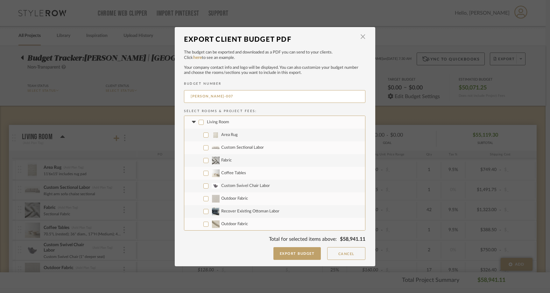
checkbox input "false"
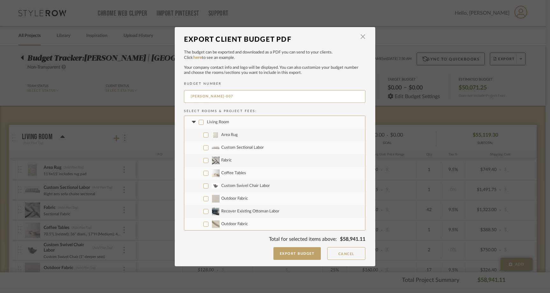
checkbox input "false"
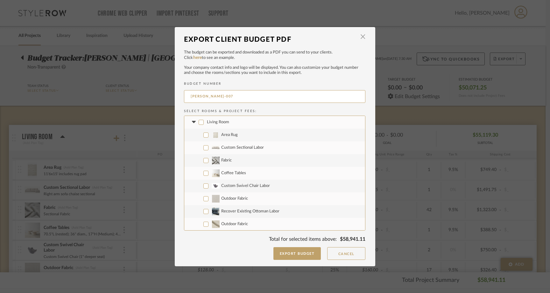
checkbox input "false"
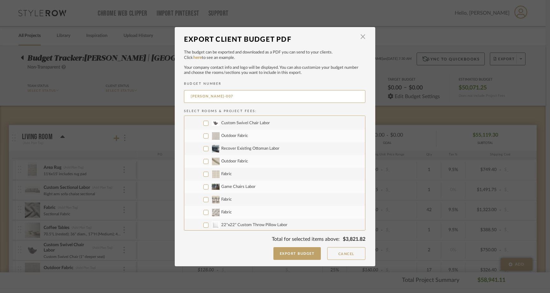
scroll to position [83, 0]
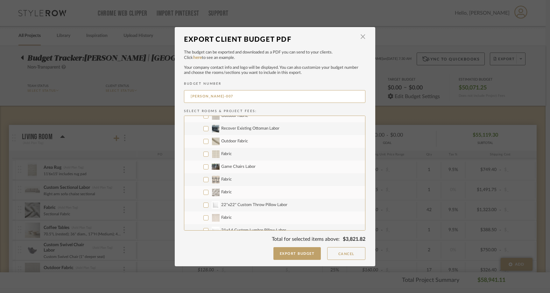
click at [203, 155] on input "Fabric" at bounding box center [205, 154] width 5 height 5
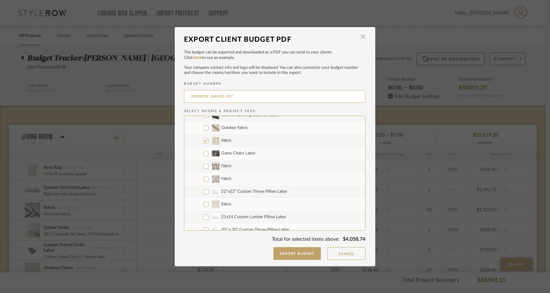
scroll to position [97, 0]
click at [204, 154] on label "Game Chairs Labor" at bounding box center [274, 152] width 181 height 13
click at [204, 154] on input "Game Chairs Labor" at bounding box center [205, 152] width 5 height 5
click at [204, 164] on input "Fabric" at bounding box center [205, 164] width 5 height 5
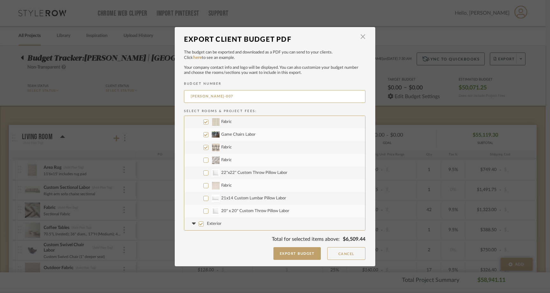
click at [203, 122] on input "Fabric" at bounding box center [205, 121] width 5 height 5
click at [203, 162] on label "Fabric" at bounding box center [274, 160] width 181 height 13
click at [203, 162] on input "Fabric" at bounding box center [205, 160] width 5 height 5
click at [203, 174] on input "22"x22" Custom Throw Pillow Labor" at bounding box center [205, 172] width 5 height 5
click at [203, 188] on label "Fabric" at bounding box center [274, 185] width 181 height 13
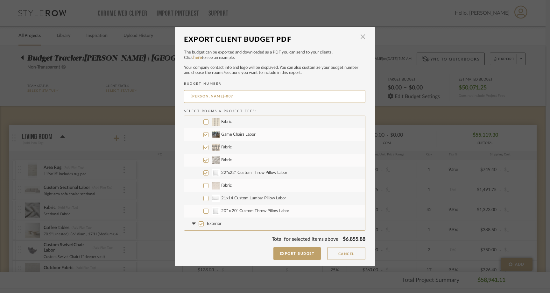
click at [203, 188] on input "Fabric" at bounding box center [205, 185] width 5 height 5
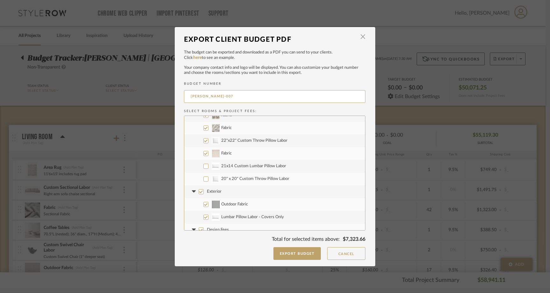
scroll to position [148, 0]
click at [205, 163] on input "21x14 Custom Lumbar Pillow Labor" at bounding box center [205, 165] width 5 height 5
click at [204, 180] on input "20" x 20" Custom Throw Pillow Labor" at bounding box center [205, 177] width 5 height 5
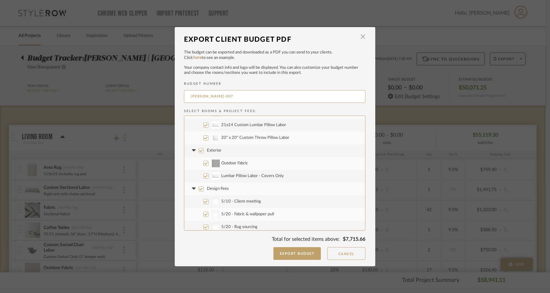
scroll to position [189, 0]
click at [202, 188] on label "Design Fees" at bounding box center [274, 187] width 181 height 13
click at [202, 188] on input "Design Fees" at bounding box center [201, 187] width 5 height 5
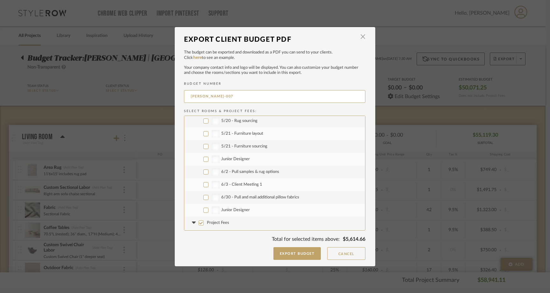
scroll to position [306, 0]
click at [199, 209] on input "Project Fees" at bounding box center [201, 211] width 5 height 5
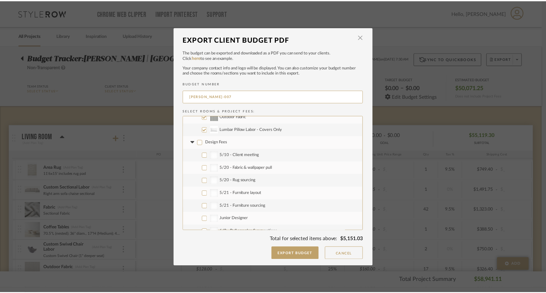
scroll to position [230, 0]
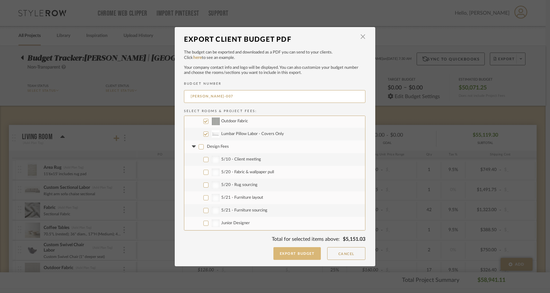
click at [282, 251] on button "Export Budget" at bounding box center [297, 253] width 48 height 13
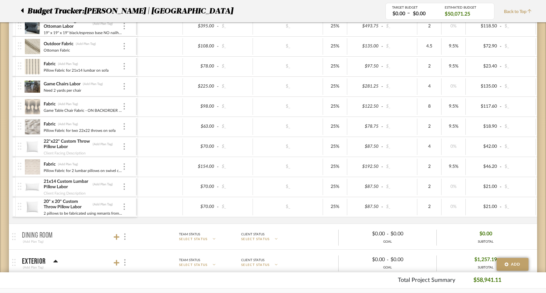
scroll to position [268, 0]
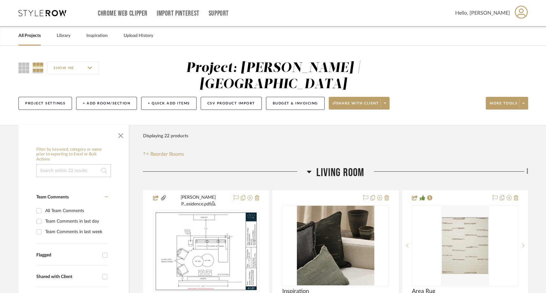
click at [37, 36] on link "All Projects" at bounding box center [29, 36] width 22 height 9
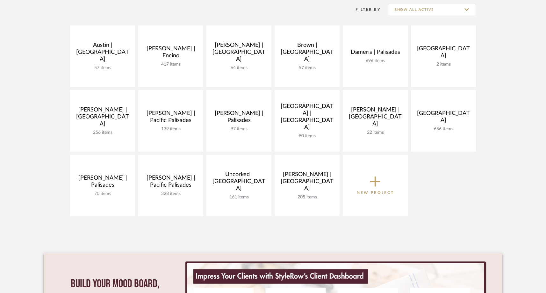
scroll to position [155, 0]
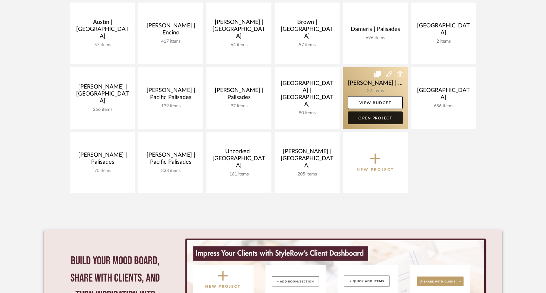
click at [376, 120] on link "Open Project" at bounding box center [375, 117] width 55 height 13
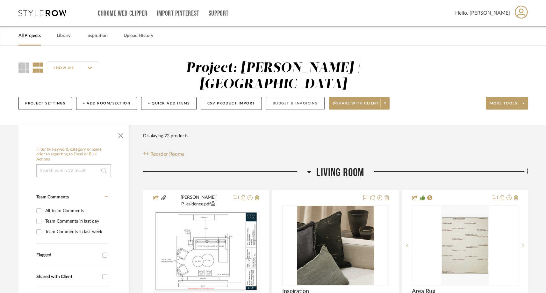
click at [288, 97] on button "Budget & Invoicing" at bounding box center [295, 103] width 59 height 13
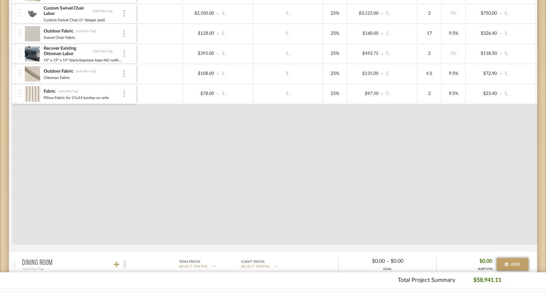
scroll to position [242, 0]
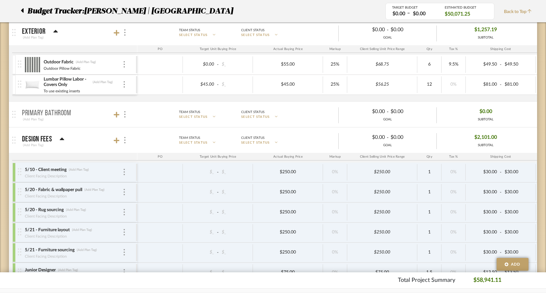
scroll to position [494, 0]
click at [21, 9] on icon at bounding box center [22, 11] width 3 height 8
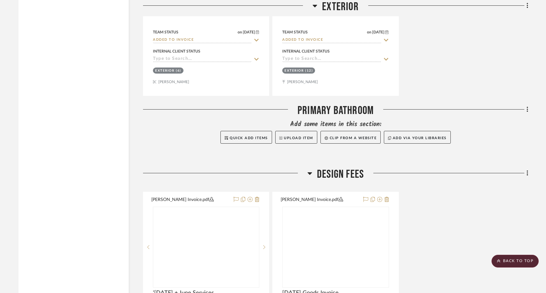
scroll to position [1298, 0]
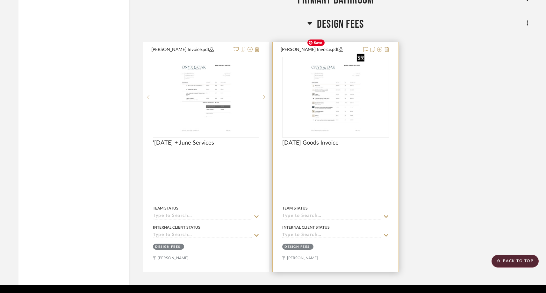
click at [0, 0] on img at bounding box center [0, 0] width 0 height 0
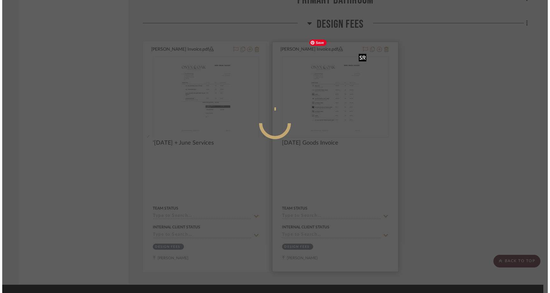
scroll to position [0, 0]
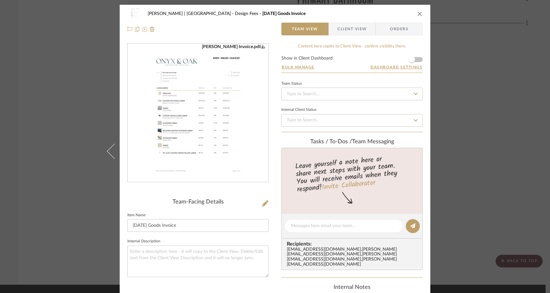
click at [193, 162] on img "0" at bounding box center [198, 113] width 108 height 138
click at [69, 84] on div "Murphy - Rowland | Palm Desert Design Fees June '25 Goods Invoice Team View Cli…" at bounding box center [275, 146] width 550 height 293
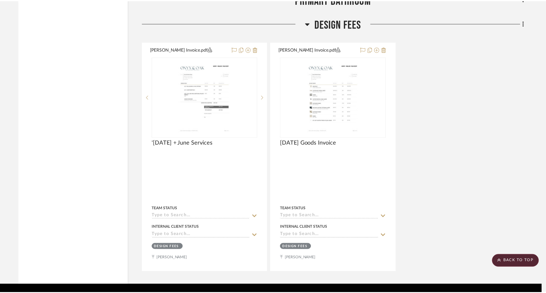
scroll to position [1298, 0]
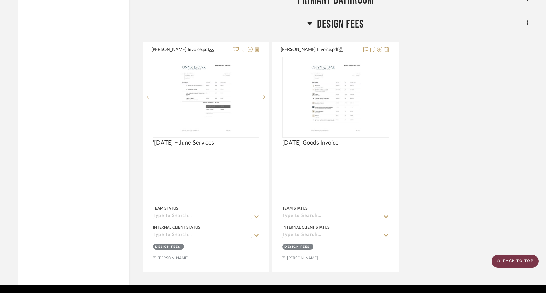
click at [512, 256] on scroll-to-top-button "BACK TO TOP" at bounding box center [514, 261] width 47 height 13
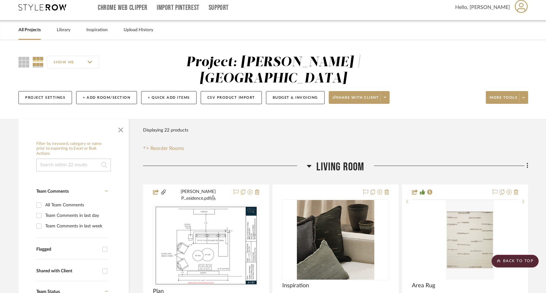
scroll to position [0, 0]
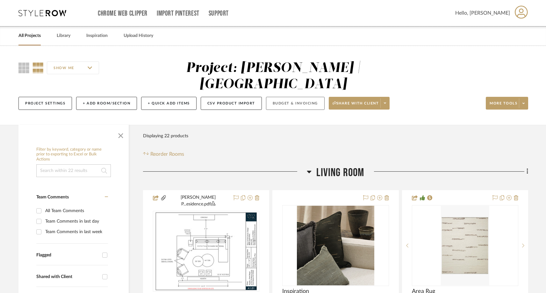
click at [286, 97] on button "Budget & Invoicing" at bounding box center [295, 103] width 59 height 13
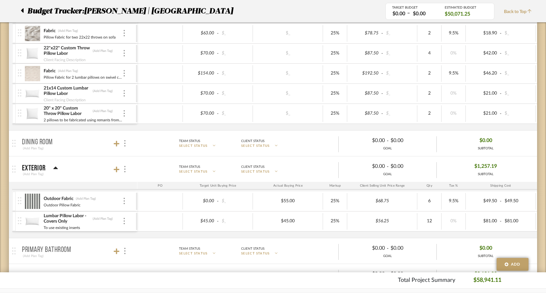
scroll to position [350, 0]
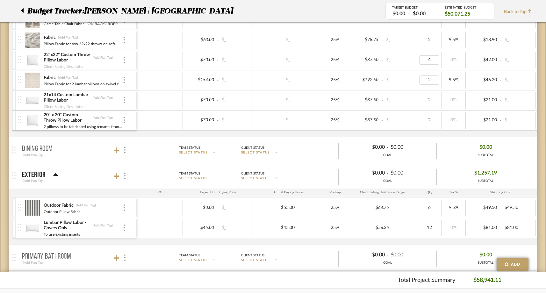
type input "2"
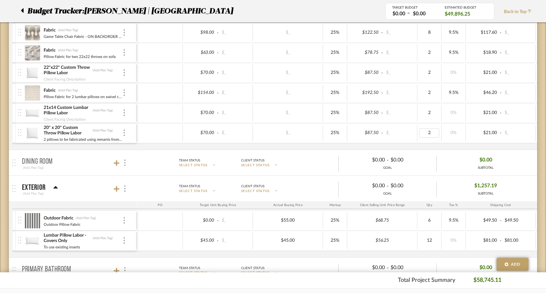
scroll to position [337, 0]
click at [512, 13] on span "Back to Top" at bounding box center [519, 12] width 31 height 7
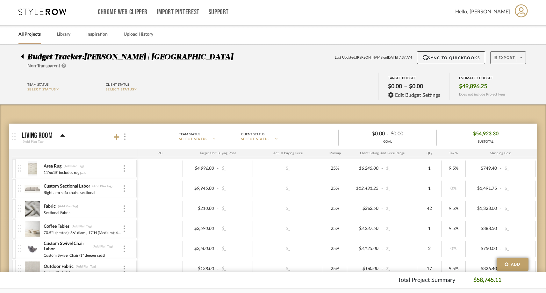
scroll to position [0, 0]
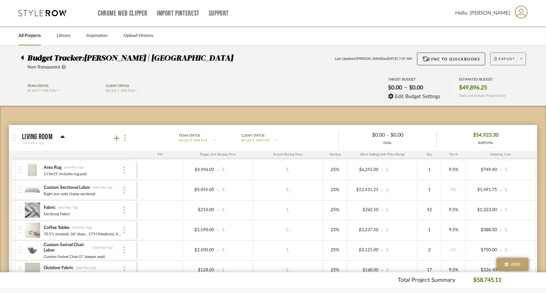
click at [498, 60] on span "Export" at bounding box center [504, 62] width 21 height 10
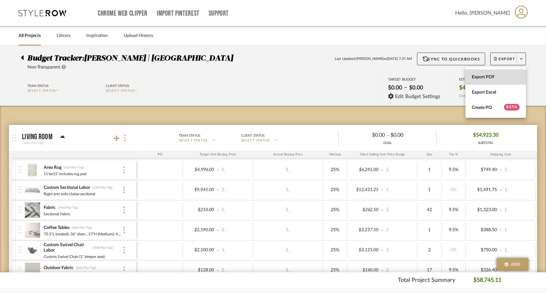
click at [489, 76] on span "Export PDF" at bounding box center [495, 76] width 48 height 5
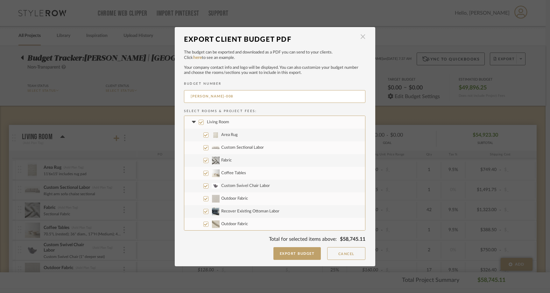
click at [362, 36] on span "button" at bounding box center [363, 37] width 13 height 13
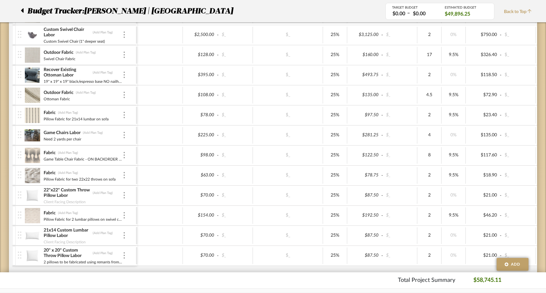
scroll to position [216, 0]
click at [527, 9] on span "Back to Top" at bounding box center [519, 12] width 31 height 7
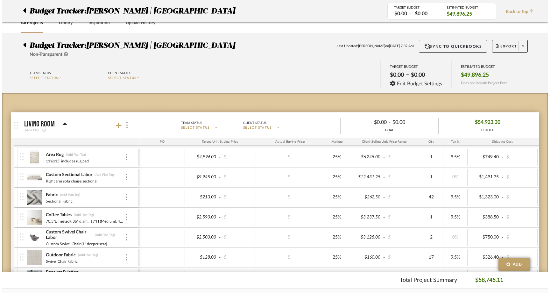
scroll to position [0, 0]
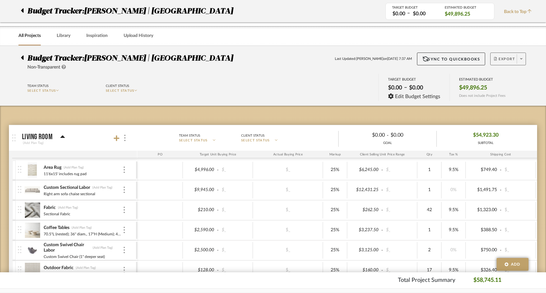
click at [509, 53] on button "Export" at bounding box center [508, 59] width 36 height 13
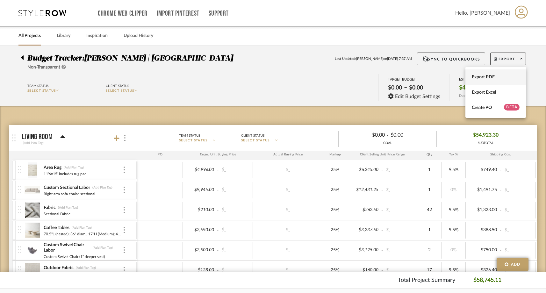
click at [497, 73] on button "Export PDF" at bounding box center [495, 76] width 60 height 15
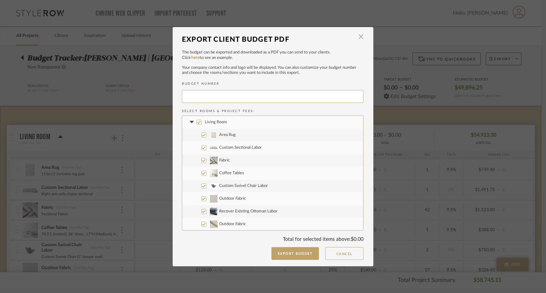
type input "MURPHY-008"
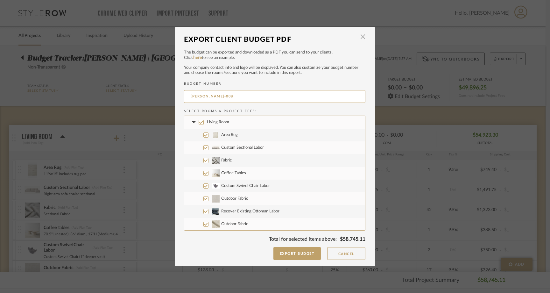
click at [199, 123] on input "Living Room" at bounding box center [201, 122] width 5 height 5
checkbox input "false"
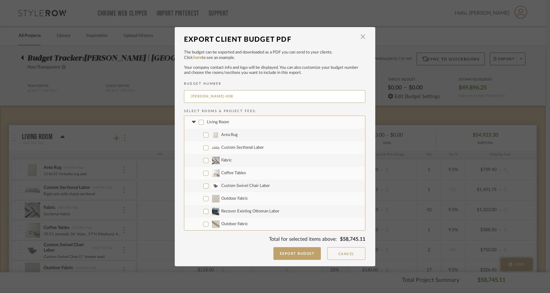
checkbox input "false"
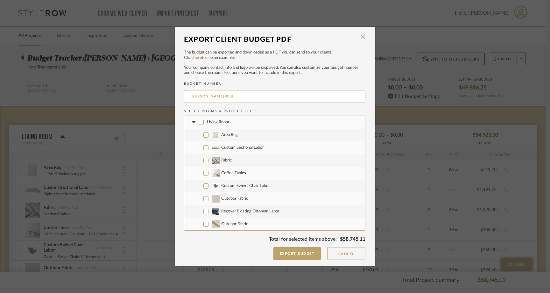
checkbox input "false"
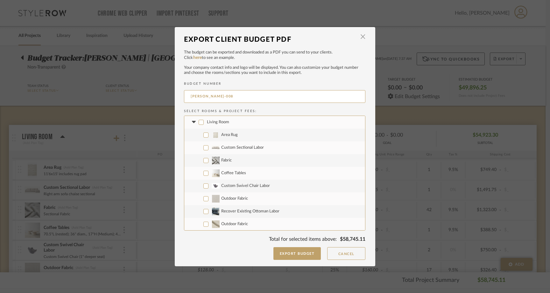
checkbox input "false"
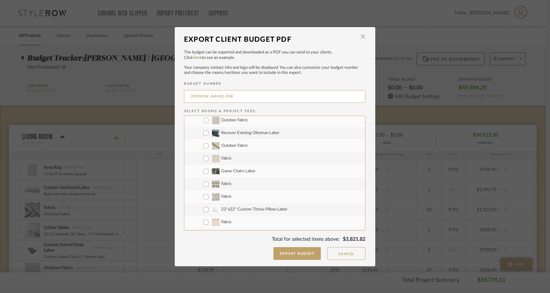
scroll to position [88, 0]
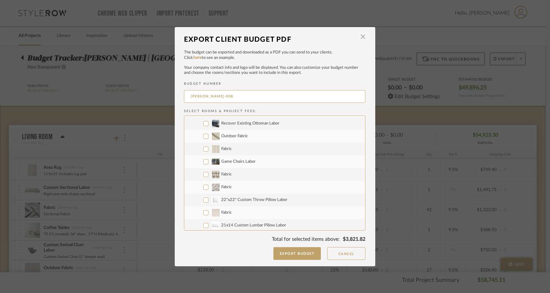
click at [203, 162] on input "Game Chairs Labor" at bounding box center [205, 161] width 5 height 5
checkbox input "true"
click at [203, 178] on label "Fabric" at bounding box center [274, 174] width 181 height 13
click at [203, 177] on input "Fabric" at bounding box center [205, 174] width 5 height 5
checkbox input "true"
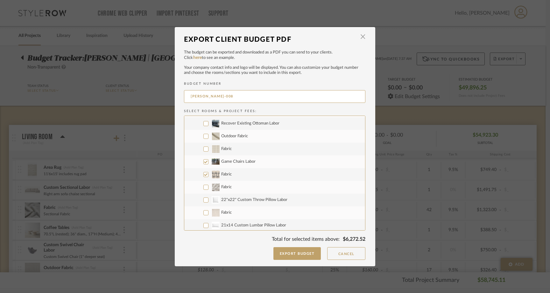
click at [203, 187] on input "Fabric" at bounding box center [205, 187] width 5 height 5
checkbox input "true"
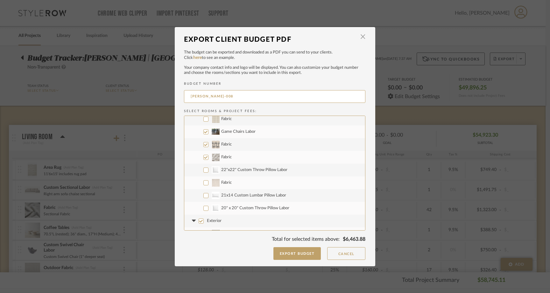
scroll to position [117, 0]
click at [203, 173] on input "22"x22" Custom Throw Pillow Labor" at bounding box center [205, 170] width 5 height 5
checkbox input "true"
click at [203, 185] on input "Fabric" at bounding box center [205, 183] width 5 height 5
checkbox input "true"
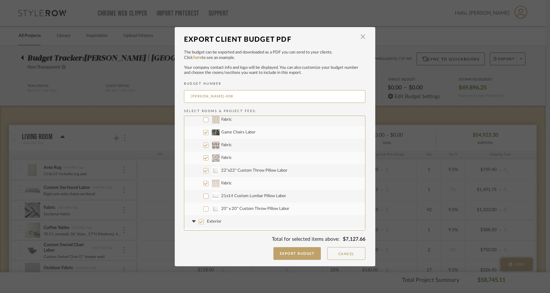
click at [203, 196] on input "21x14 Custom Lumbar Pillow Labor" at bounding box center [205, 196] width 5 height 5
checkbox input "true"
click at [203, 210] on input "20" x 20" Custom Throw Pillow Labor" at bounding box center [205, 208] width 5 height 5
checkbox input "true"
click at [200, 222] on input "Exterior" at bounding box center [201, 221] width 5 height 5
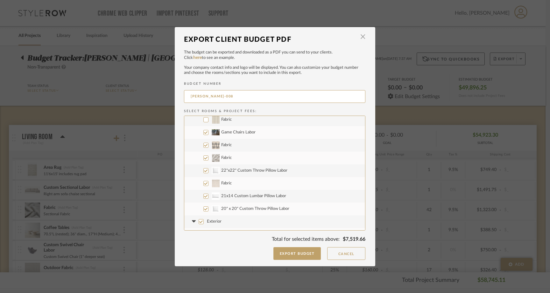
checkbox input "false"
click at [200, 222] on input "Exterior" at bounding box center [201, 221] width 5 height 5
checkbox input "true"
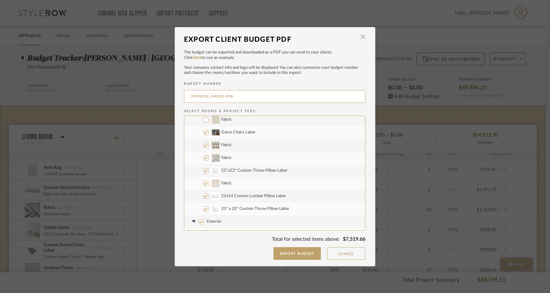
checkbox input "true"
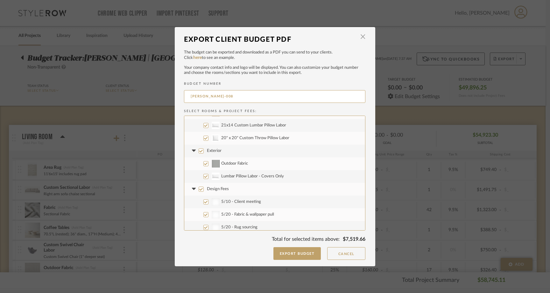
scroll to position [199, 0]
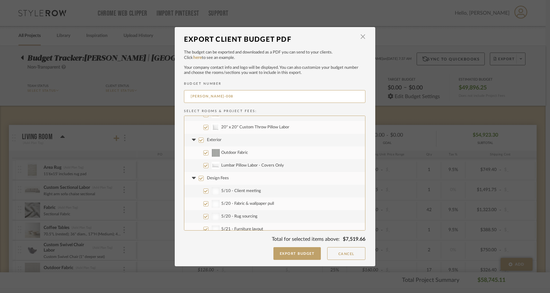
click at [201, 176] on input "Design Fees" at bounding box center [201, 178] width 5 height 5
checkbox input "false"
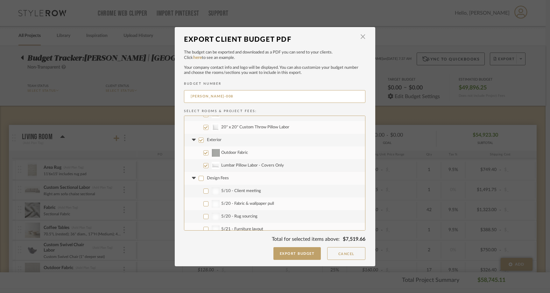
checkbox input "false"
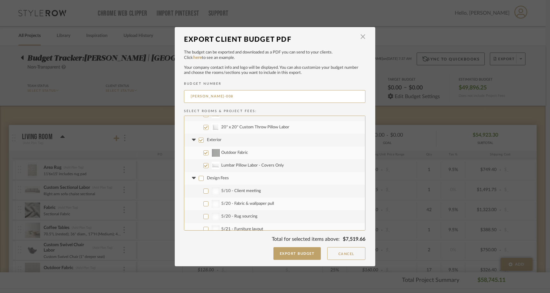
checkbox input "false"
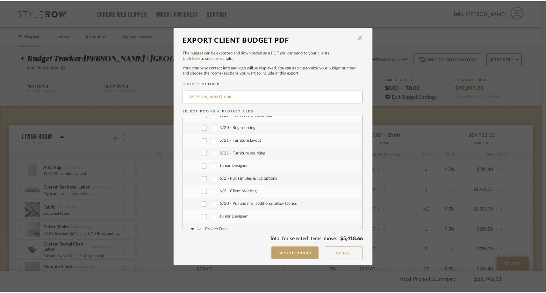
scroll to position [306, 0]
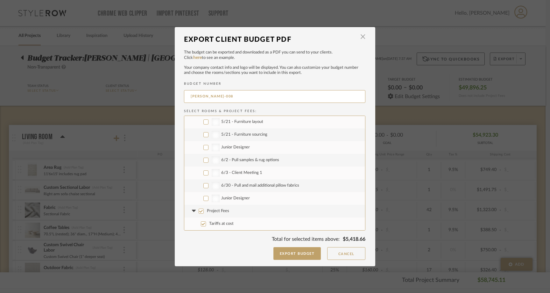
click at [198, 213] on label "Project Fees" at bounding box center [274, 211] width 181 height 13
click at [199, 213] on input "Project Fees" at bounding box center [201, 211] width 5 height 5
checkbox input "false"
click at [289, 252] on button "Export Budget" at bounding box center [297, 253] width 48 height 13
